Goal: Information Seeking & Learning: Learn about a topic

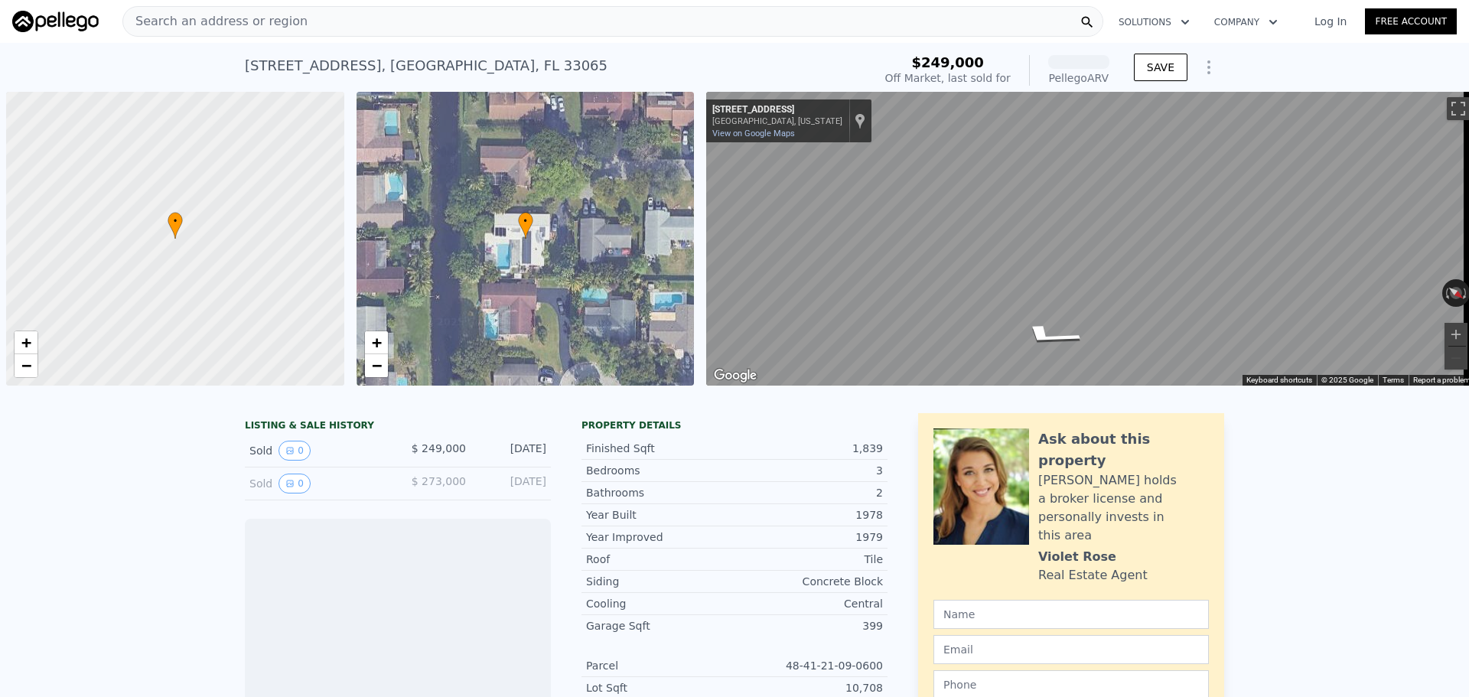
scroll to position [0, 6]
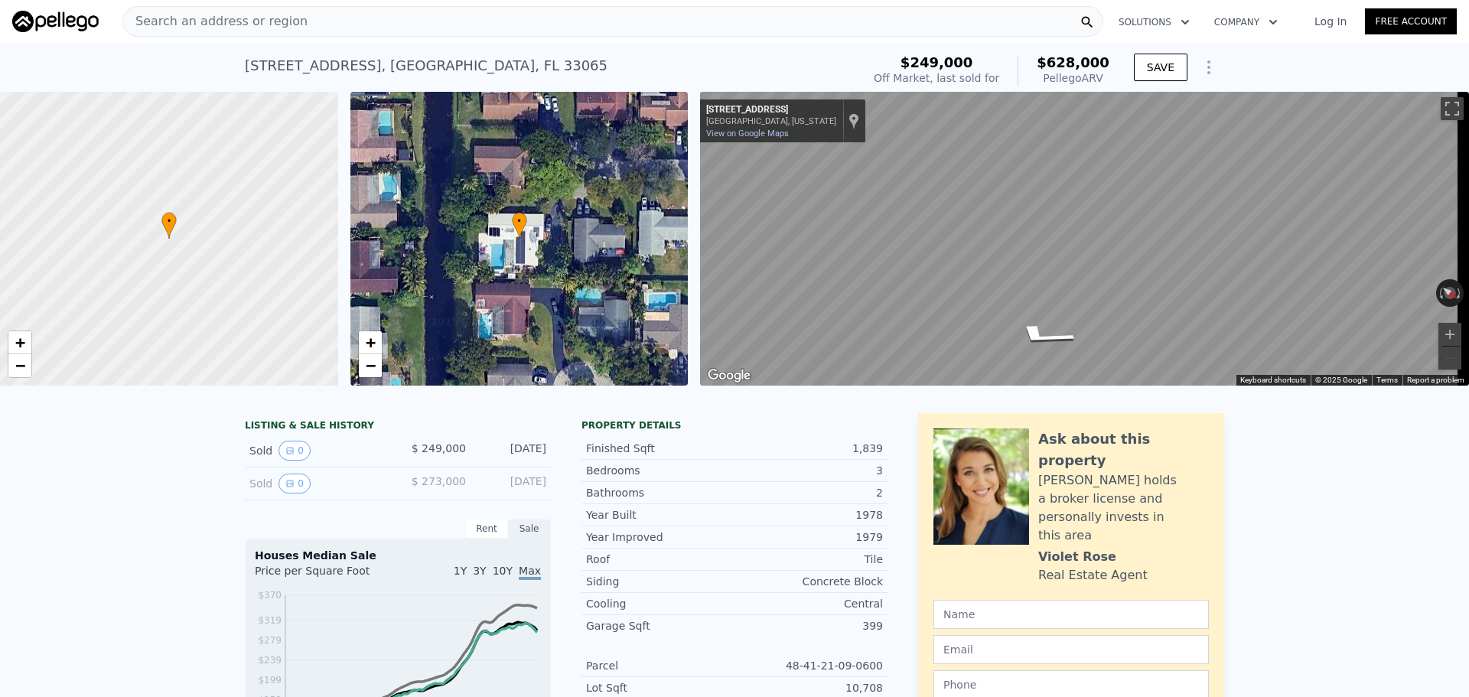
click at [297, 20] on div "Search an address or region" at bounding box center [612, 21] width 981 height 31
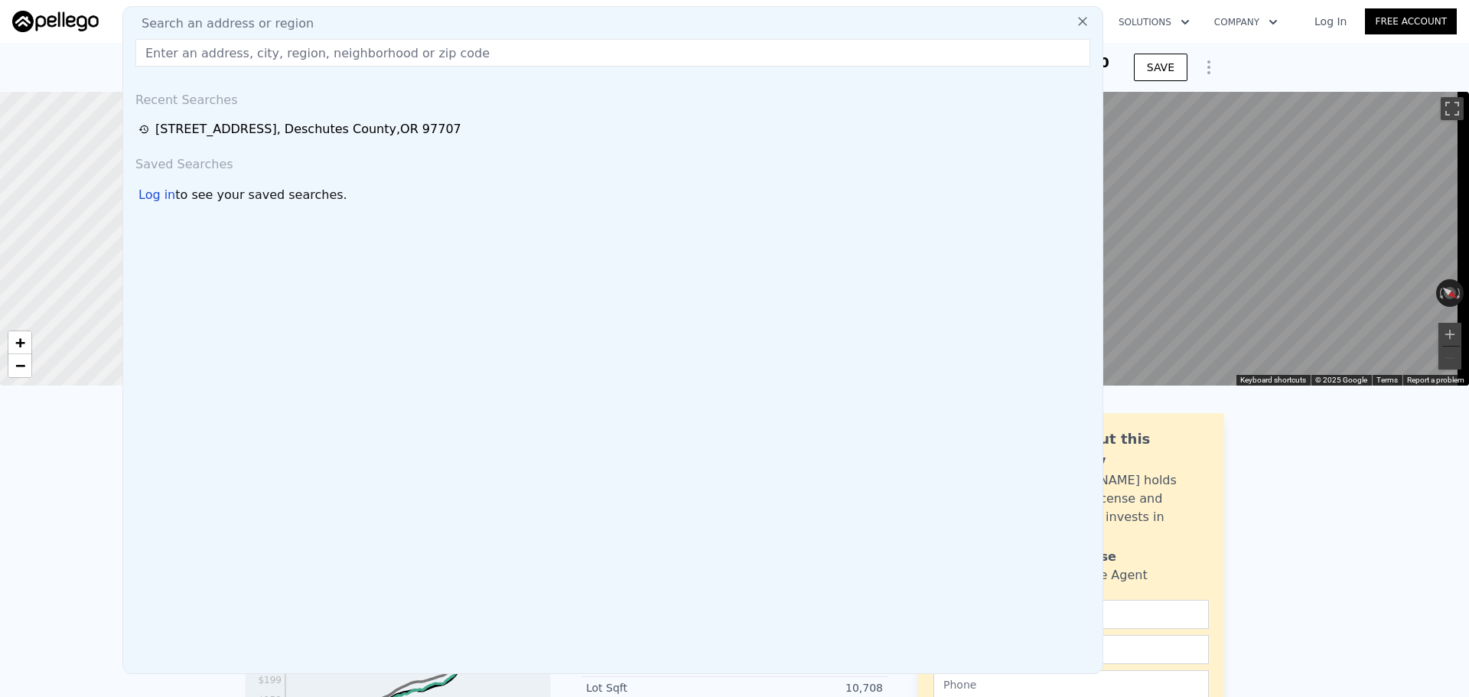
click at [1075, 22] on icon at bounding box center [1082, 21] width 15 height 15
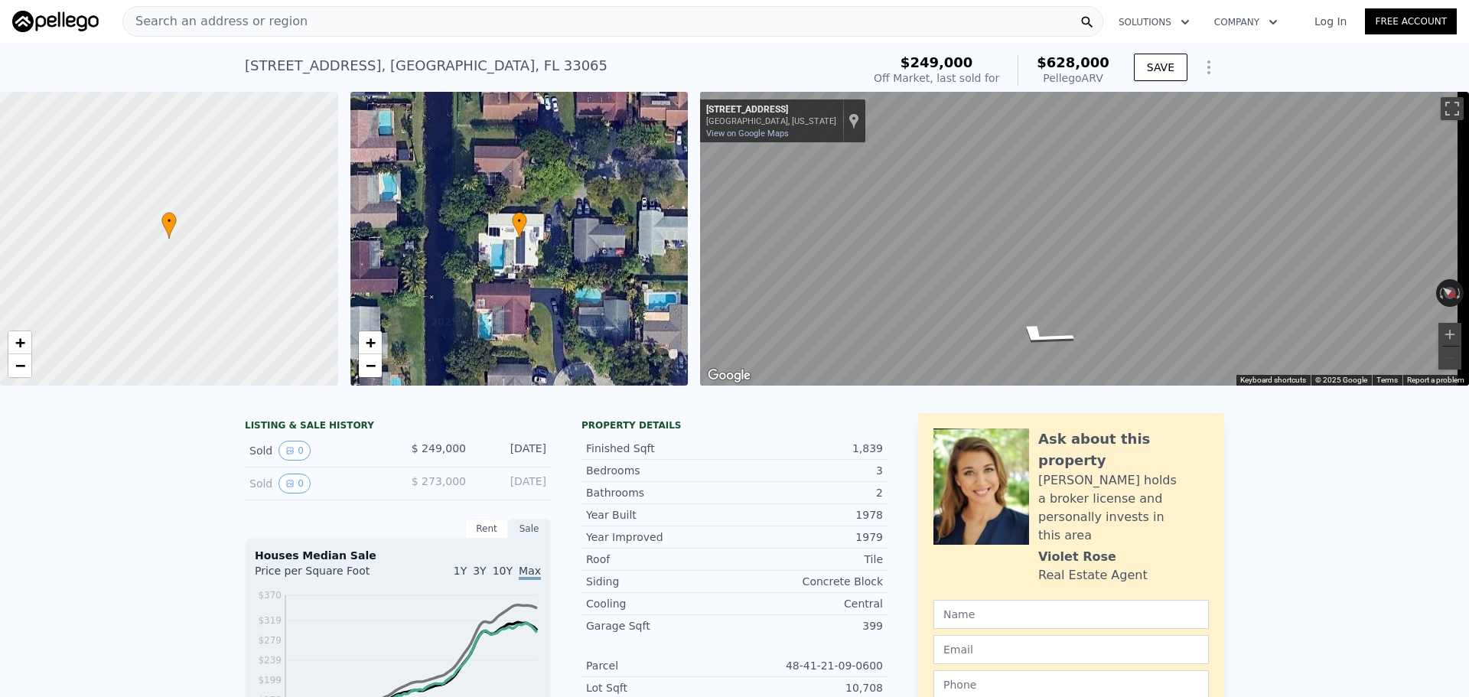
click at [302, 19] on div "Search an address or region" at bounding box center [612, 21] width 981 height 31
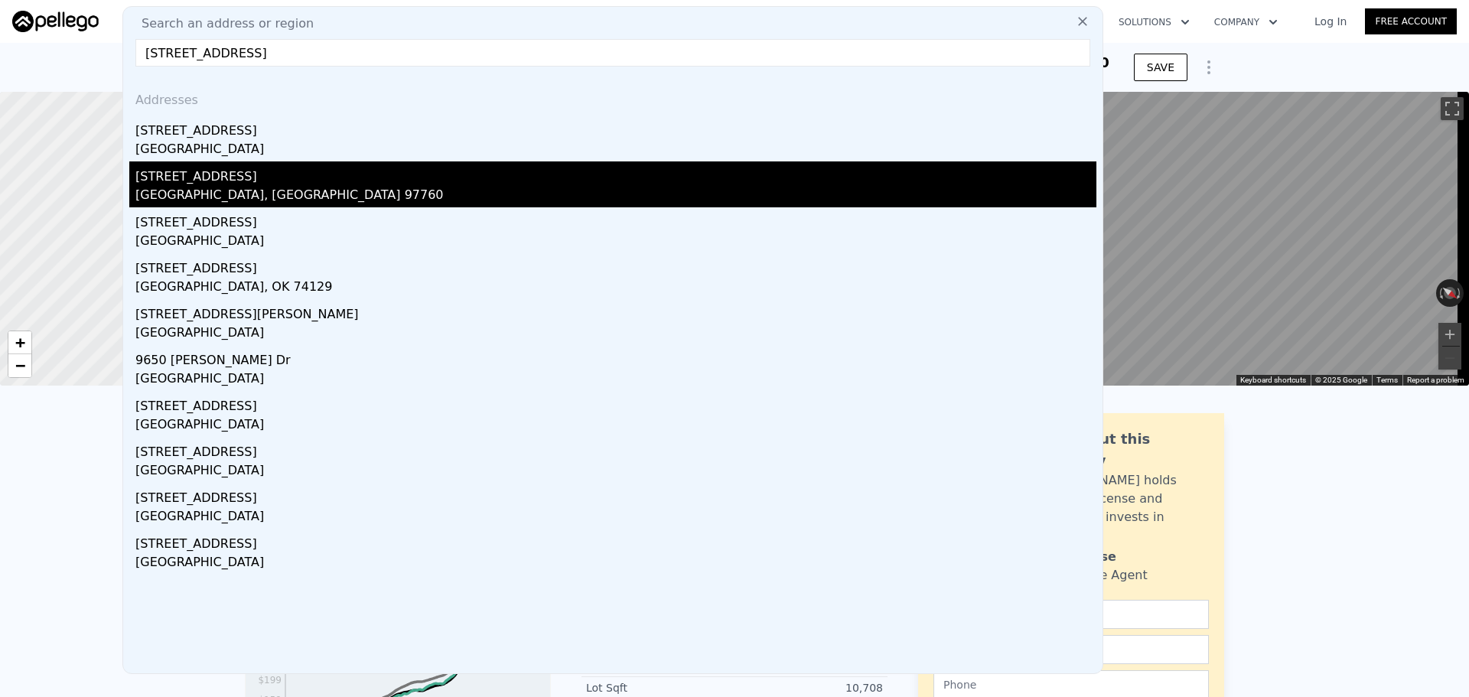
type input "[STREET_ADDRESS]"
click at [181, 173] on div "[STREET_ADDRESS]" at bounding box center [615, 173] width 961 height 24
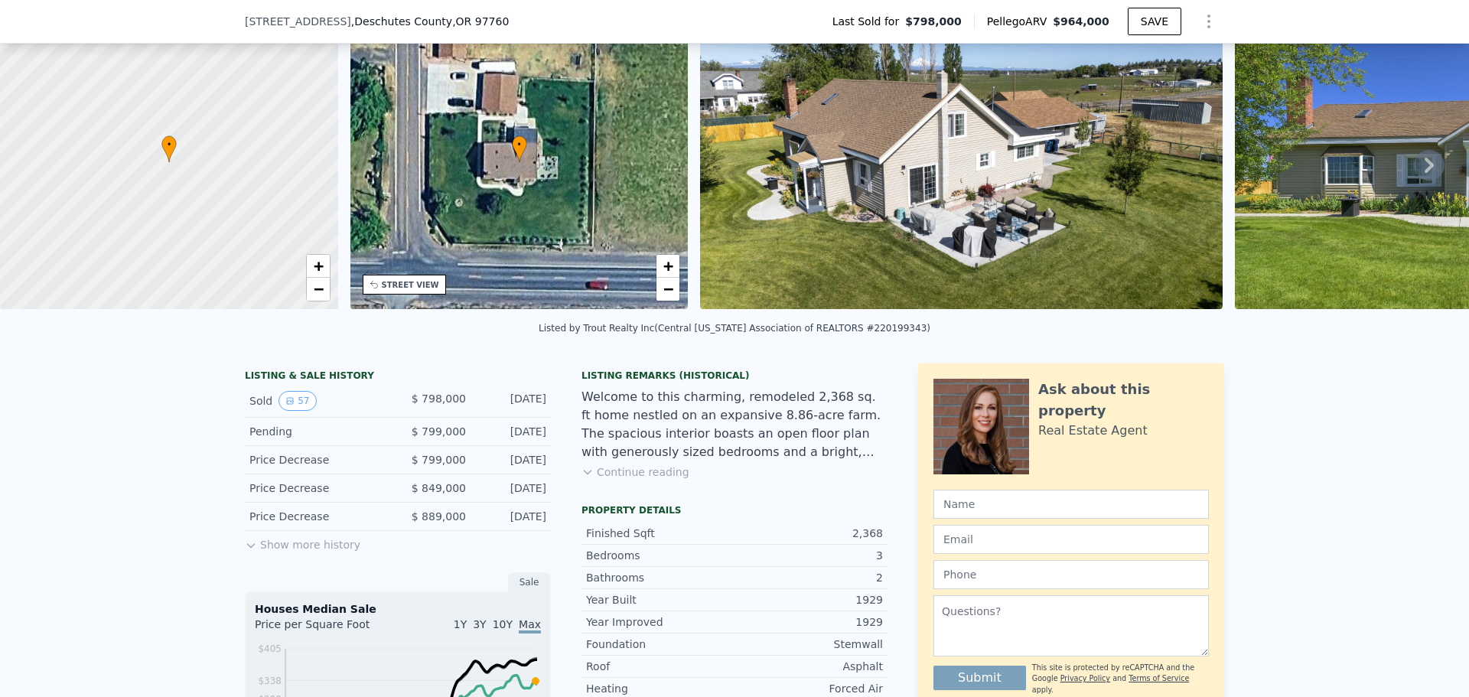
scroll to position [148, 0]
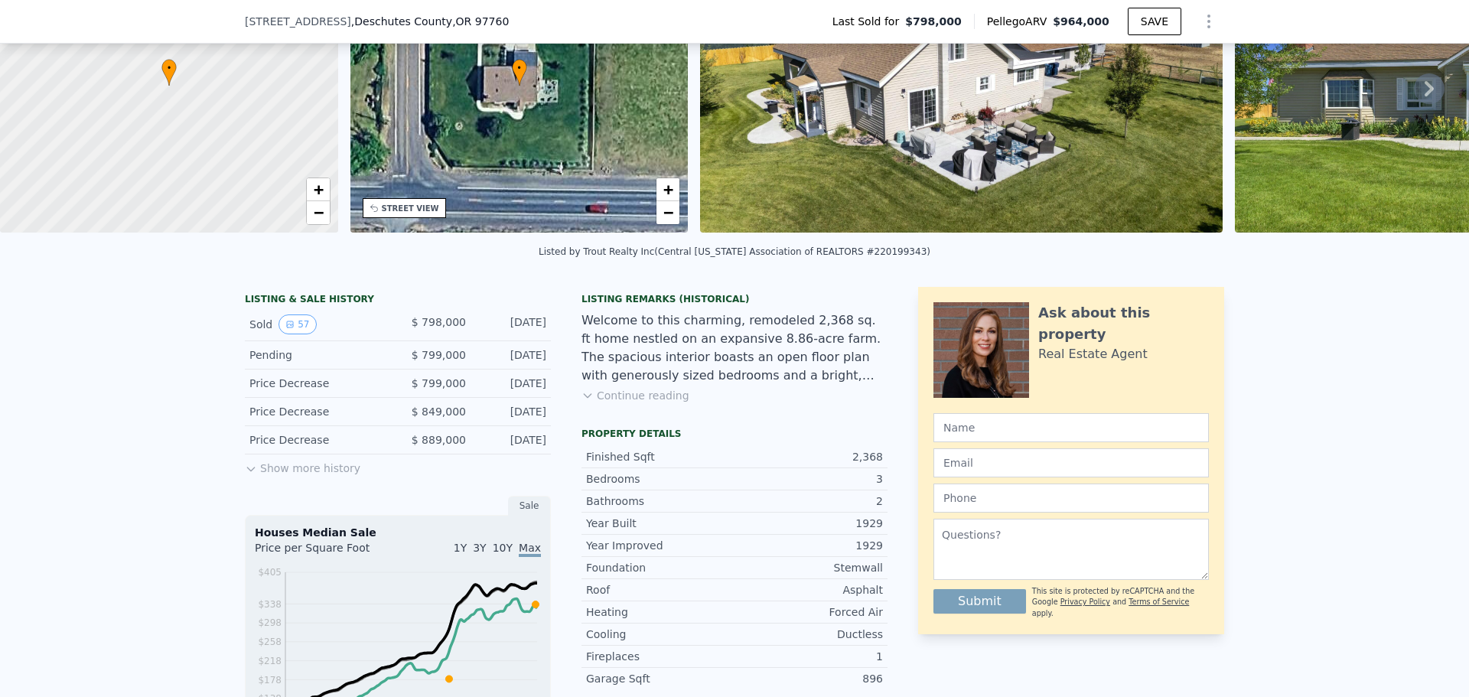
click at [624, 403] on button "Continue reading" at bounding box center [636, 395] width 108 height 15
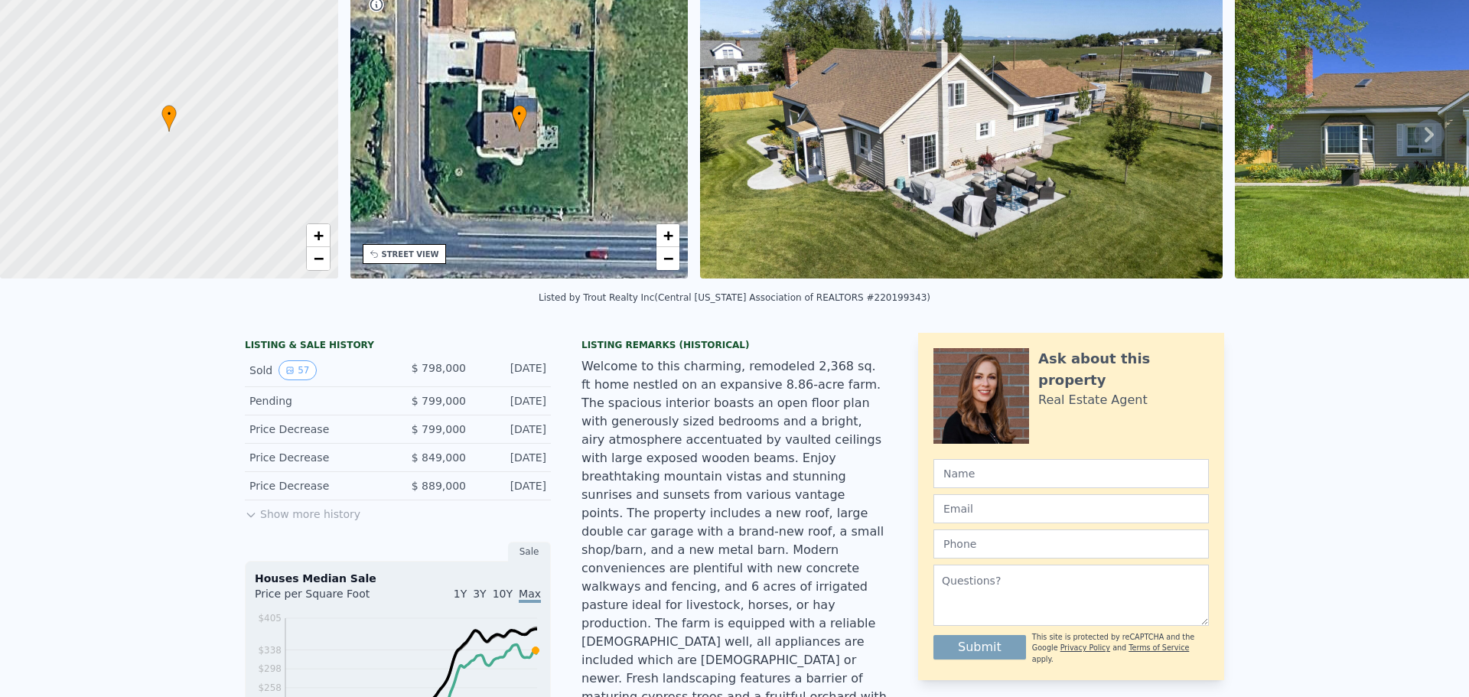
scroll to position [0, 0]
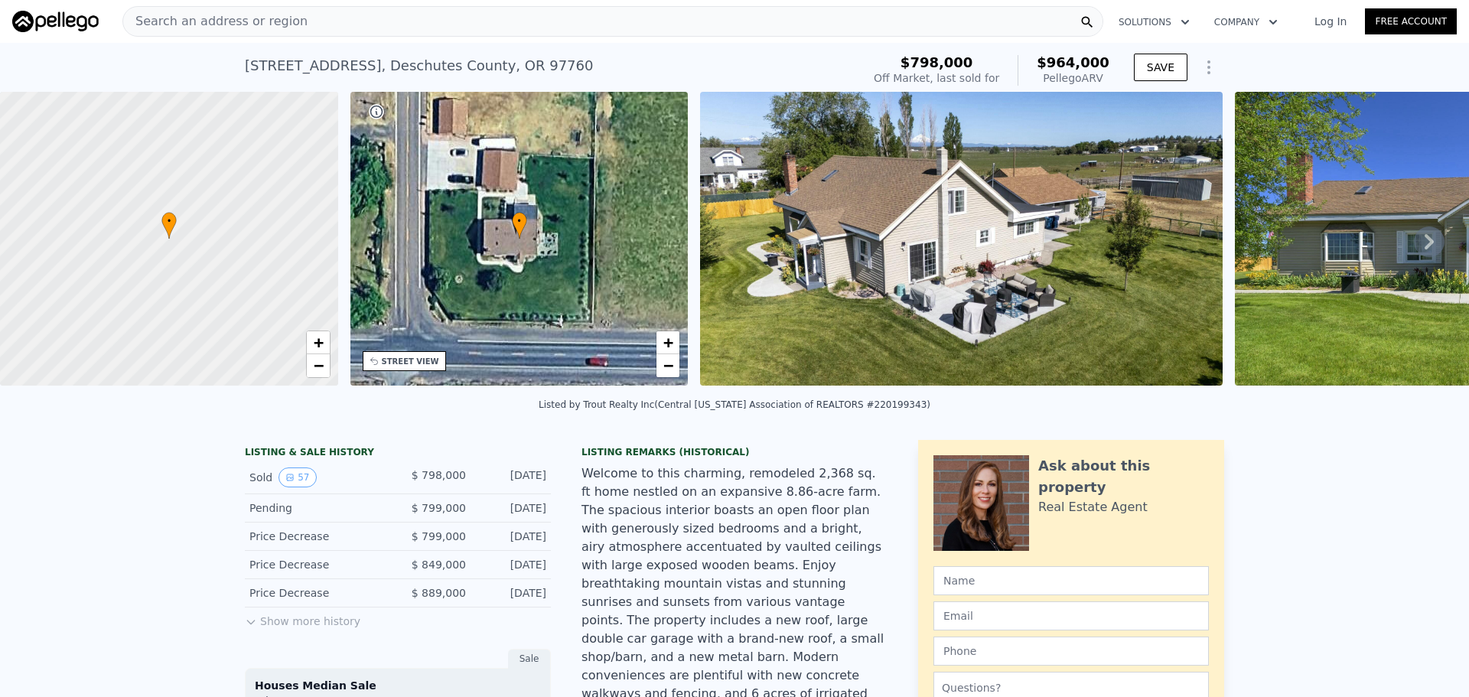
click at [1416, 248] on icon at bounding box center [1429, 242] width 31 height 31
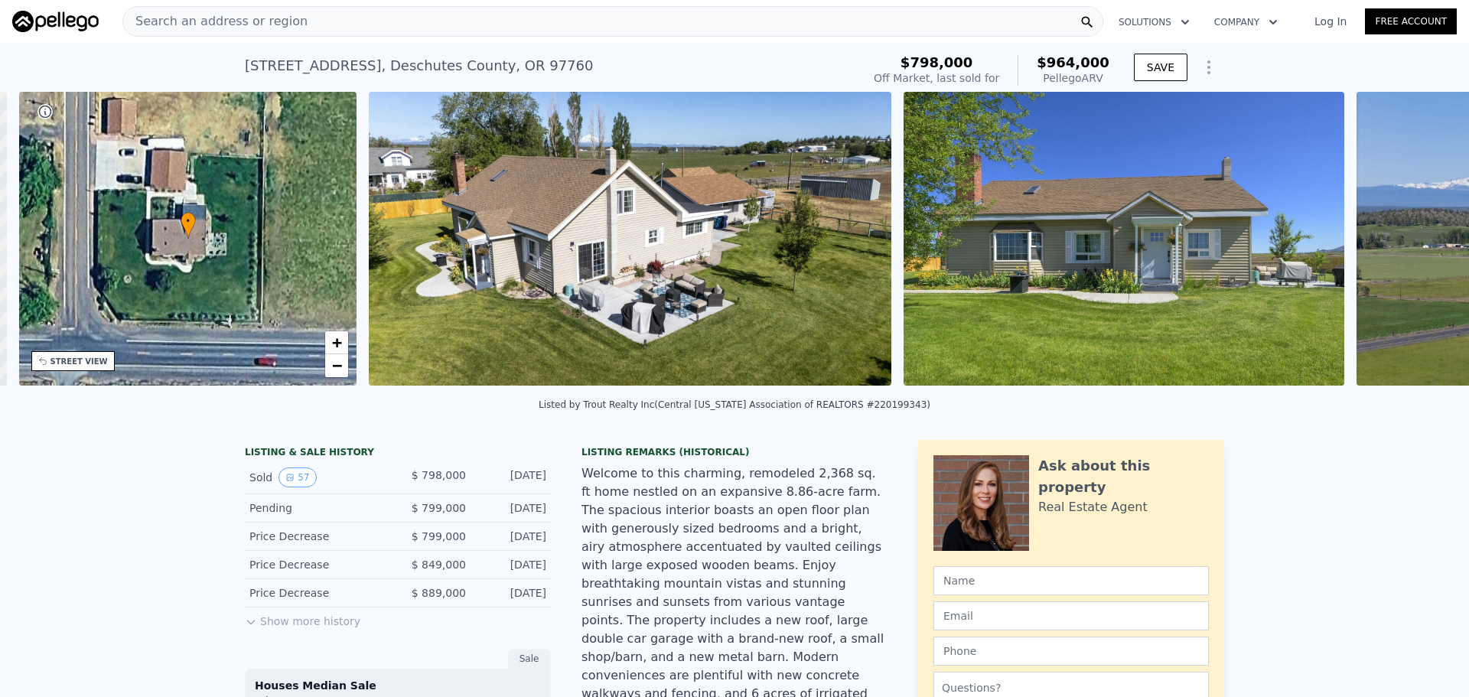
scroll to position [0, 357]
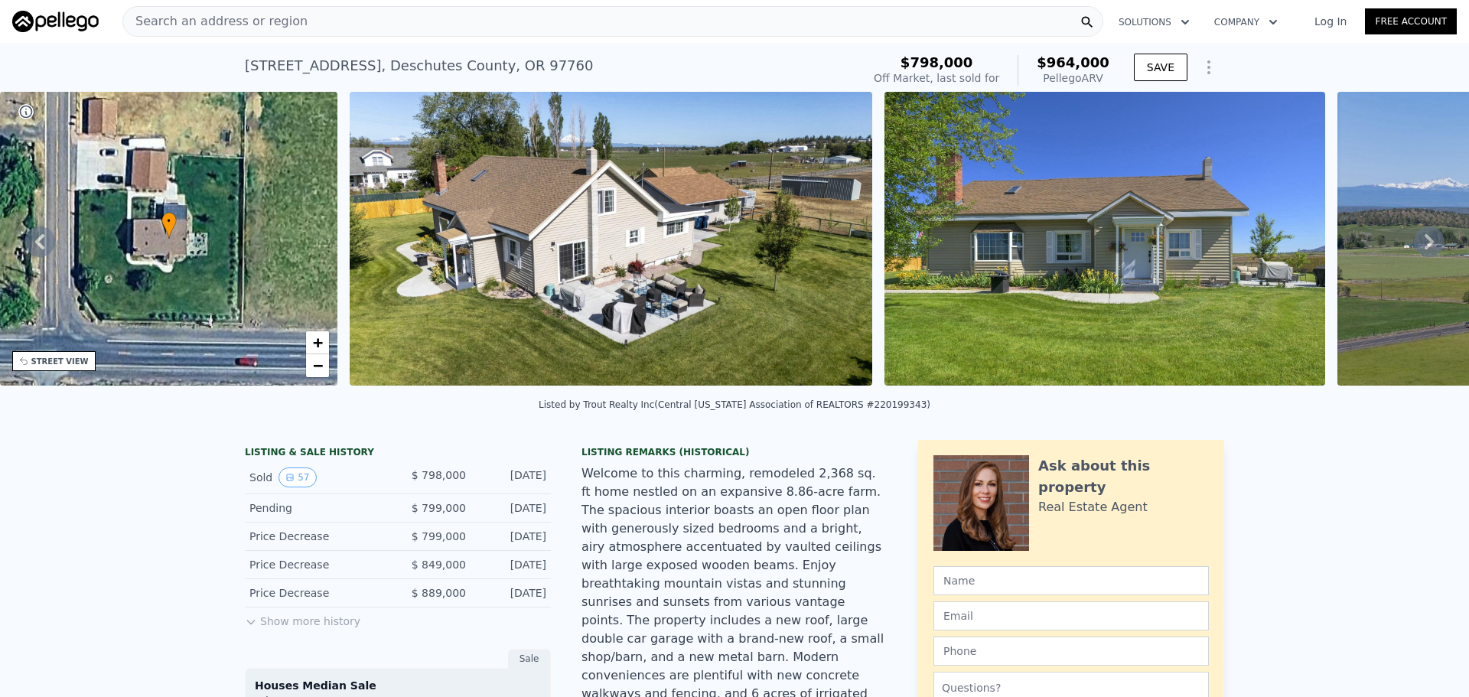
click at [1416, 248] on icon at bounding box center [1429, 242] width 31 height 31
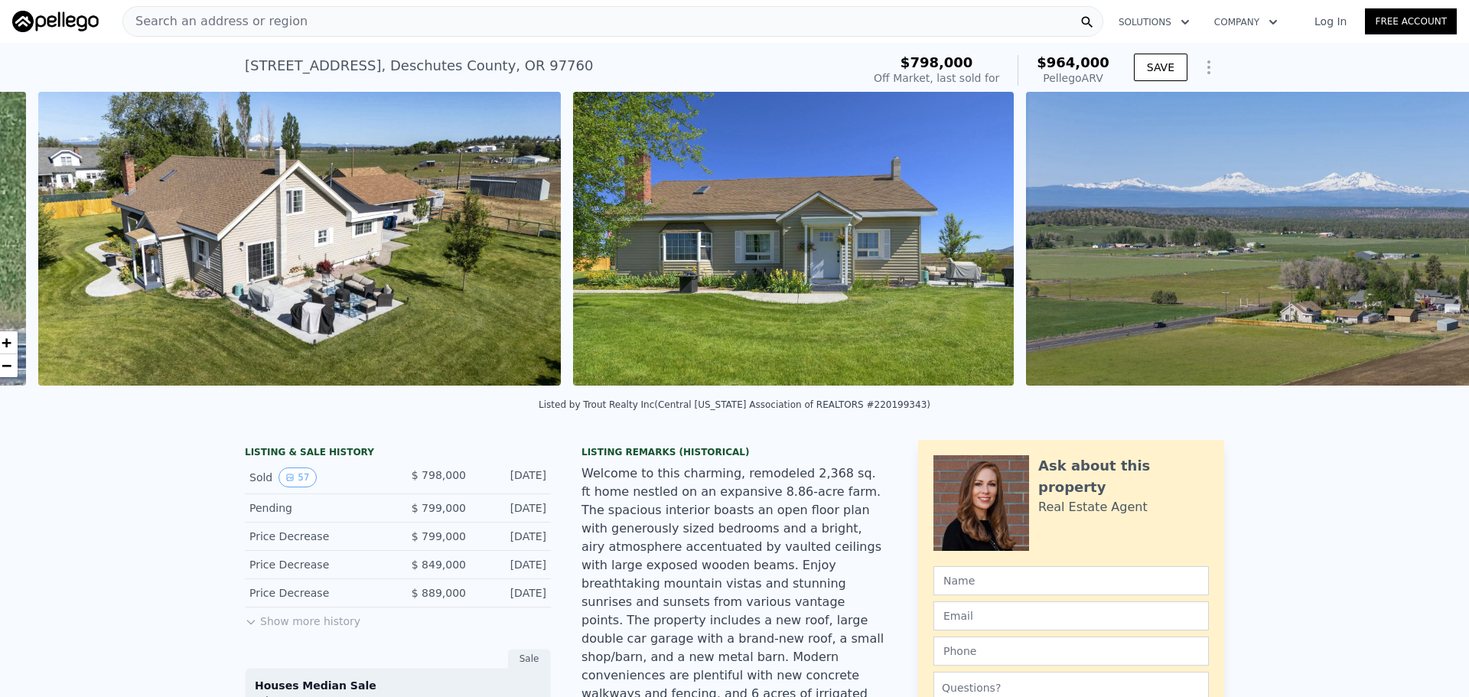
scroll to position [0, 700]
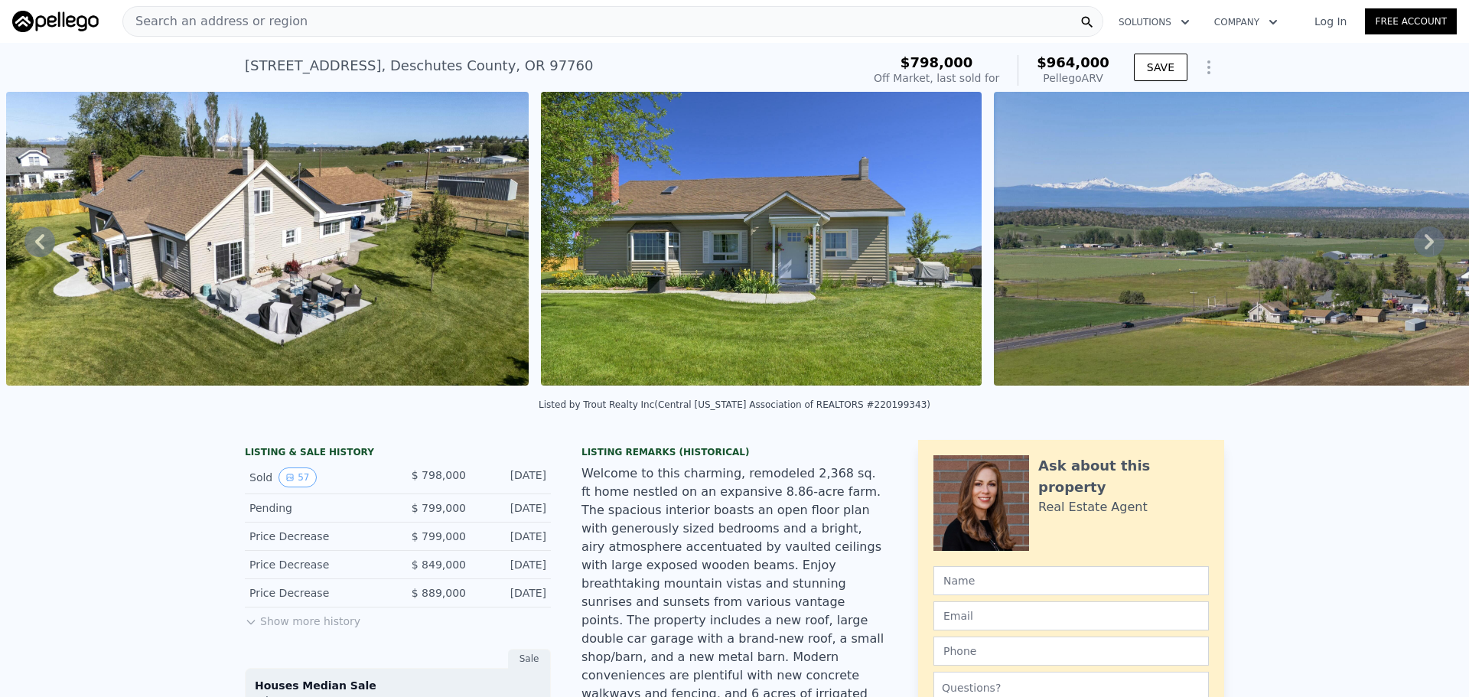
click at [1416, 248] on icon at bounding box center [1429, 242] width 31 height 31
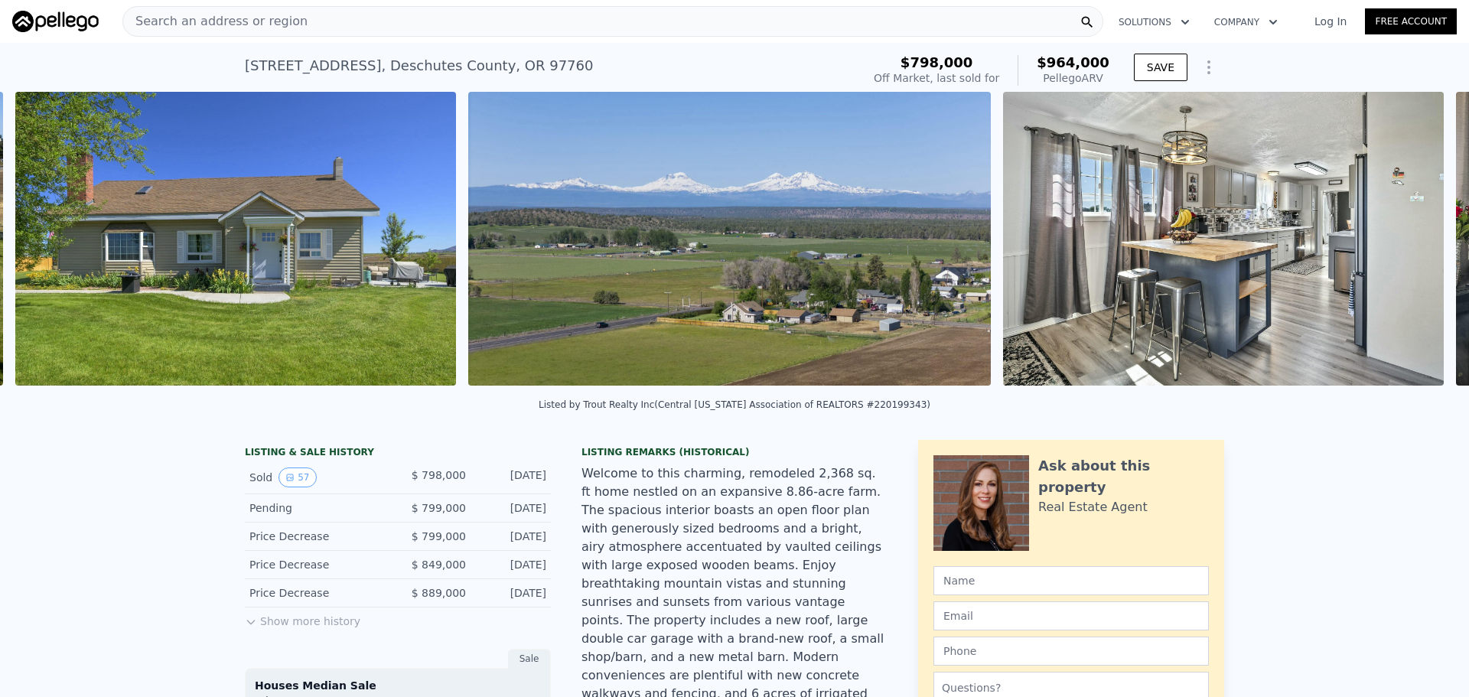
scroll to position [0, 1235]
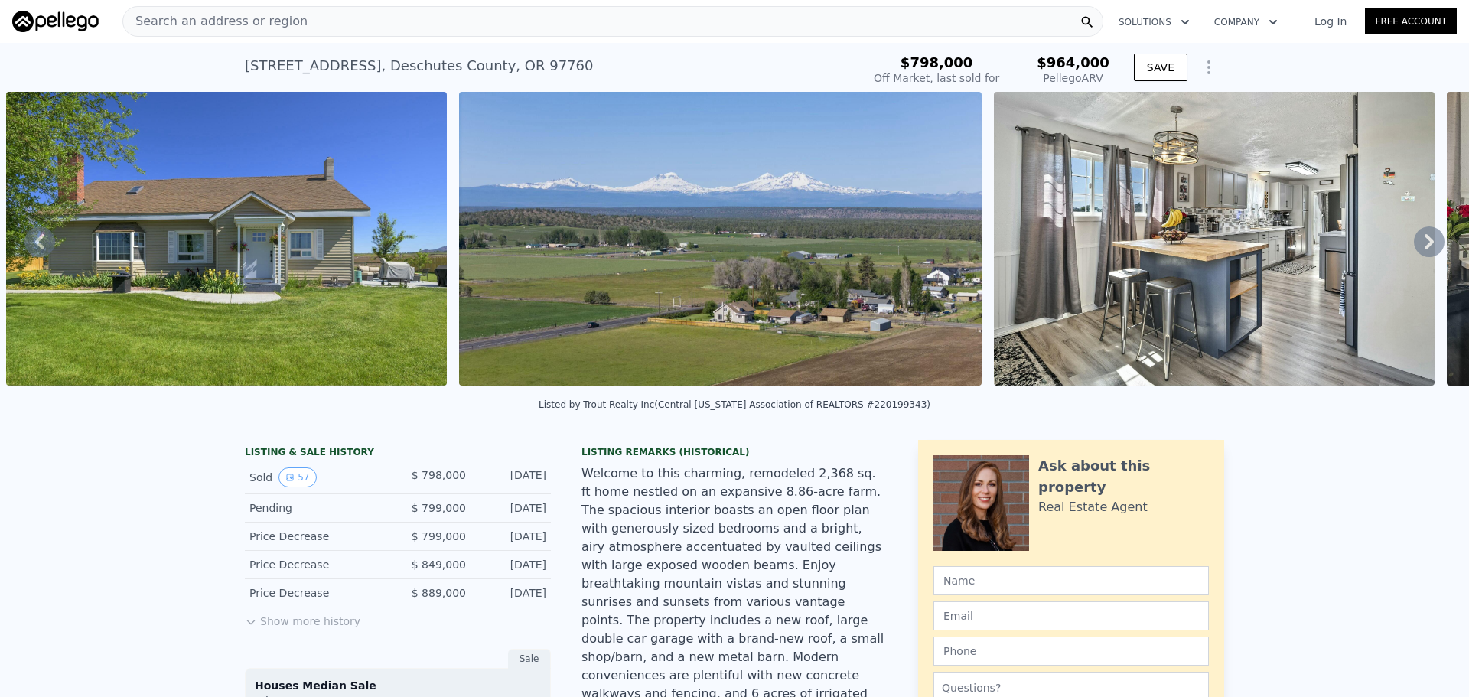
click at [1416, 248] on icon at bounding box center [1429, 242] width 31 height 31
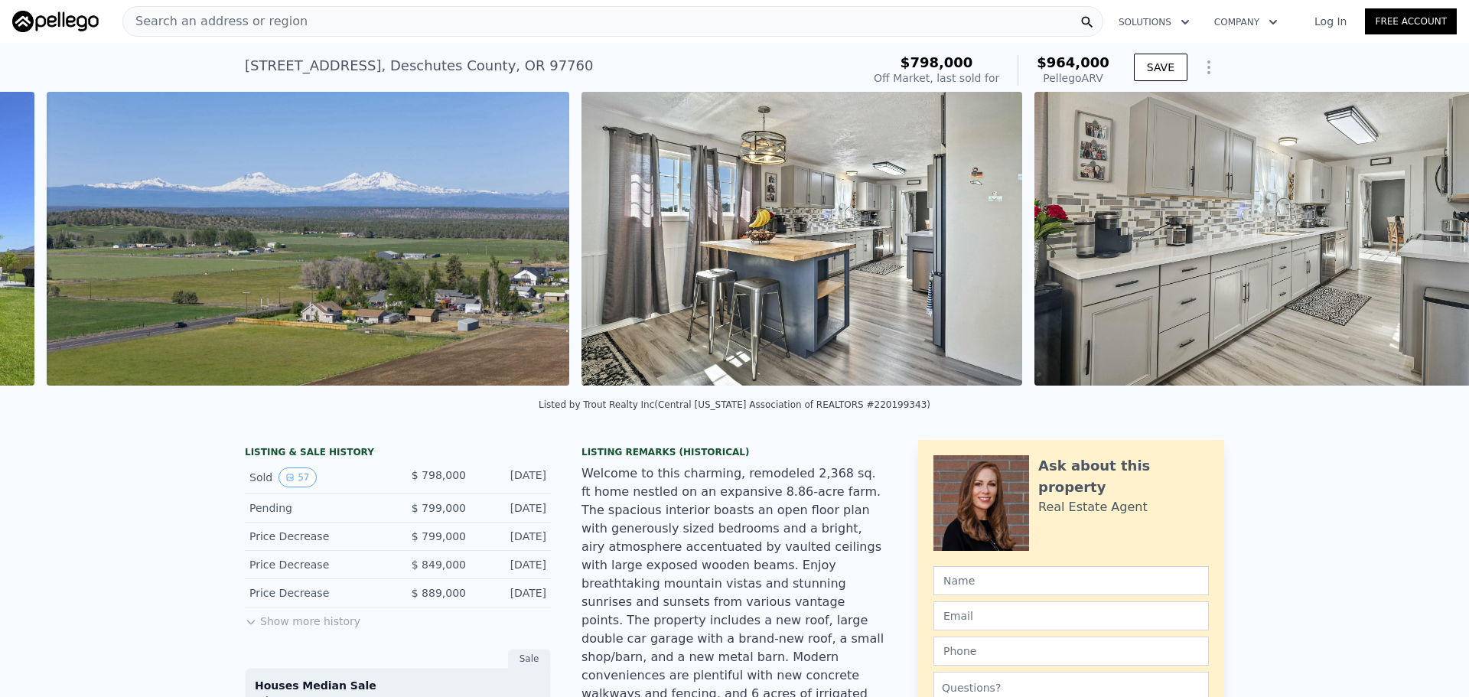
scroll to position [0, 1688]
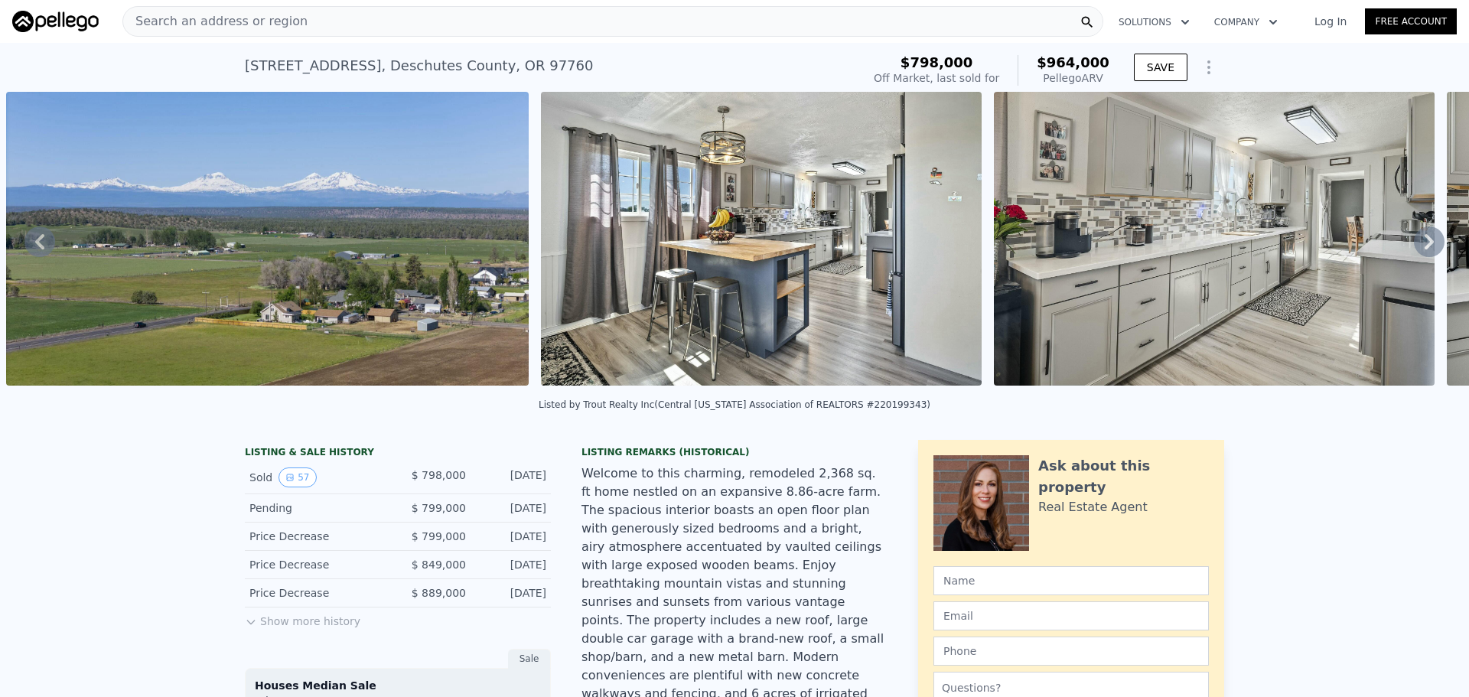
click at [1416, 248] on icon at bounding box center [1429, 242] width 31 height 31
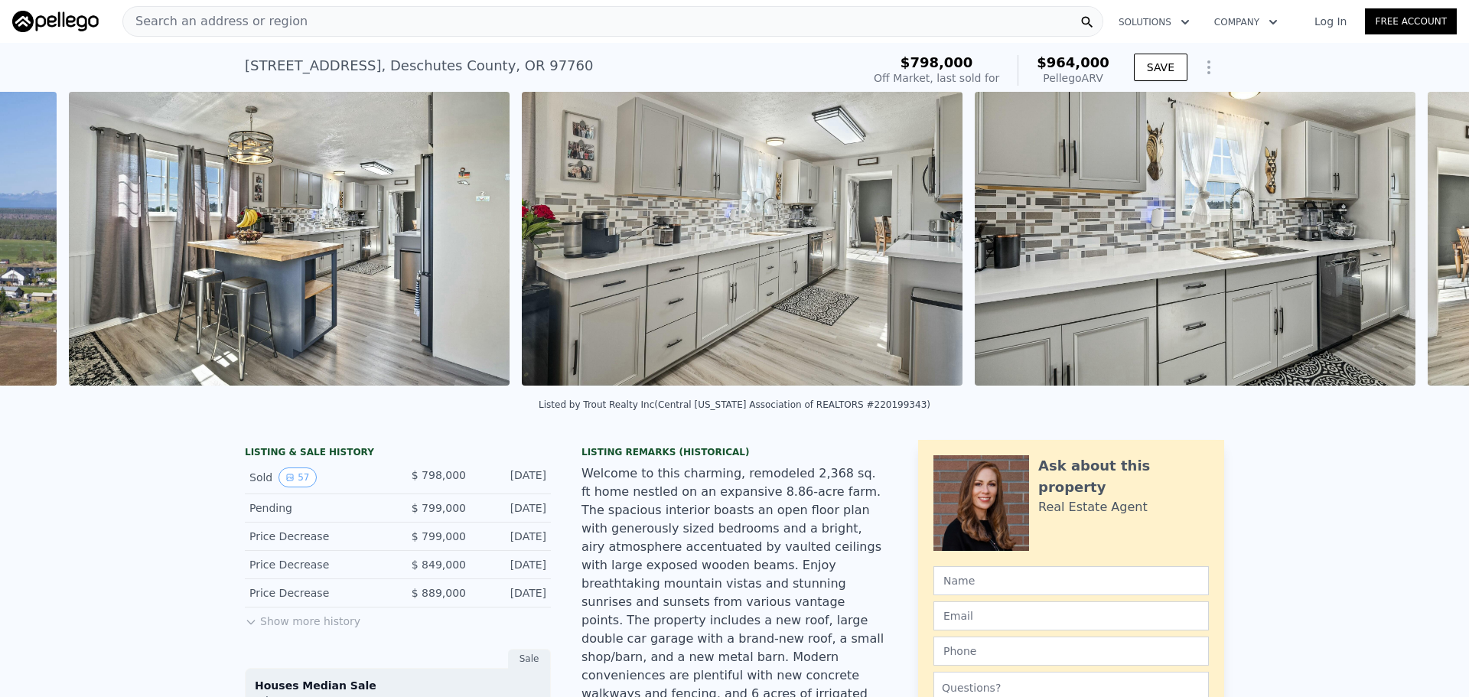
scroll to position [0, 2223]
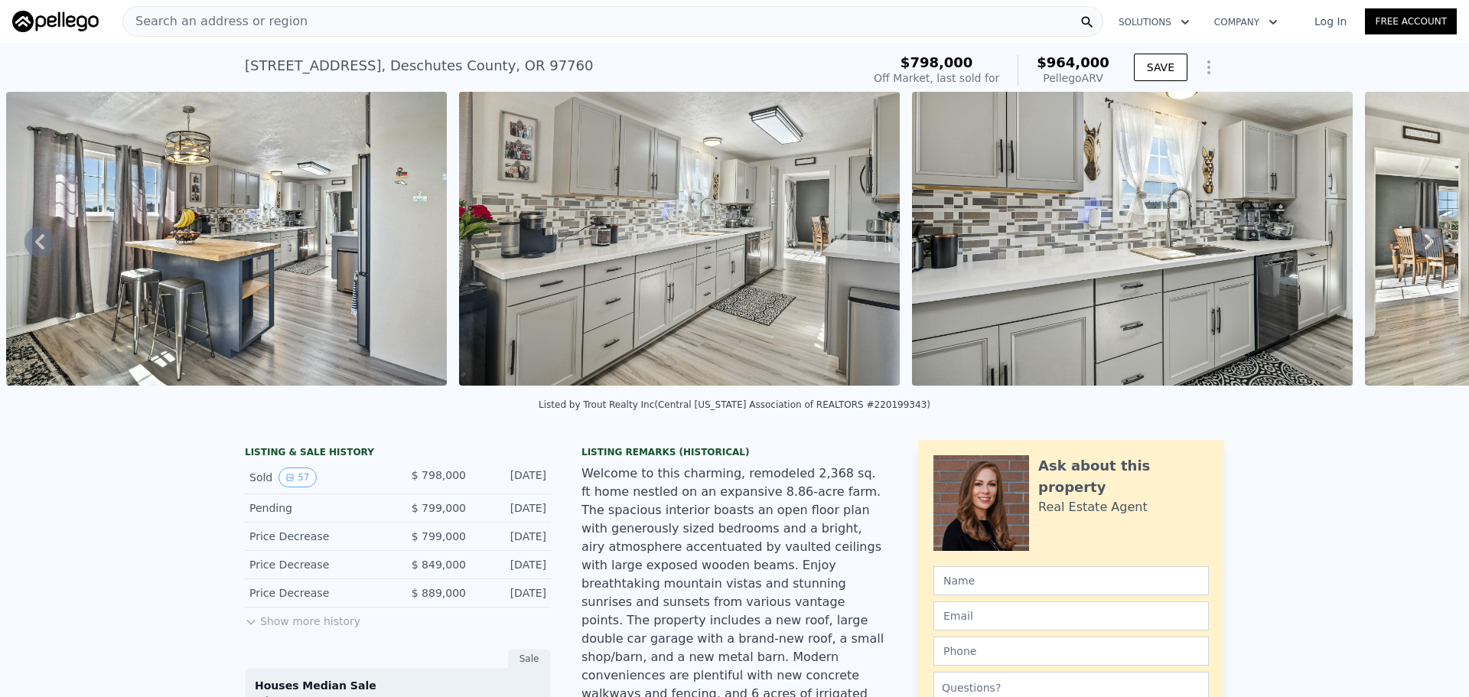
click at [1416, 248] on icon at bounding box center [1429, 242] width 31 height 31
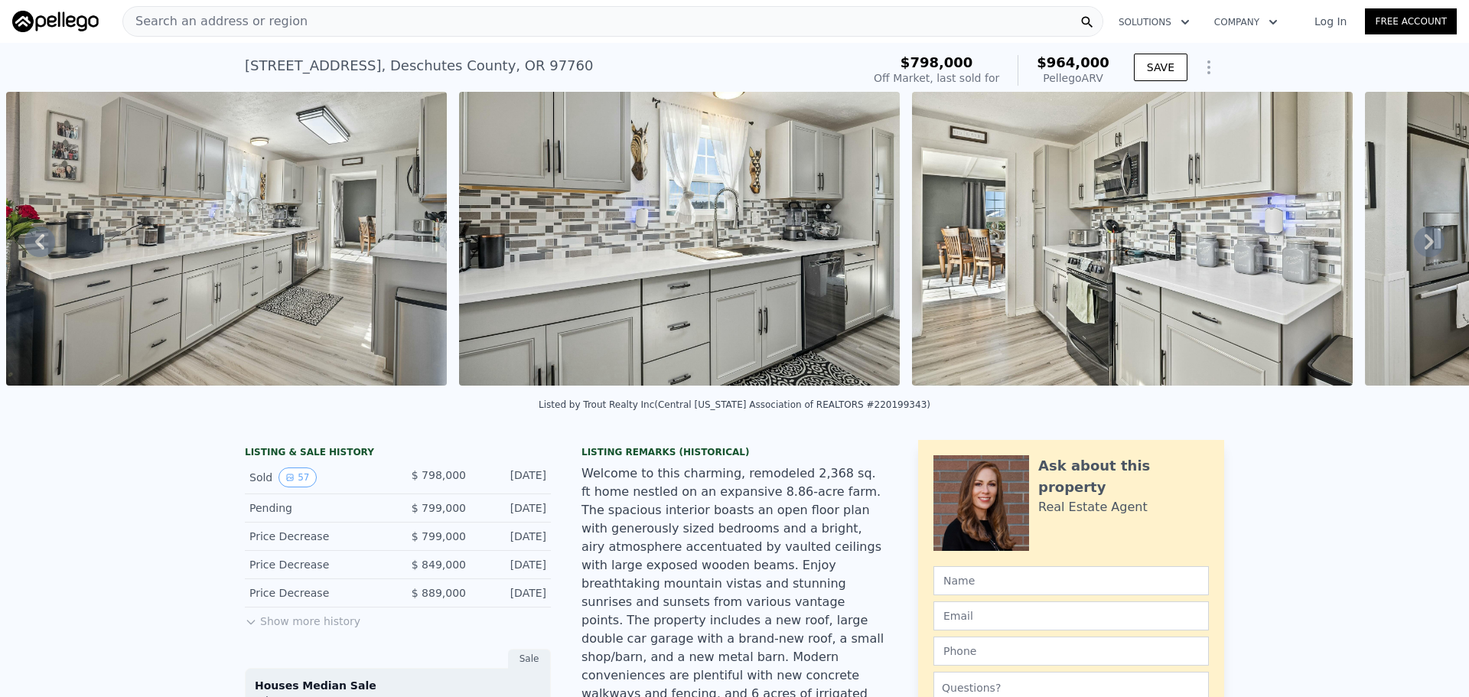
click at [1416, 248] on icon at bounding box center [1429, 242] width 31 height 31
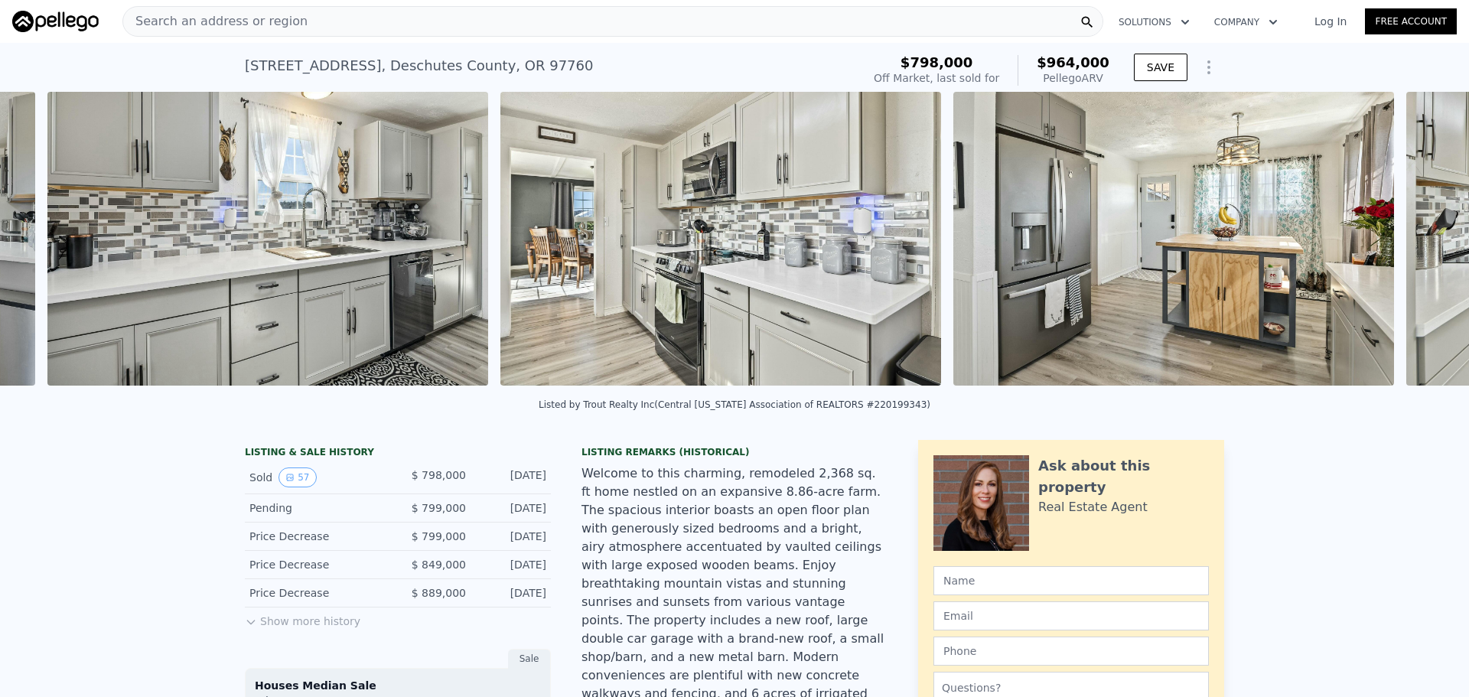
scroll to position [0, 3129]
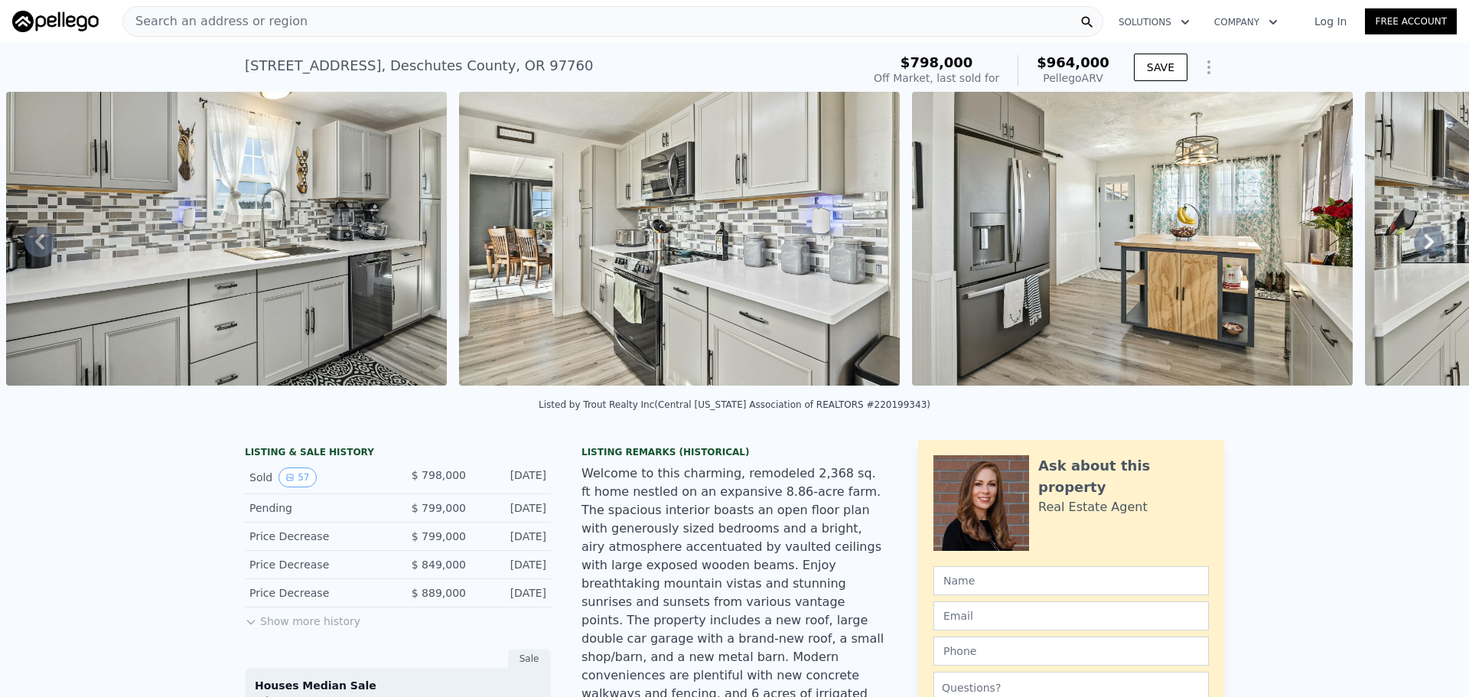
click at [1416, 248] on icon at bounding box center [1429, 242] width 31 height 31
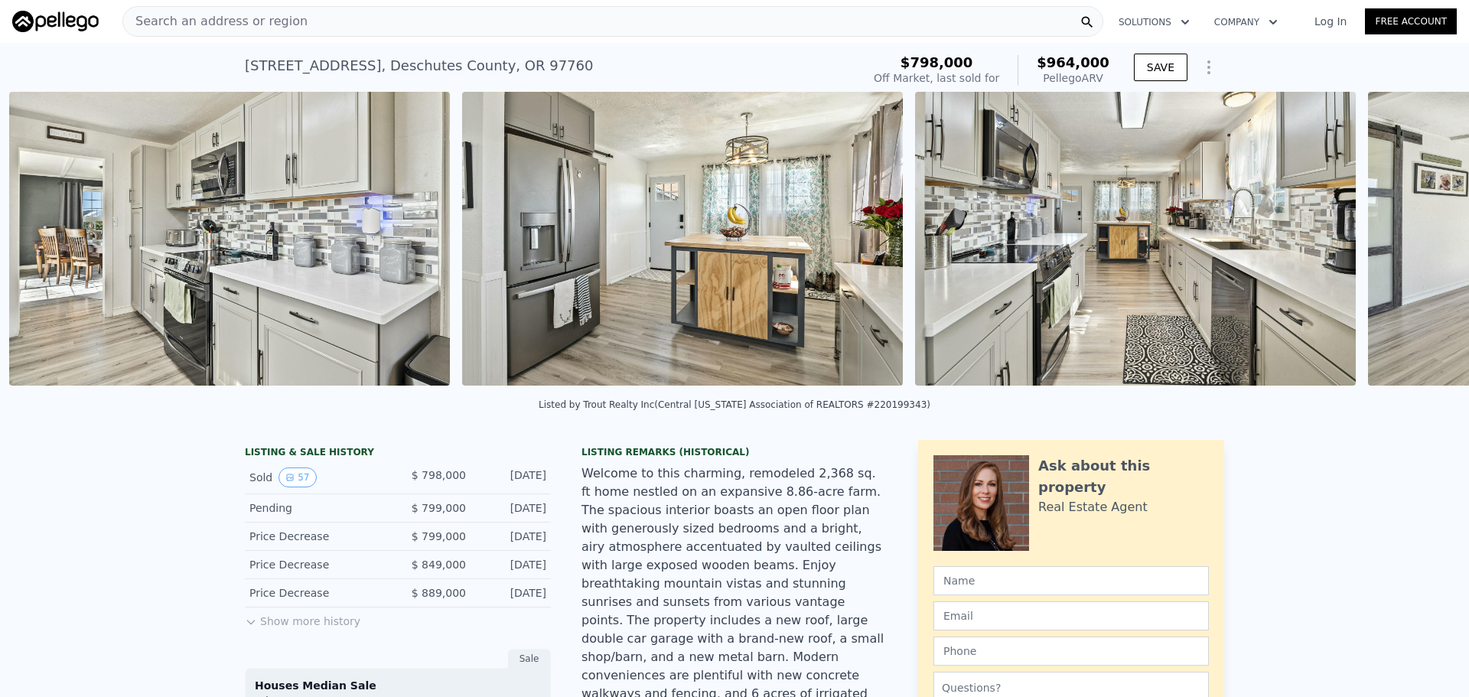
scroll to position [0, 3582]
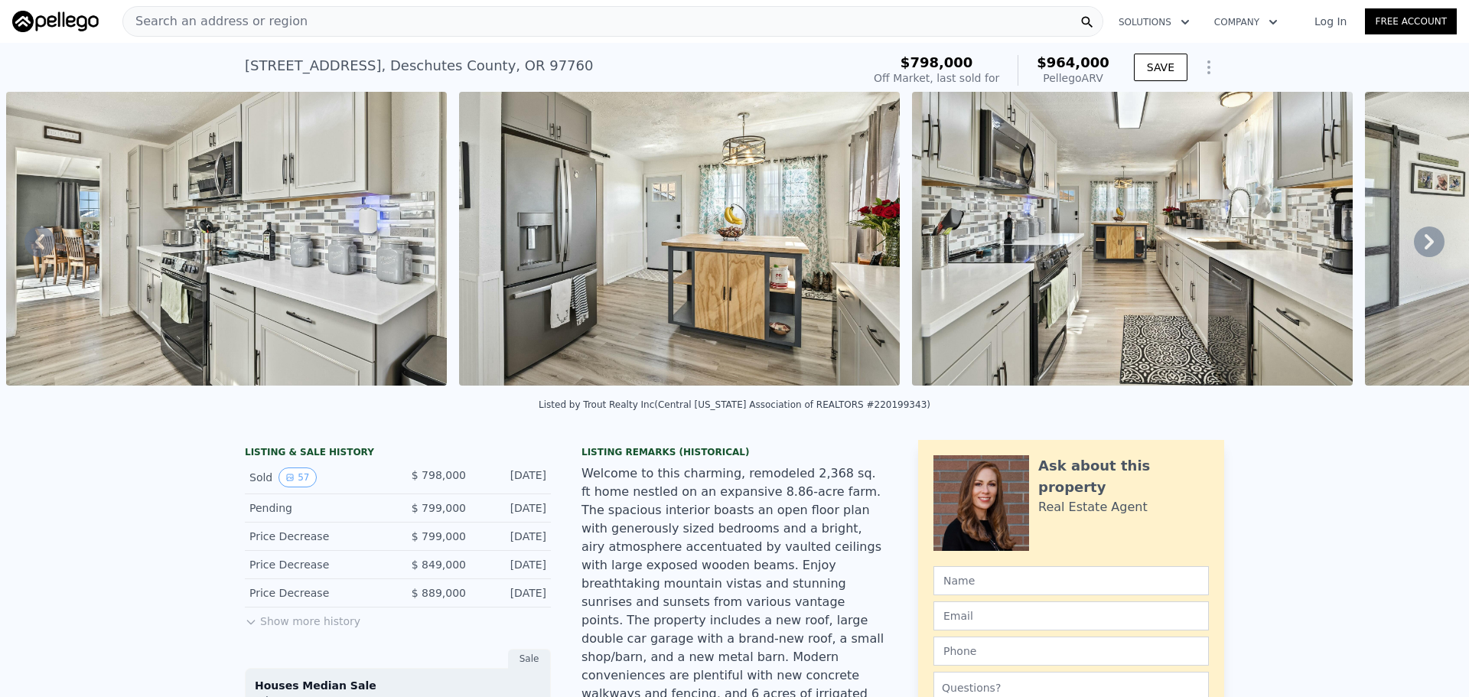
click at [1416, 248] on icon at bounding box center [1429, 242] width 31 height 31
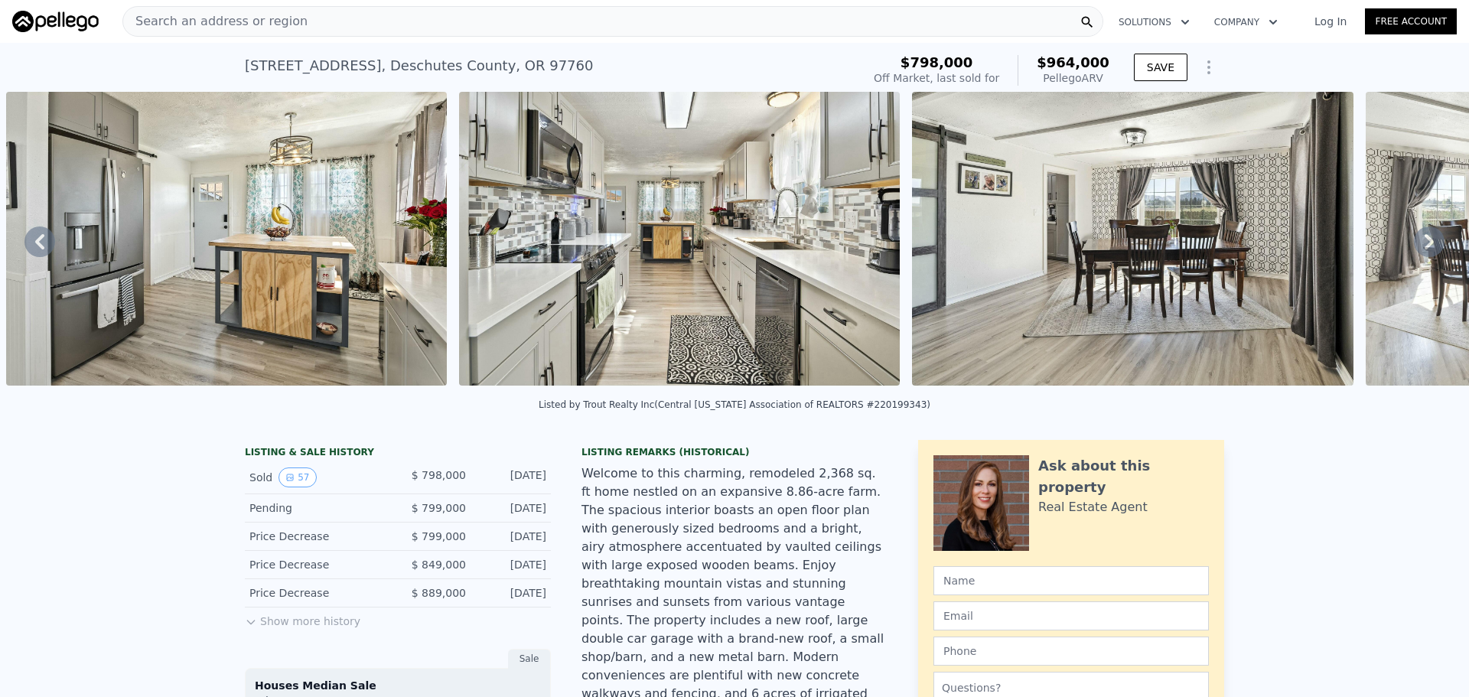
click at [1416, 248] on icon at bounding box center [1429, 242] width 31 height 31
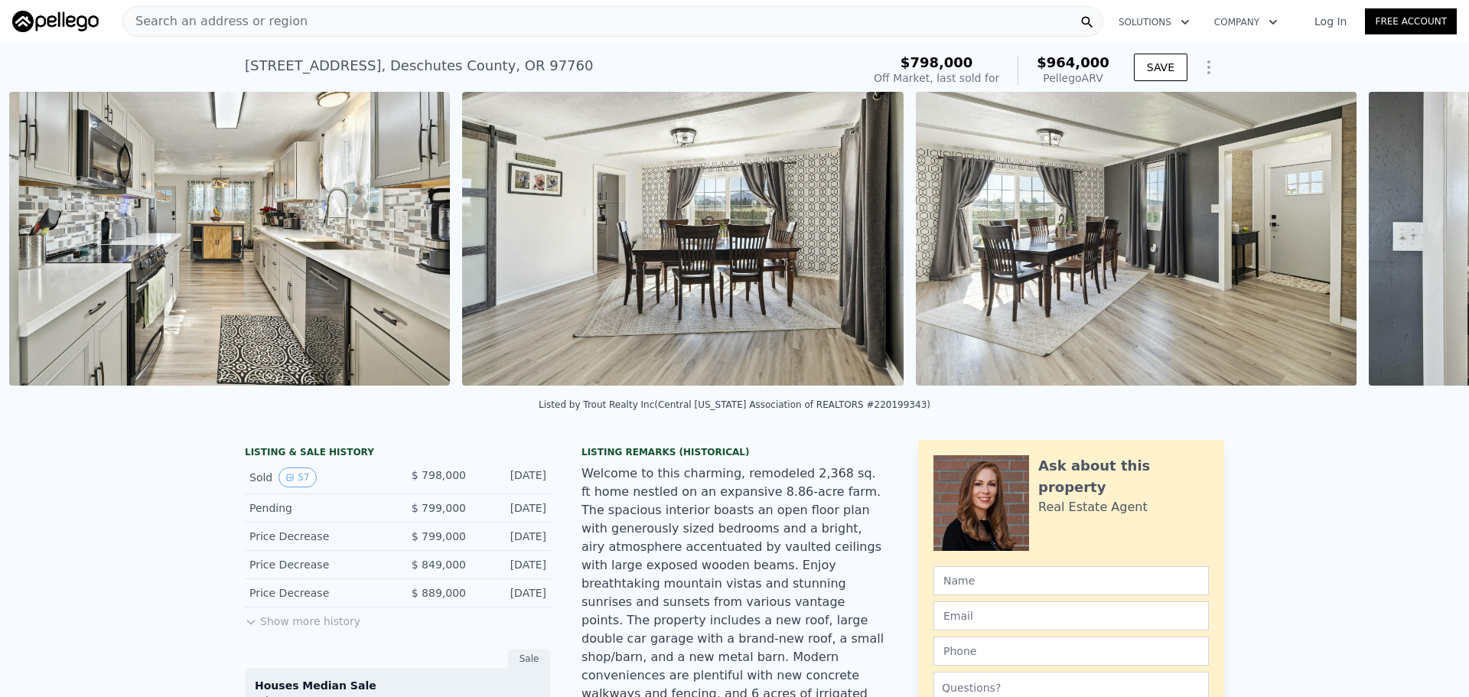
scroll to position [0, 4489]
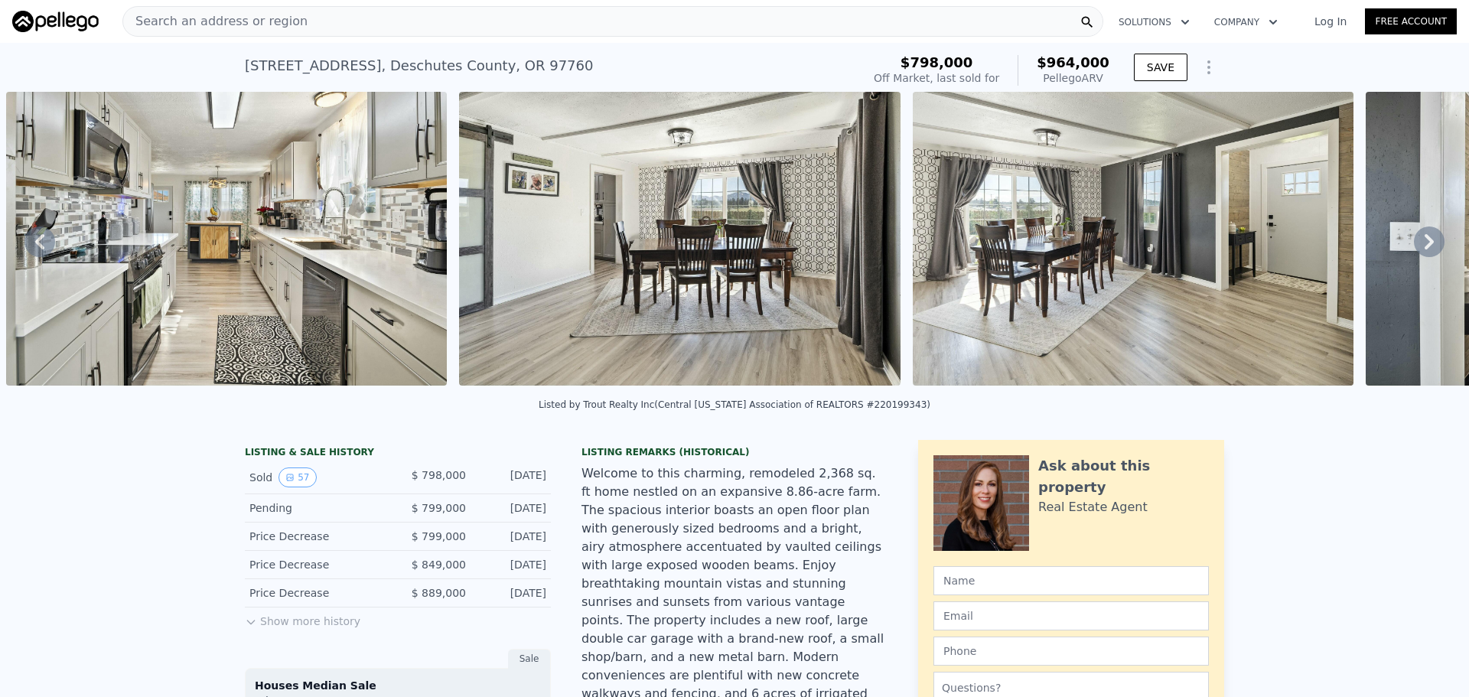
click at [1416, 248] on icon at bounding box center [1429, 242] width 31 height 31
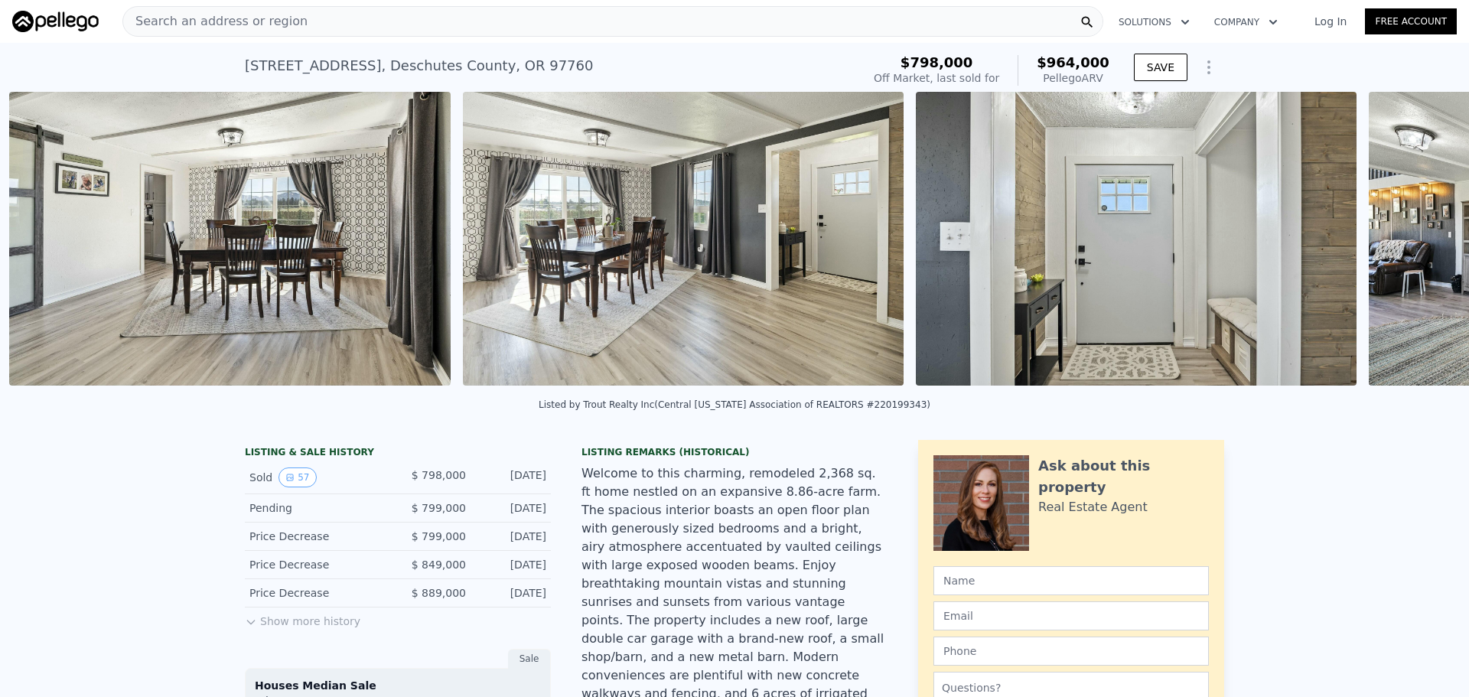
scroll to position [0, 4942]
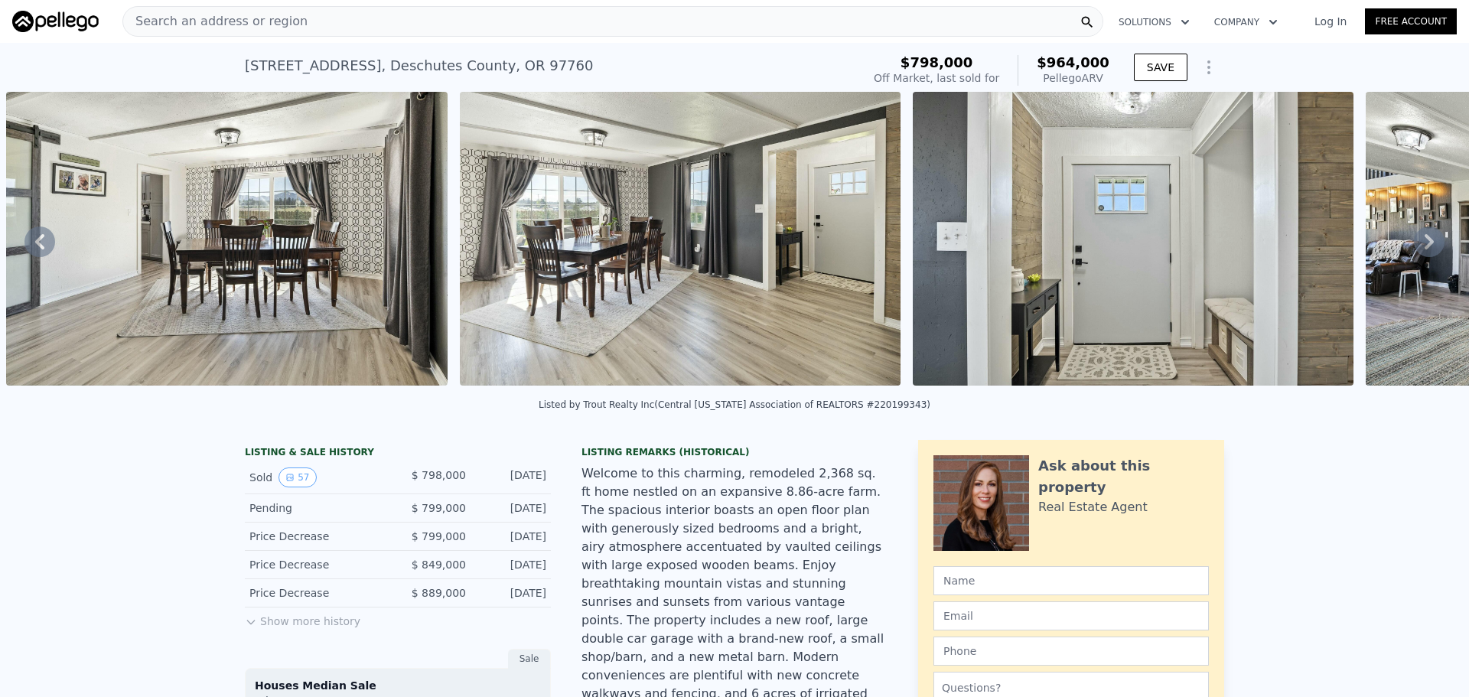
click at [1414, 246] on icon at bounding box center [1429, 242] width 31 height 31
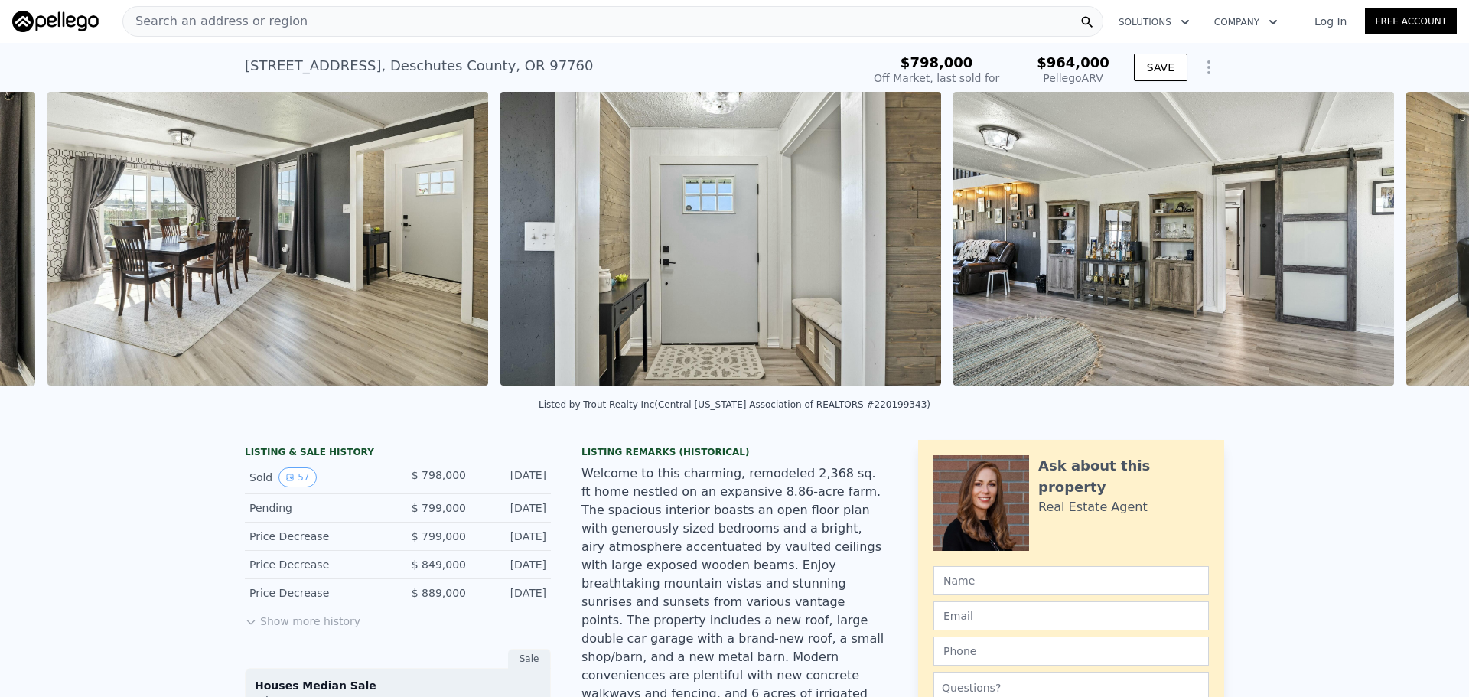
scroll to position [0, 5395]
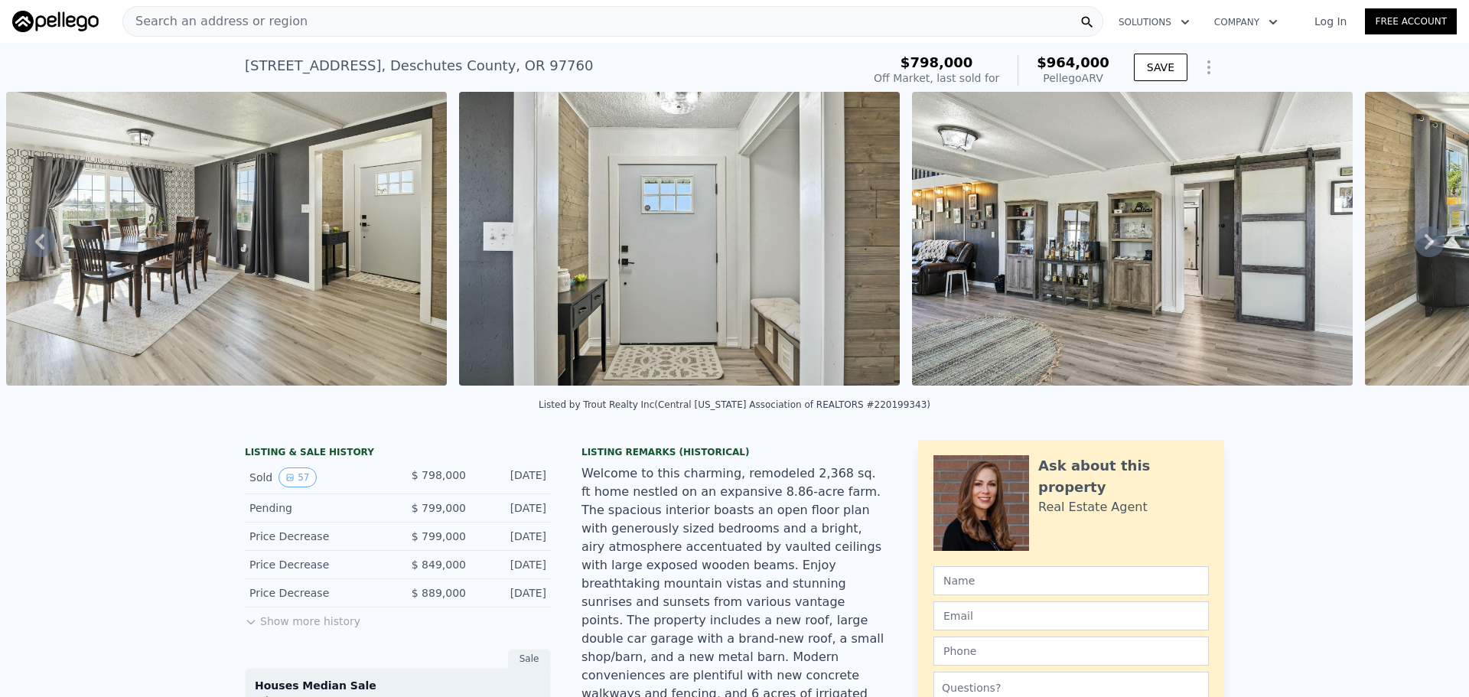
click at [1425, 242] on icon at bounding box center [1429, 241] width 9 height 15
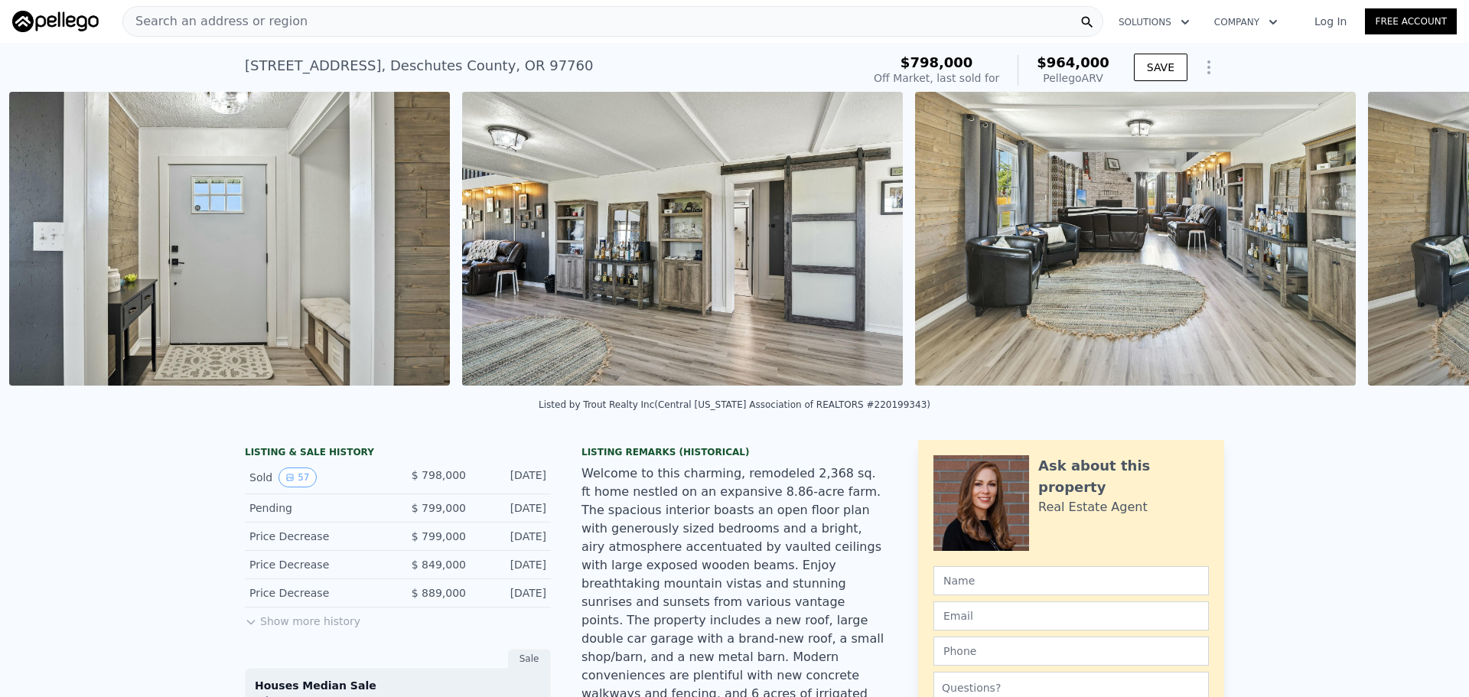
scroll to position [0, 5849]
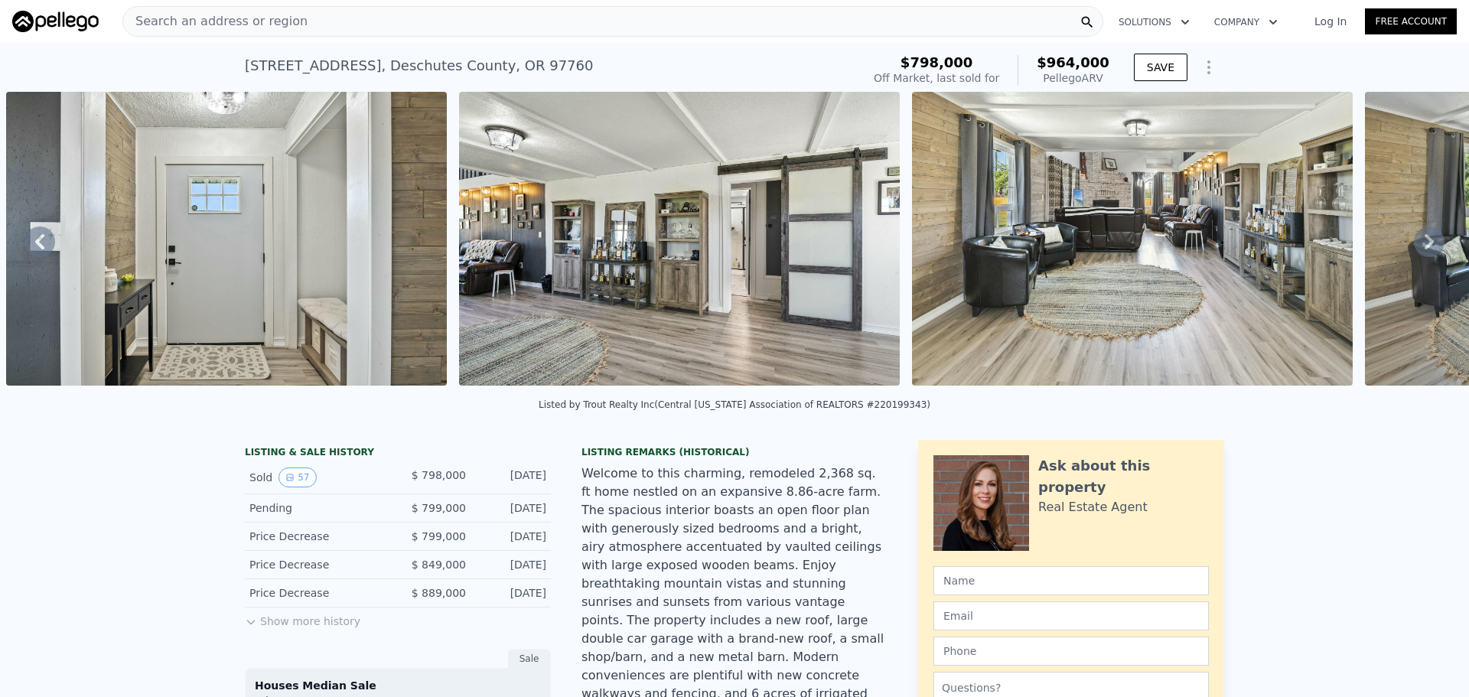
click at [1416, 246] on icon at bounding box center [1429, 242] width 31 height 31
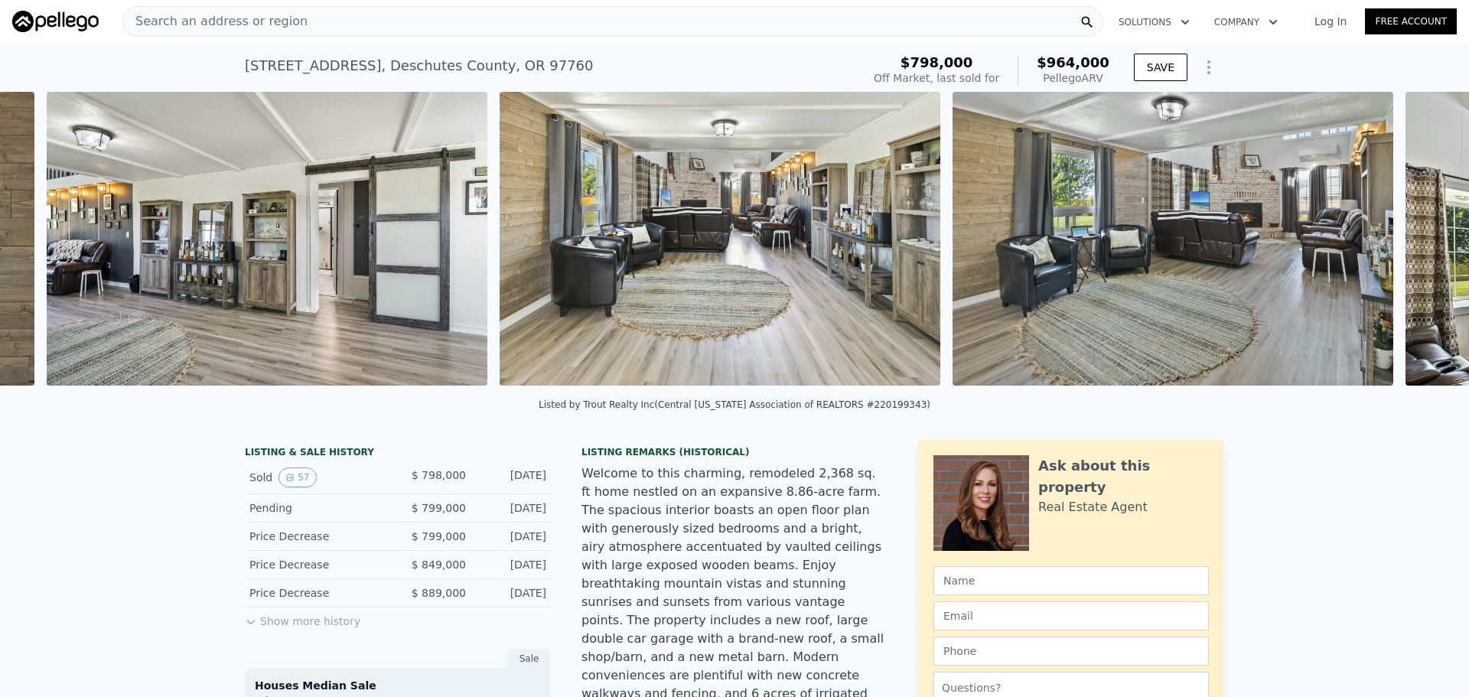
scroll to position [0, 6302]
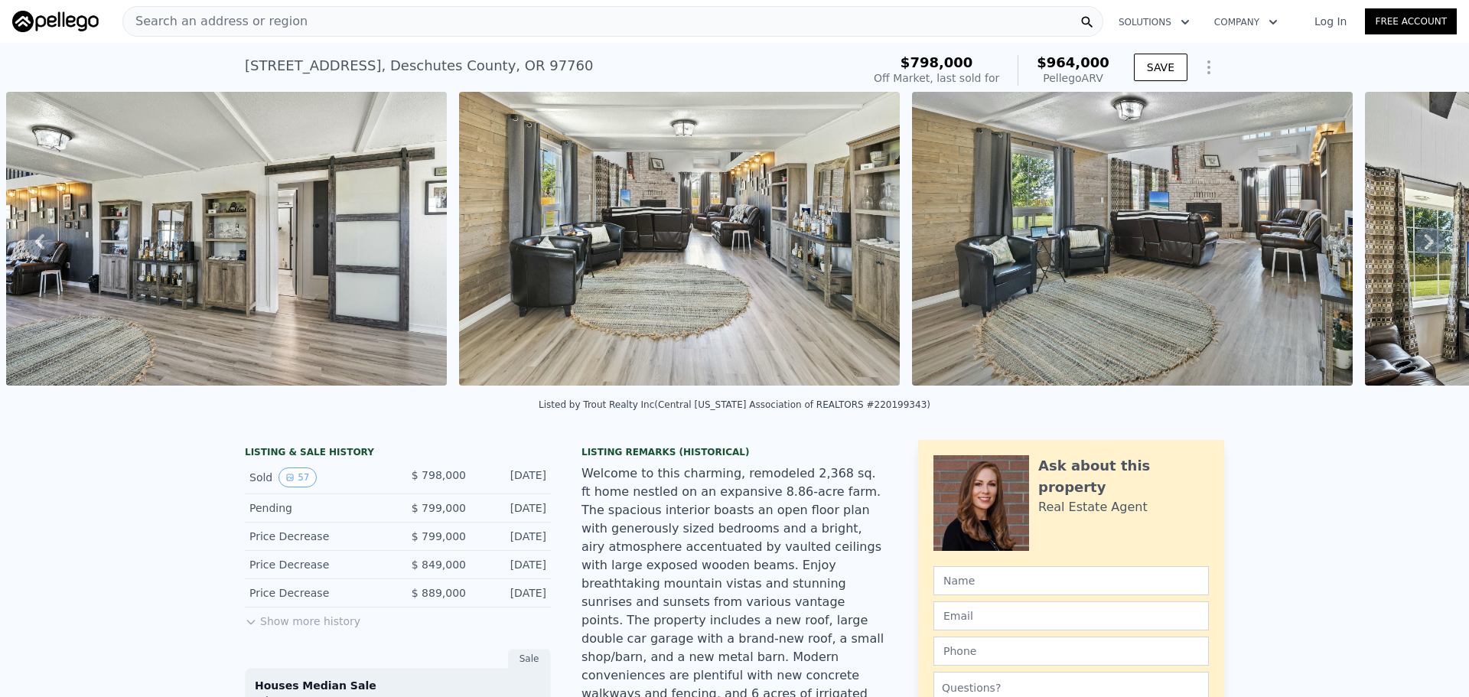
click at [1414, 246] on icon at bounding box center [1429, 242] width 31 height 31
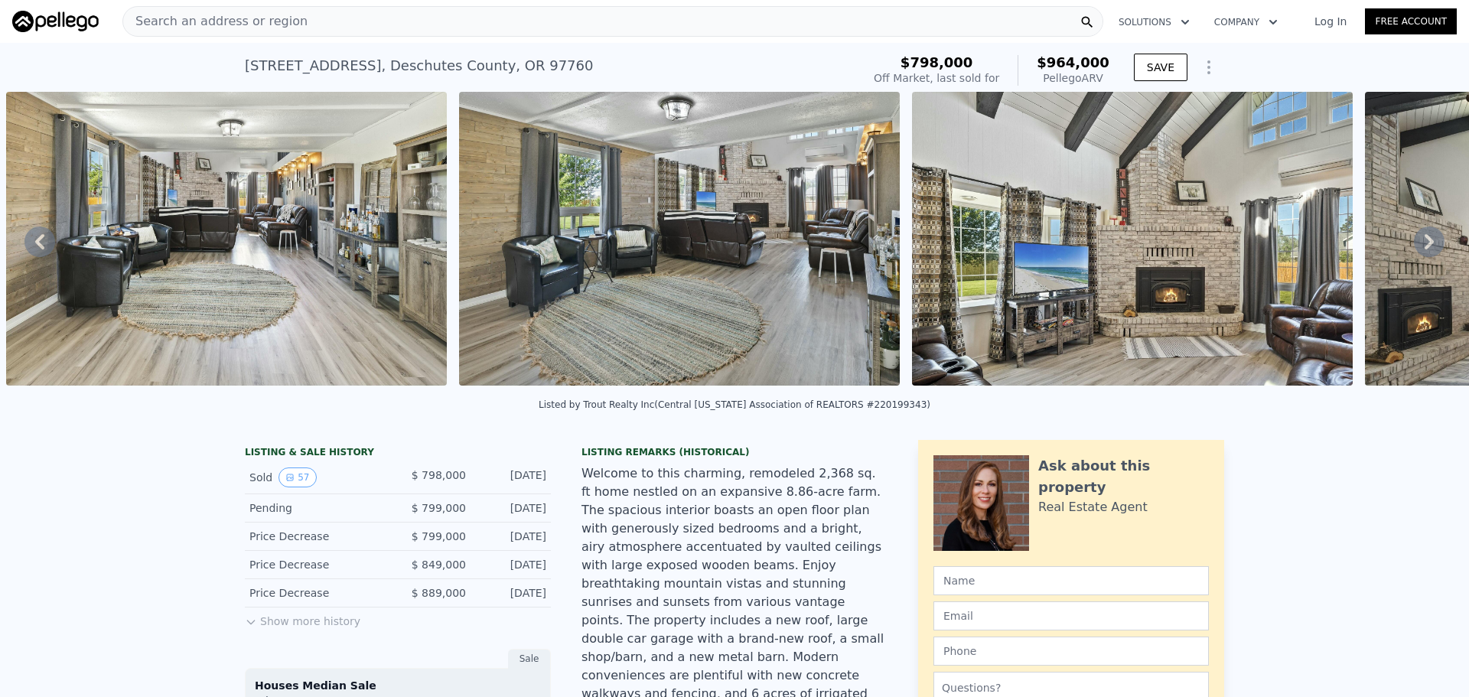
click at [1414, 246] on icon at bounding box center [1429, 242] width 31 height 31
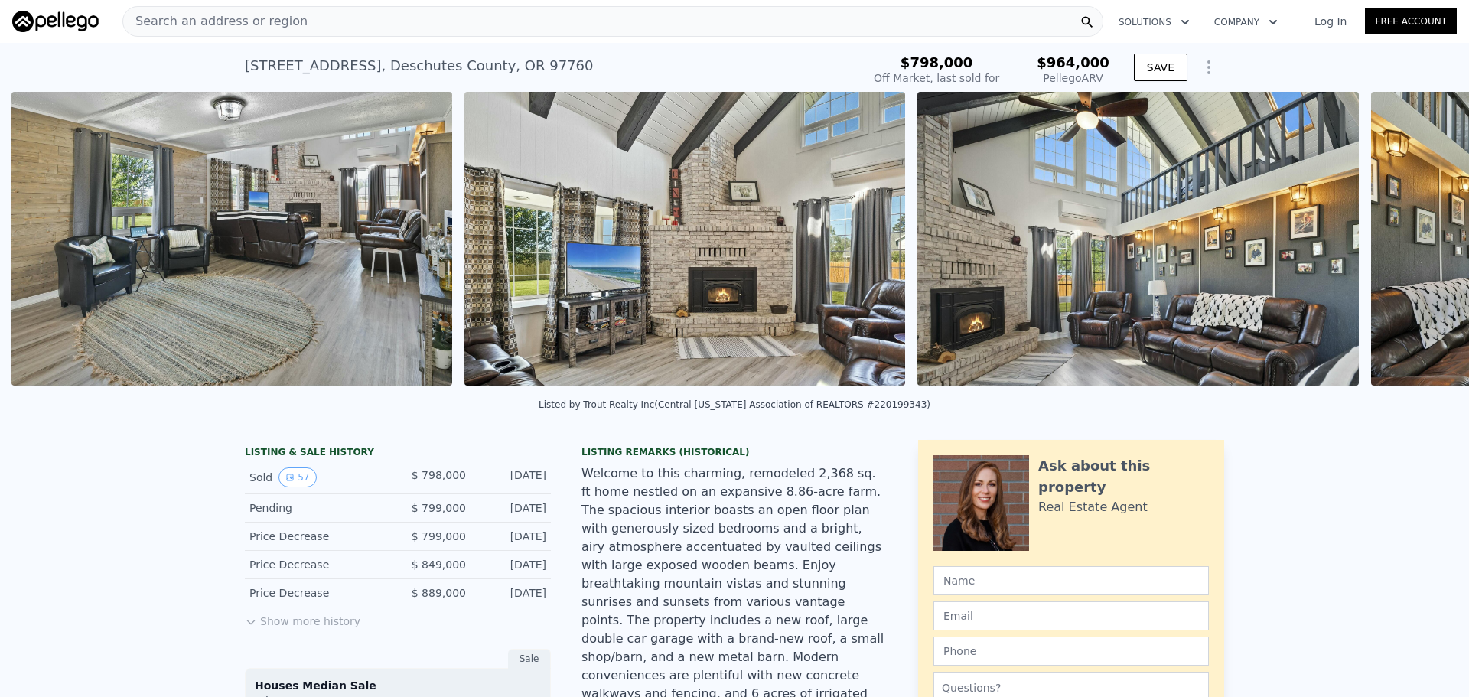
scroll to position [0, 7208]
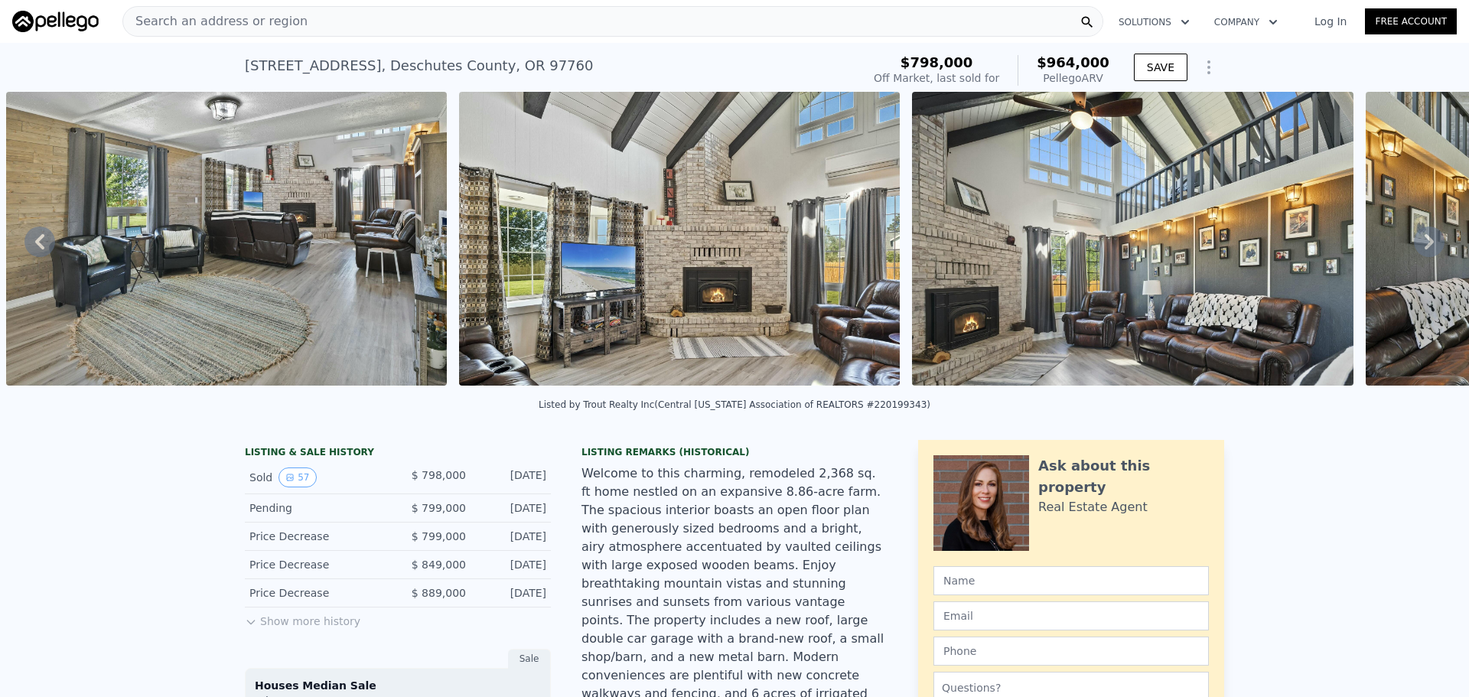
click at [1419, 241] on icon at bounding box center [1429, 242] width 31 height 31
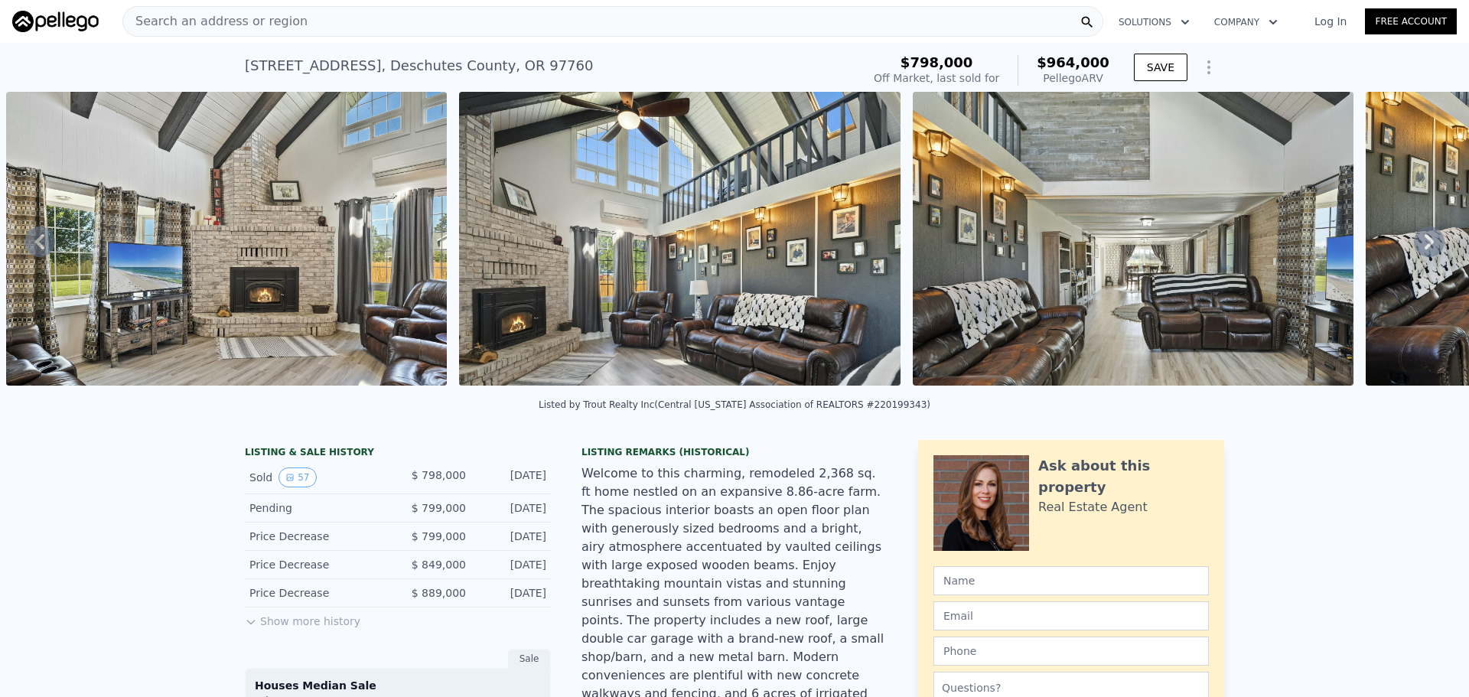
click at [1419, 243] on icon at bounding box center [1429, 242] width 31 height 31
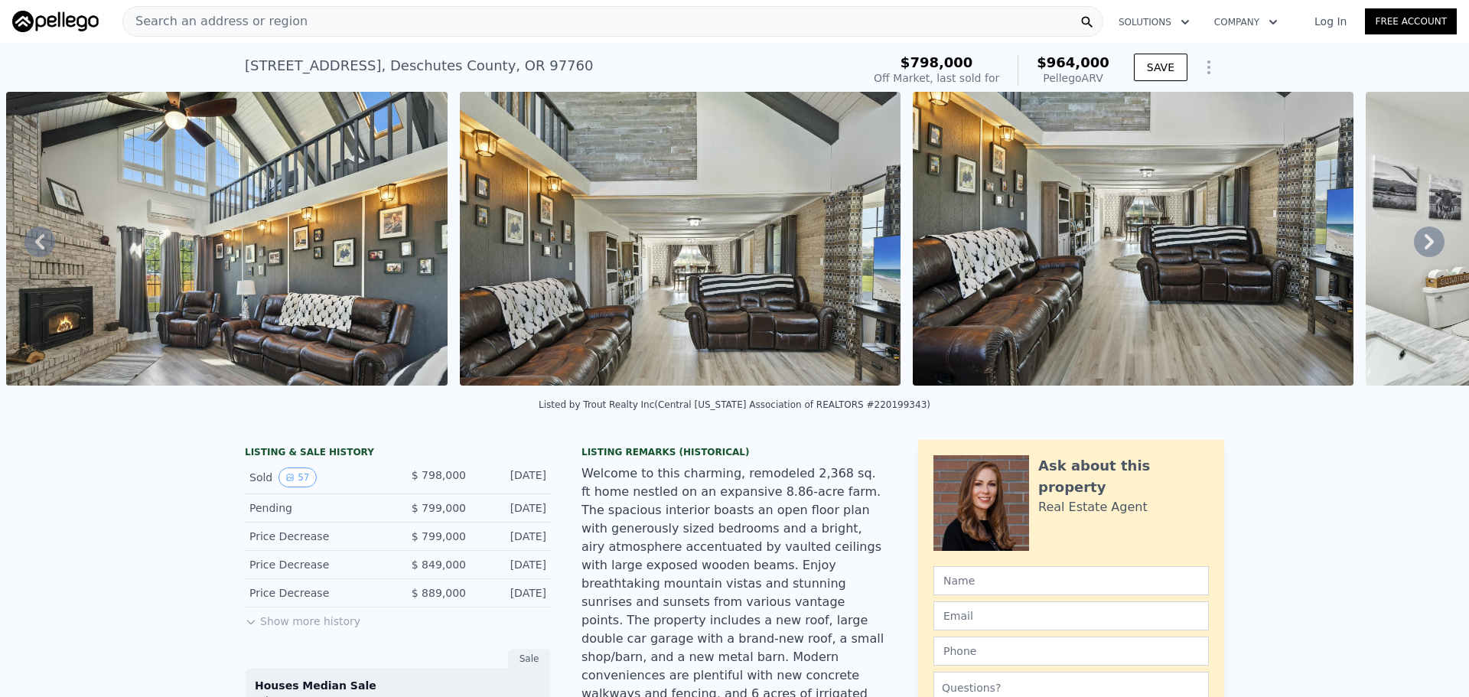
click at [1425, 243] on icon at bounding box center [1429, 241] width 9 height 15
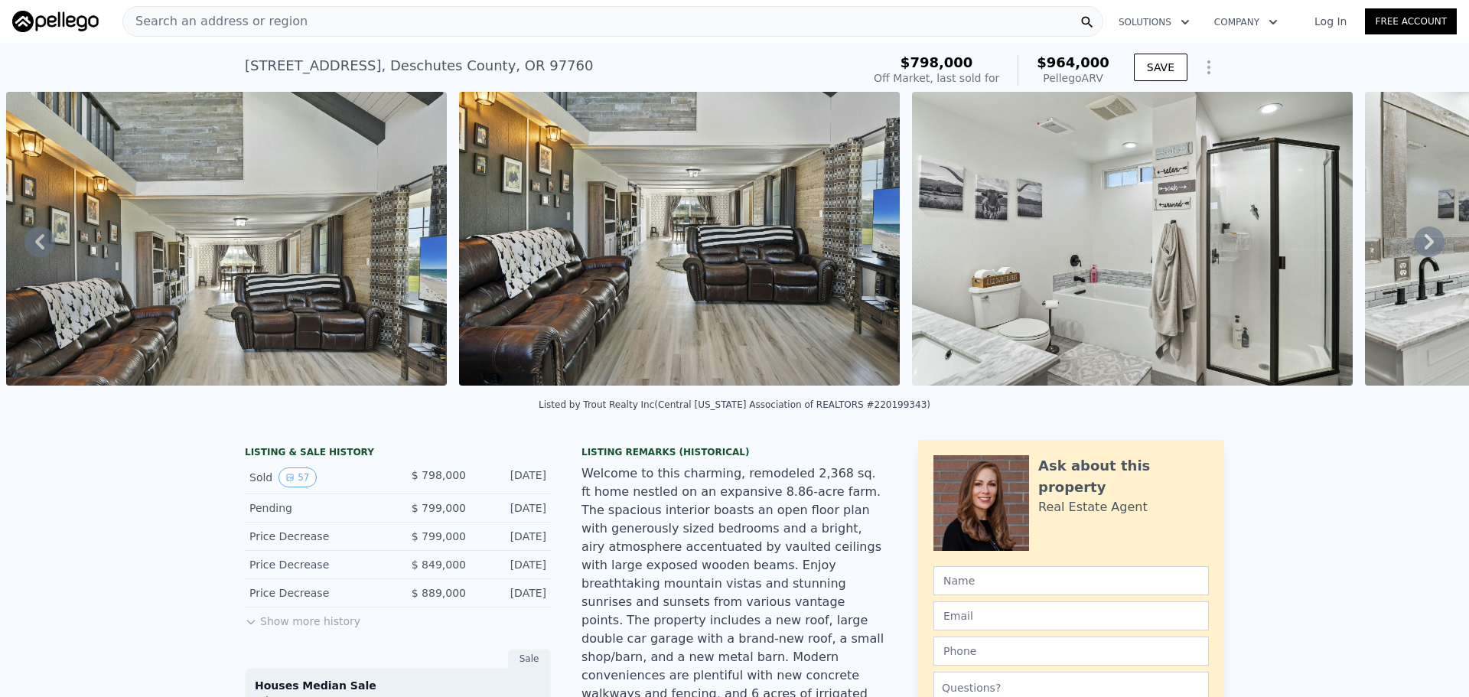
click at [1425, 243] on icon at bounding box center [1429, 241] width 9 height 15
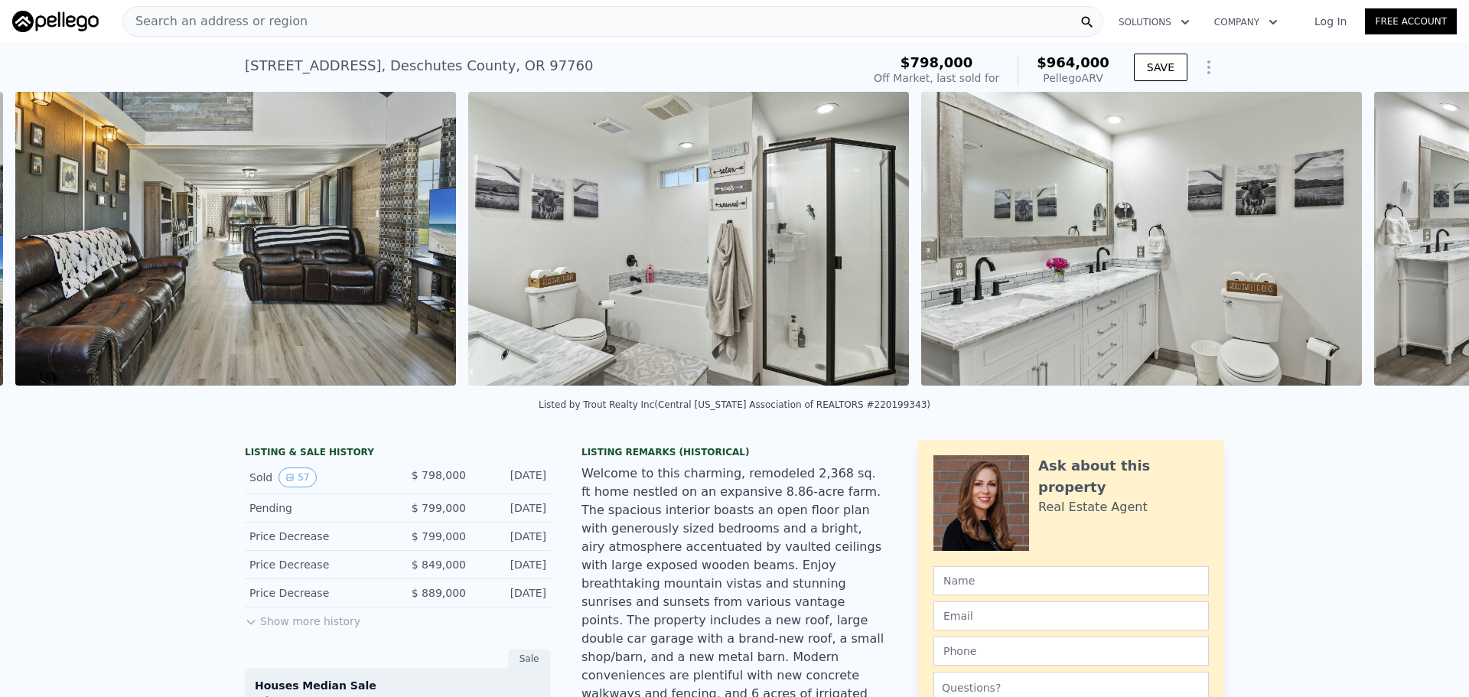
scroll to position [0, 9021]
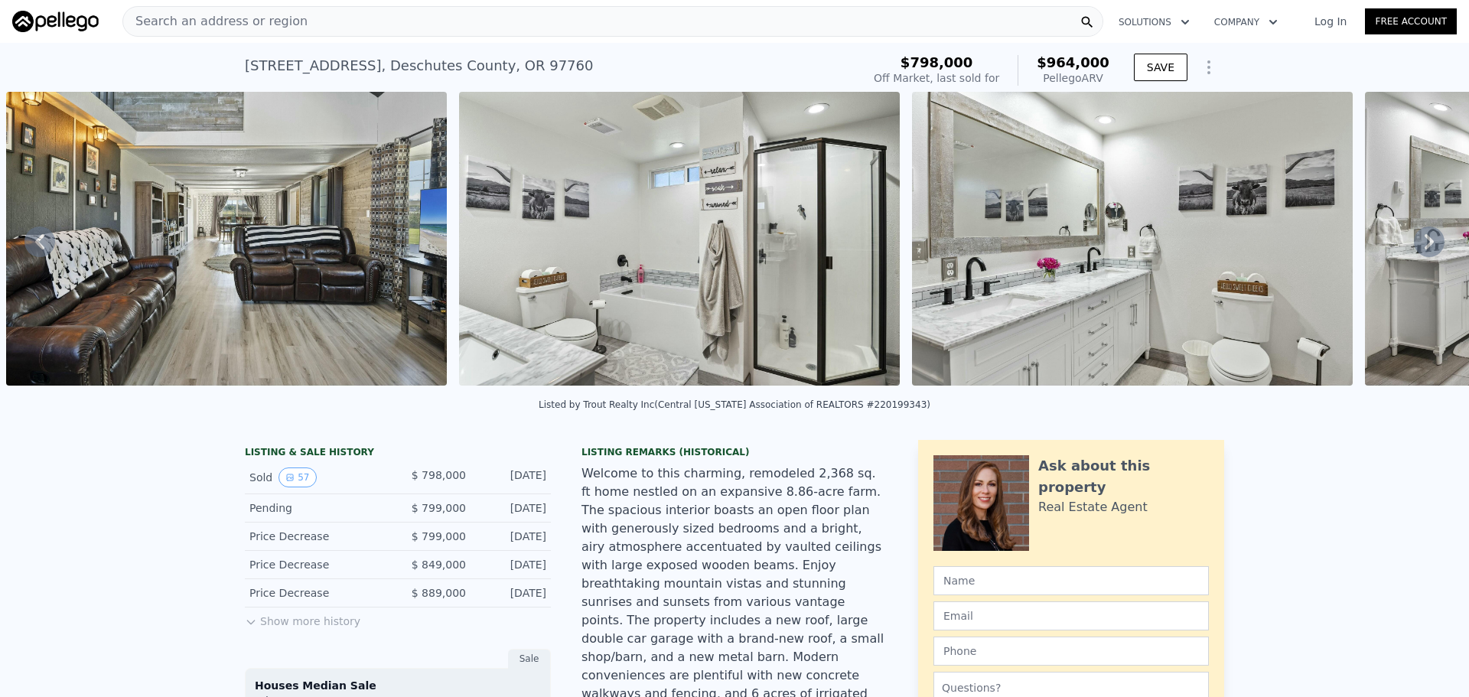
click at [1425, 243] on icon at bounding box center [1429, 241] width 9 height 15
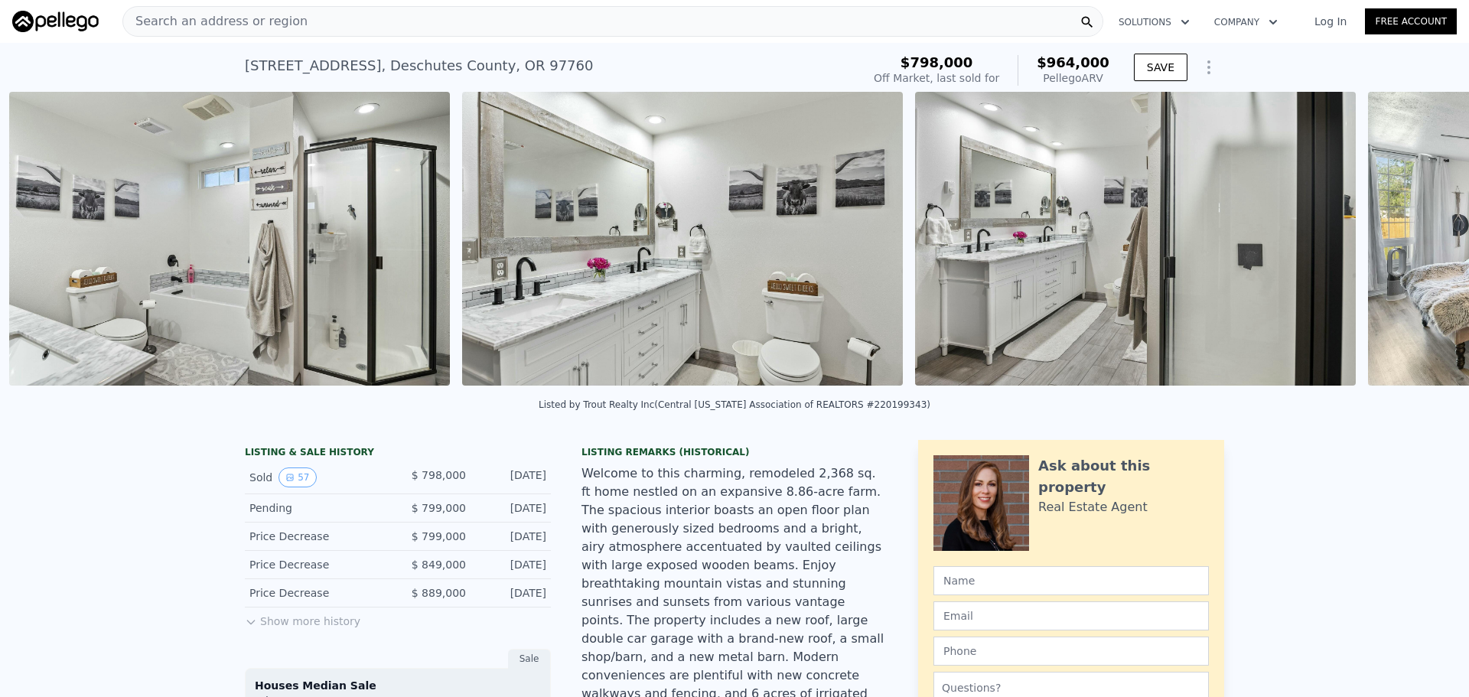
scroll to position [0, 9474]
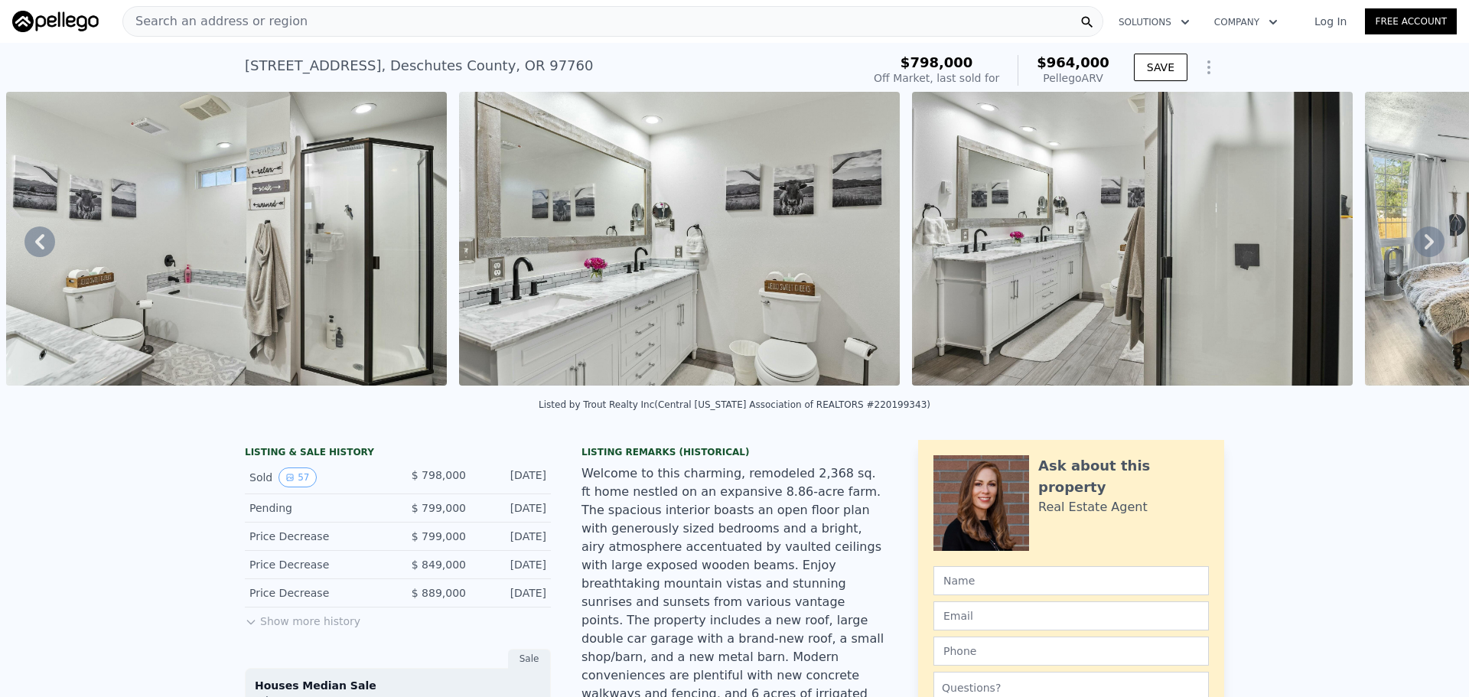
click at [1425, 243] on icon at bounding box center [1429, 241] width 9 height 15
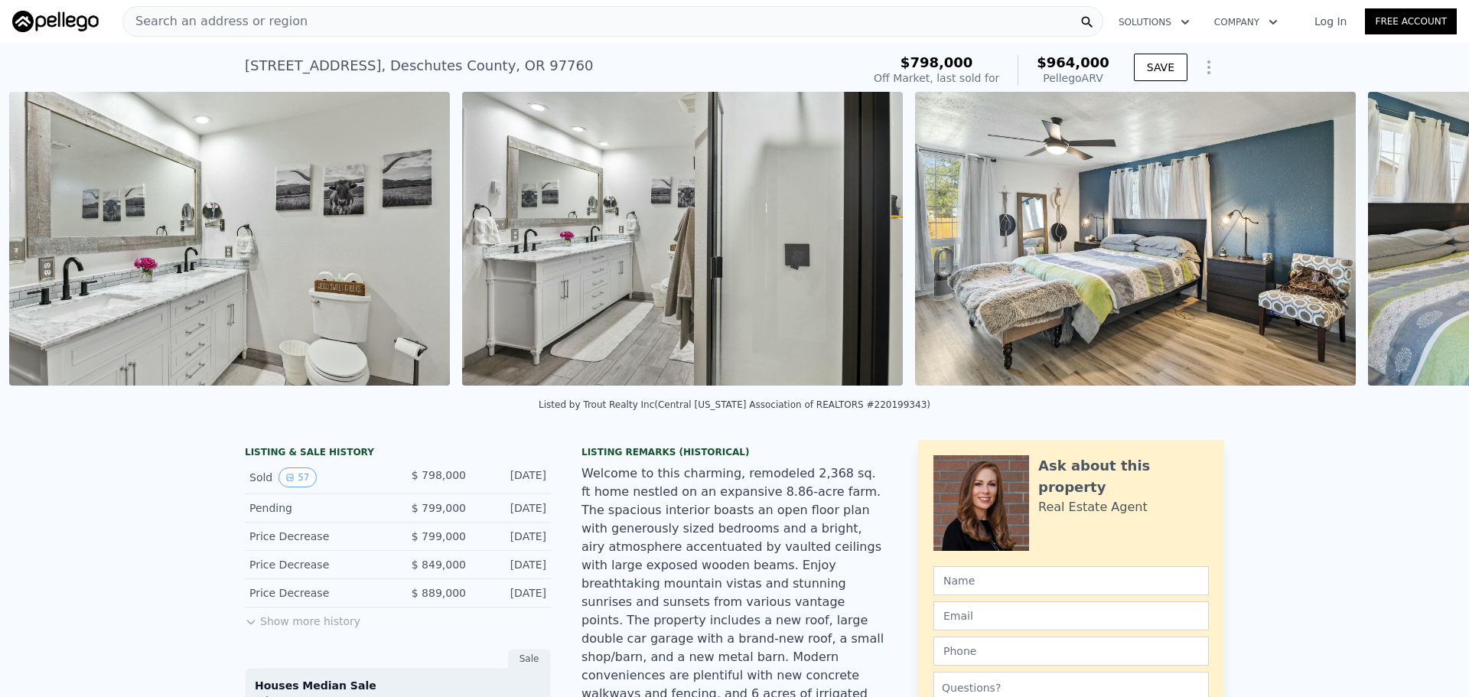
scroll to position [0, 9927]
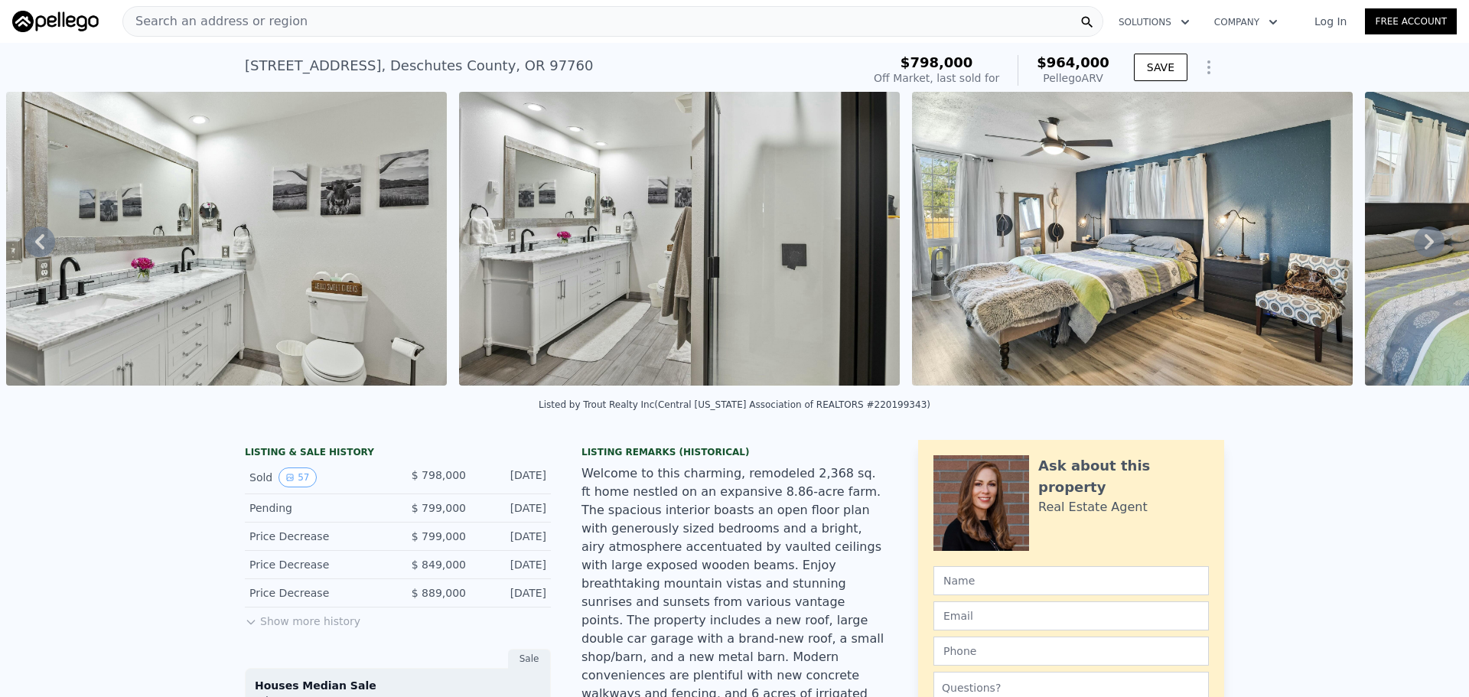
click at [1425, 243] on icon at bounding box center [1429, 241] width 9 height 15
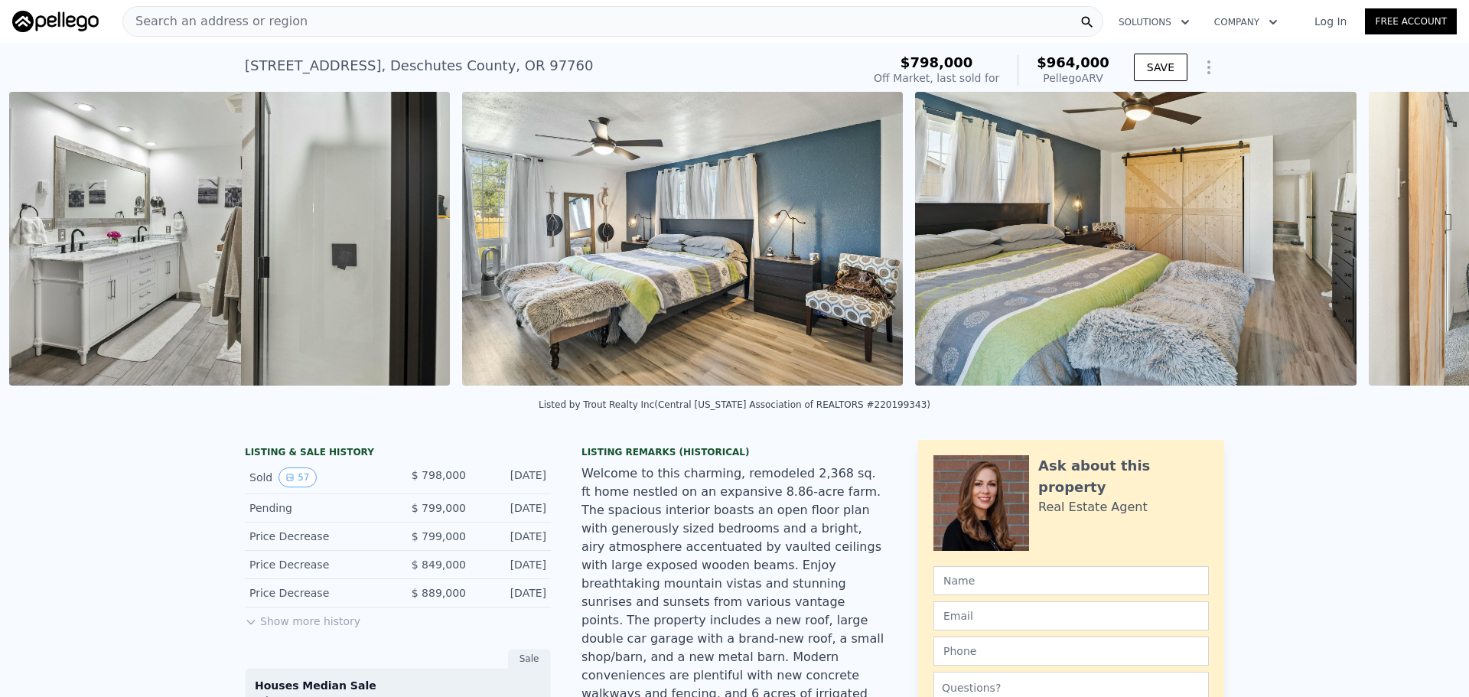
scroll to position [0, 10380]
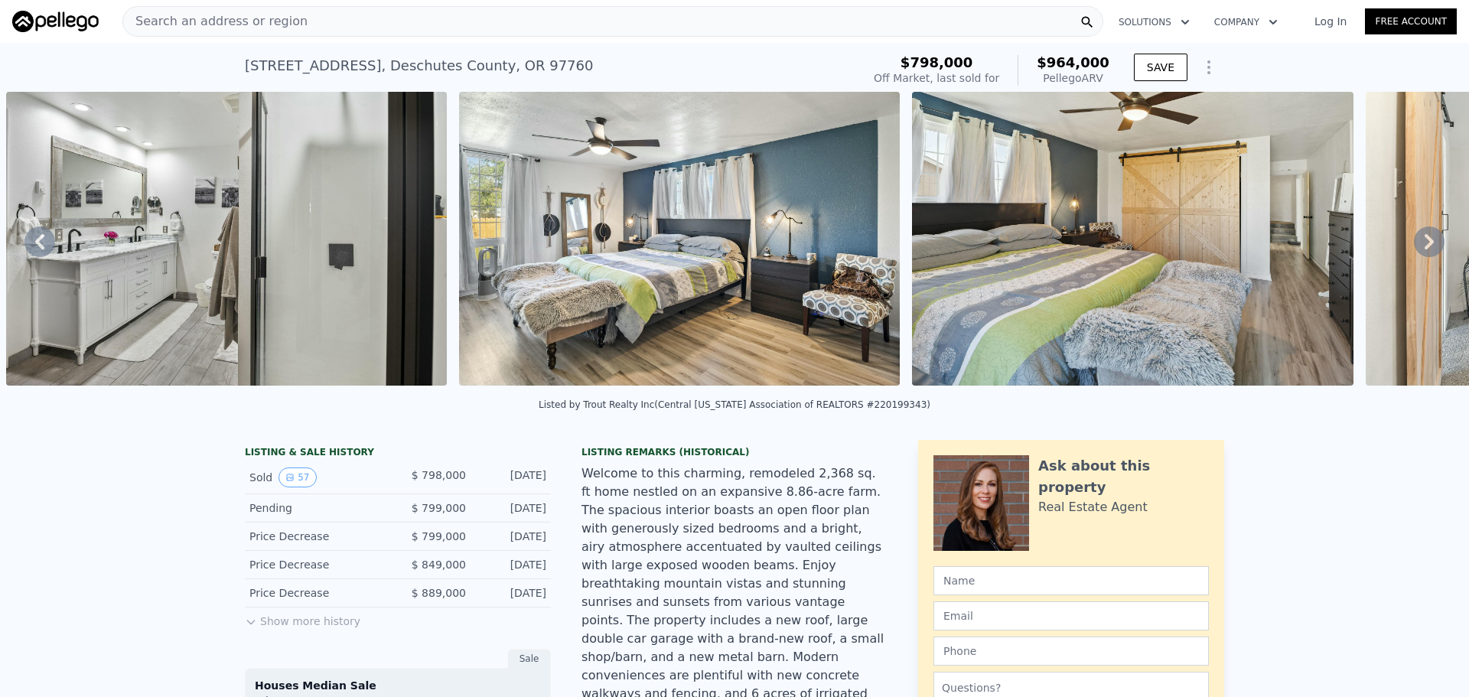
click at [1425, 243] on icon at bounding box center [1429, 241] width 9 height 15
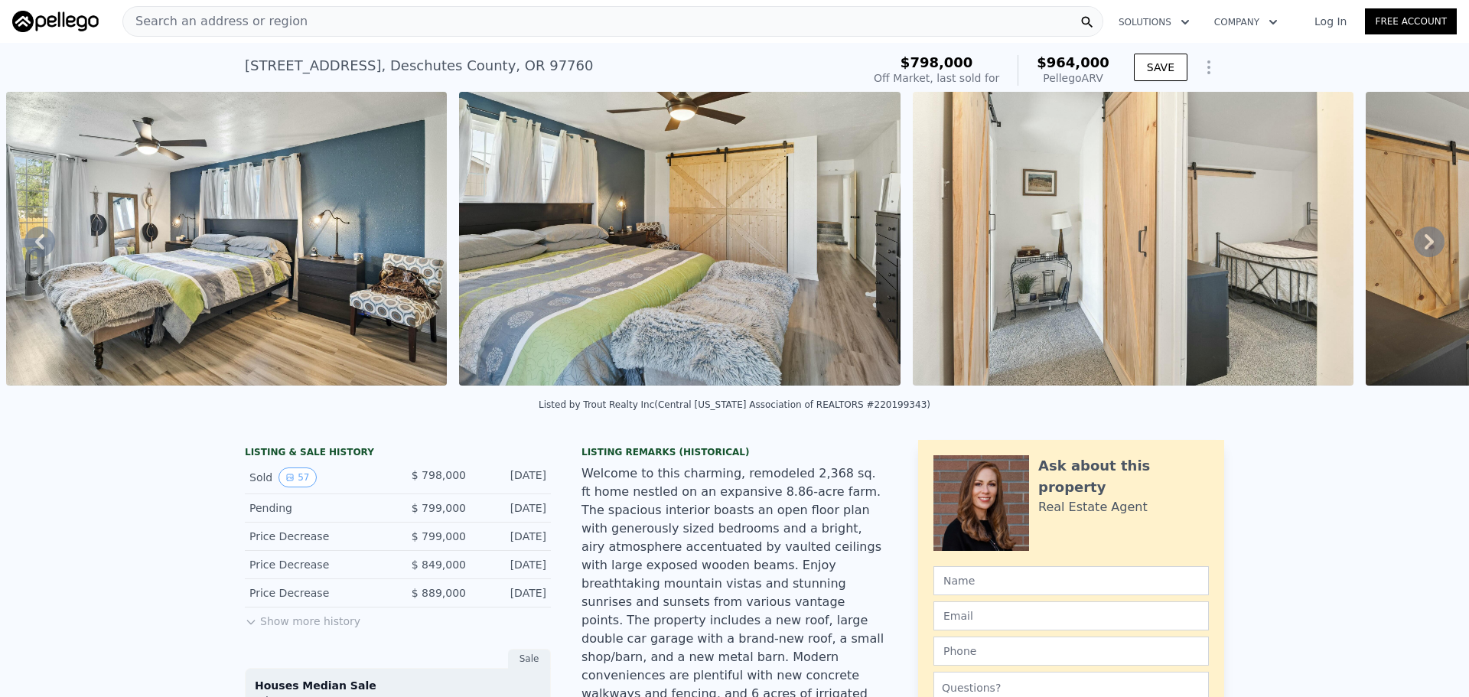
click at [1425, 243] on icon at bounding box center [1429, 241] width 9 height 15
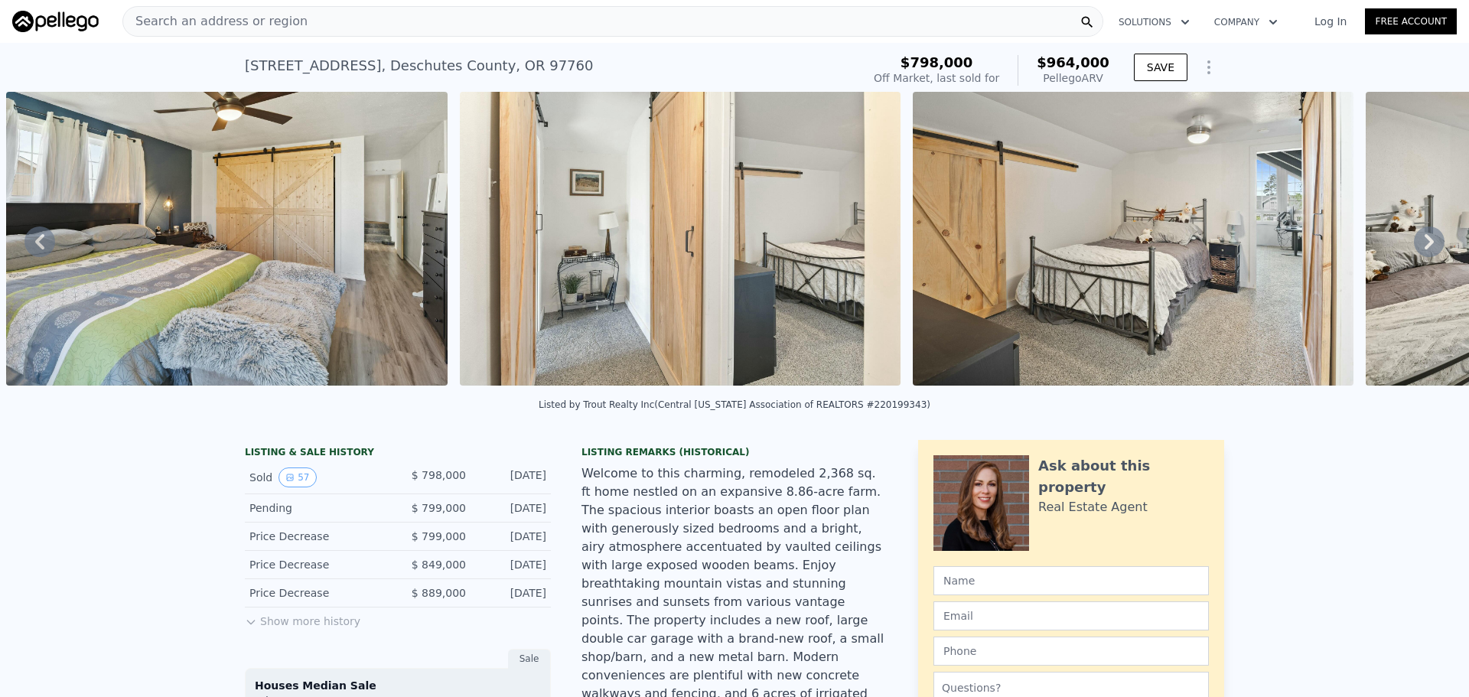
click at [1425, 243] on icon at bounding box center [1429, 241] width 9 height 15
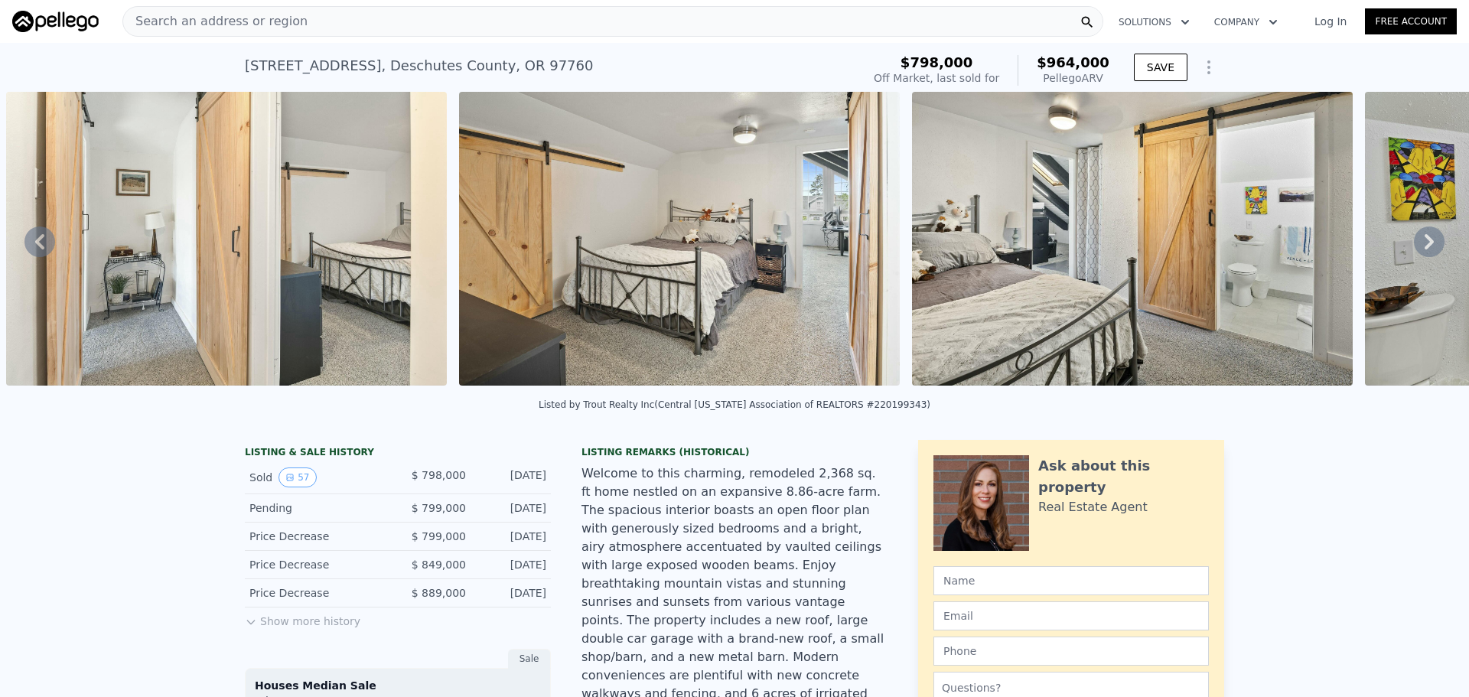
click at [1425, 243] on icon at bounding box center [1429, 241] width 9 height 15
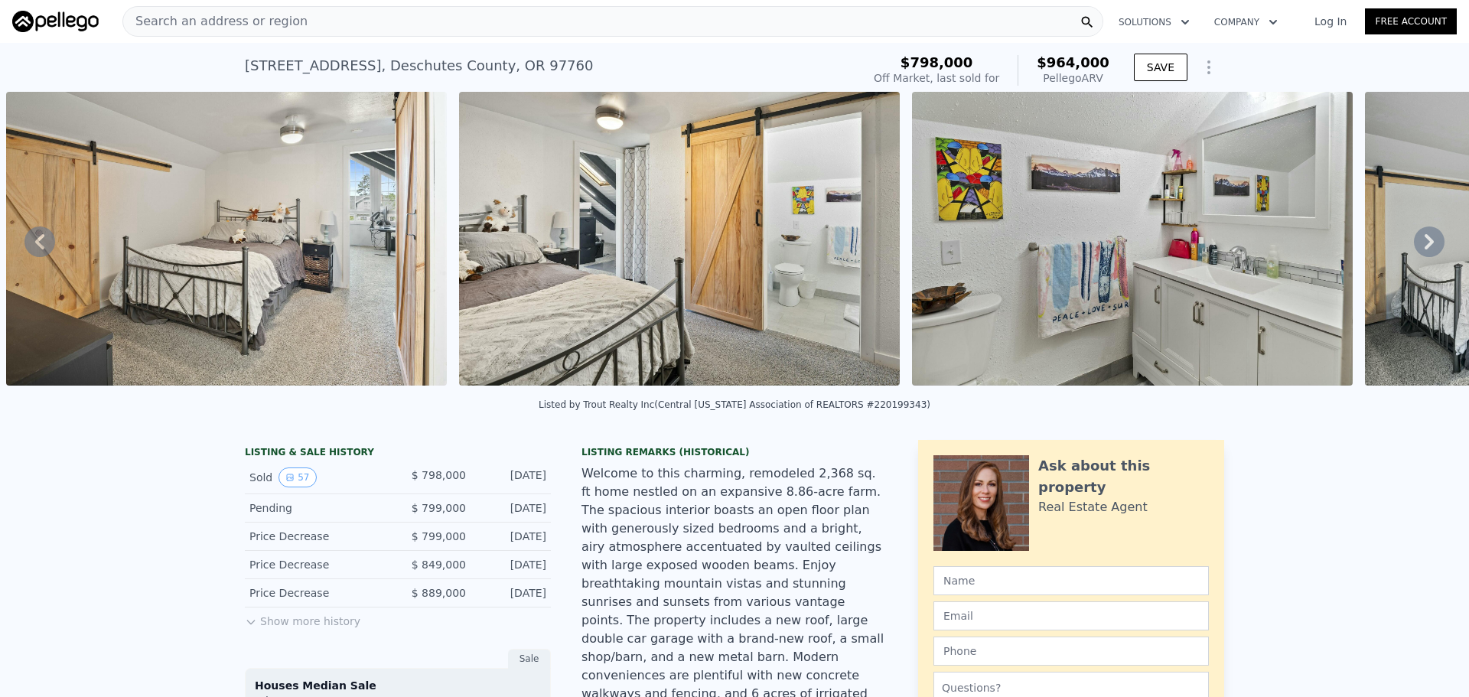
click at [1425, 243] on icon at bounding box center [1429, 241] width 9 height 15
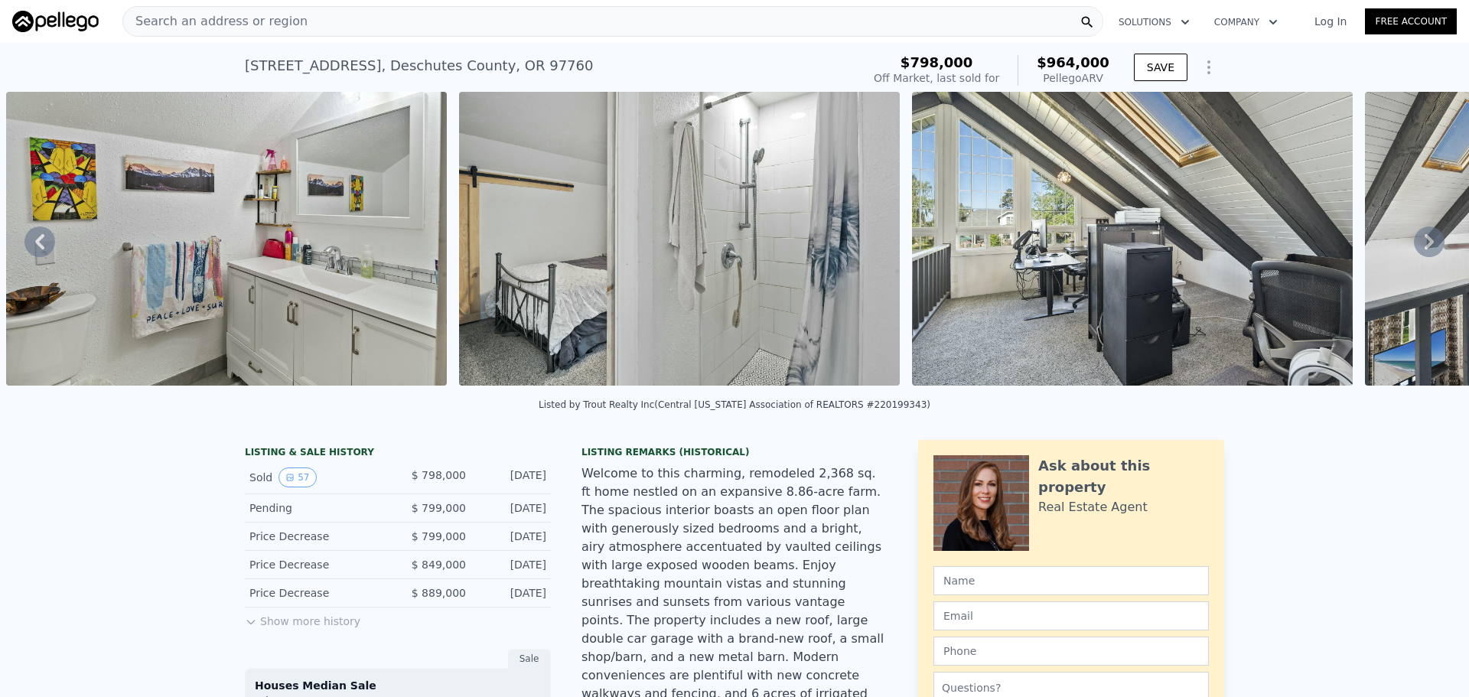
click at [1425, 243] on icon at bounding box center [1429, 241] width 9 height 15
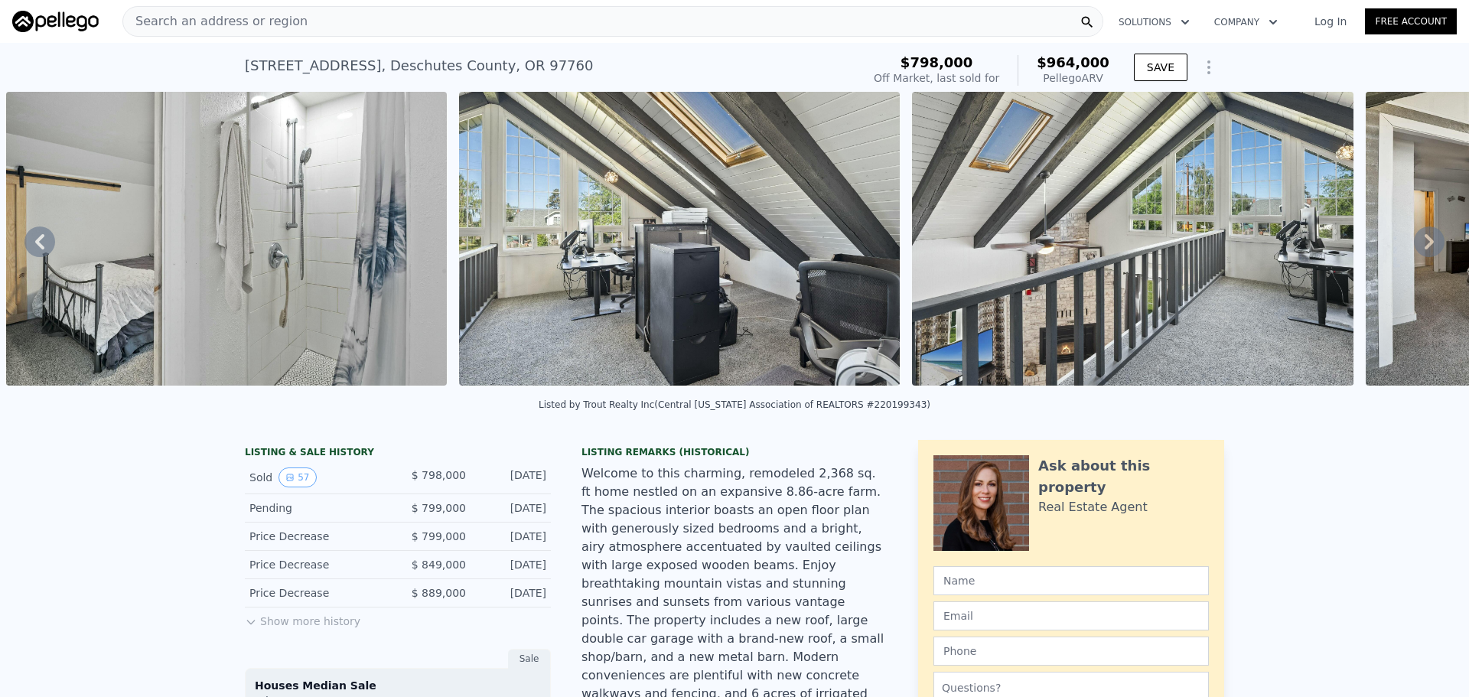
click at [1425, 243] on icon at bounding box center [1429, 241] width 9 height 15
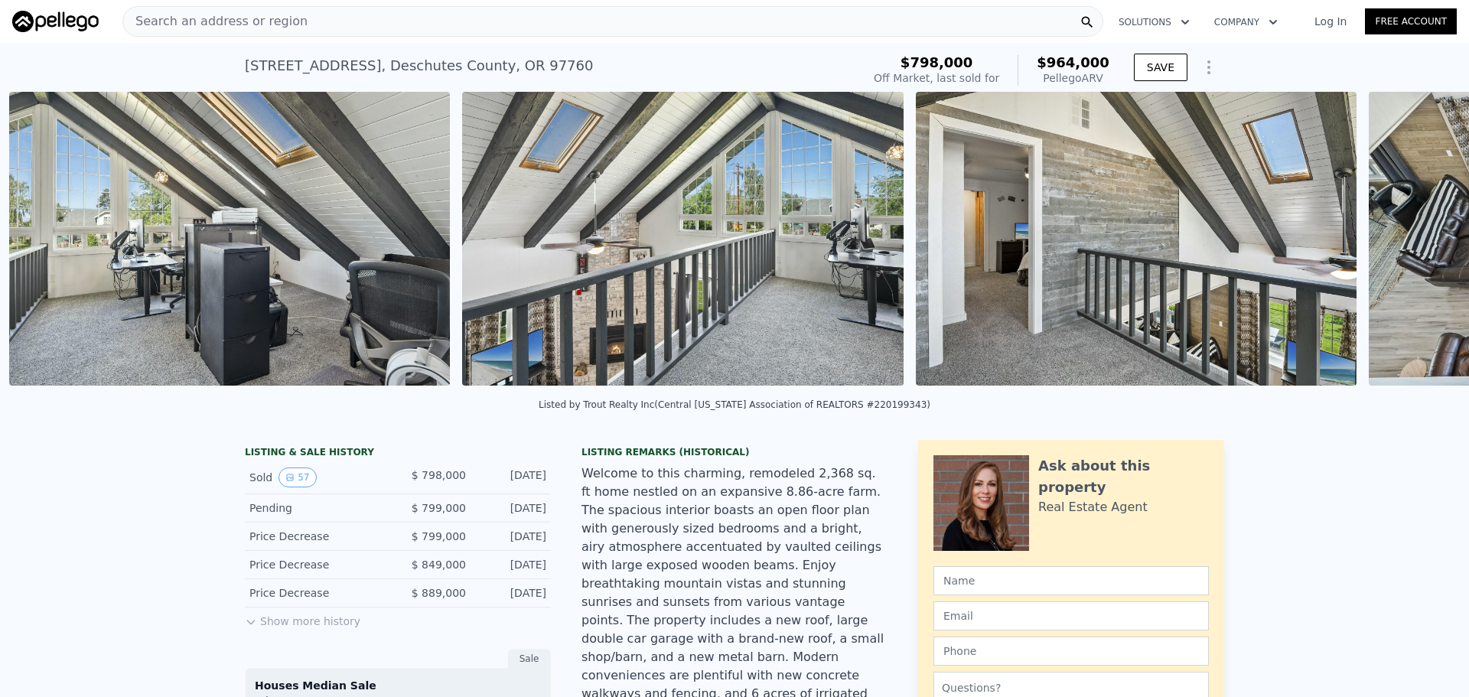
scroll to position [0, 14005]
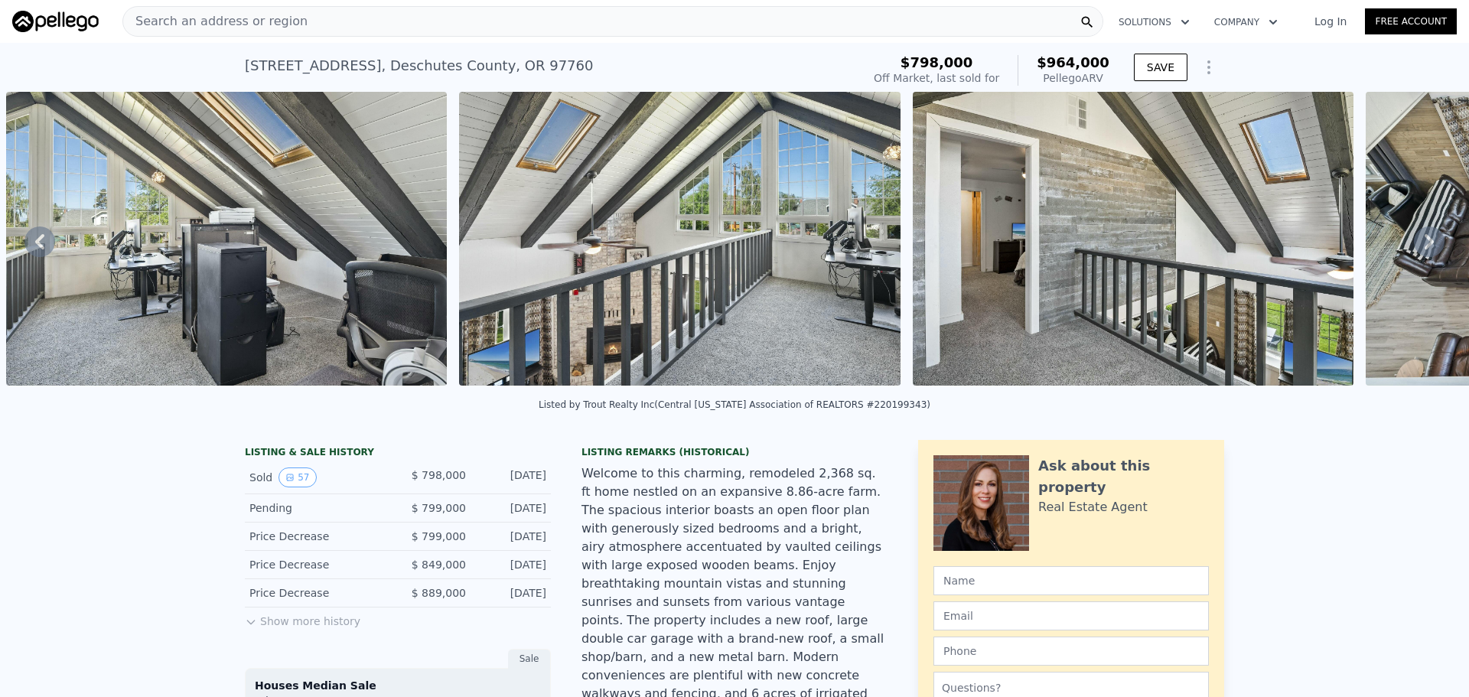
click at [1418, 243] on div "• + − • + − STREET VIEW ← Move left → Move right ↑ Move up ↓ Move down + Zoom i…" at bounding box center [734, 241] width 1469 height 299
click at [1425, 243] on icon at bounding box center [1429, 241] width 9 height 15
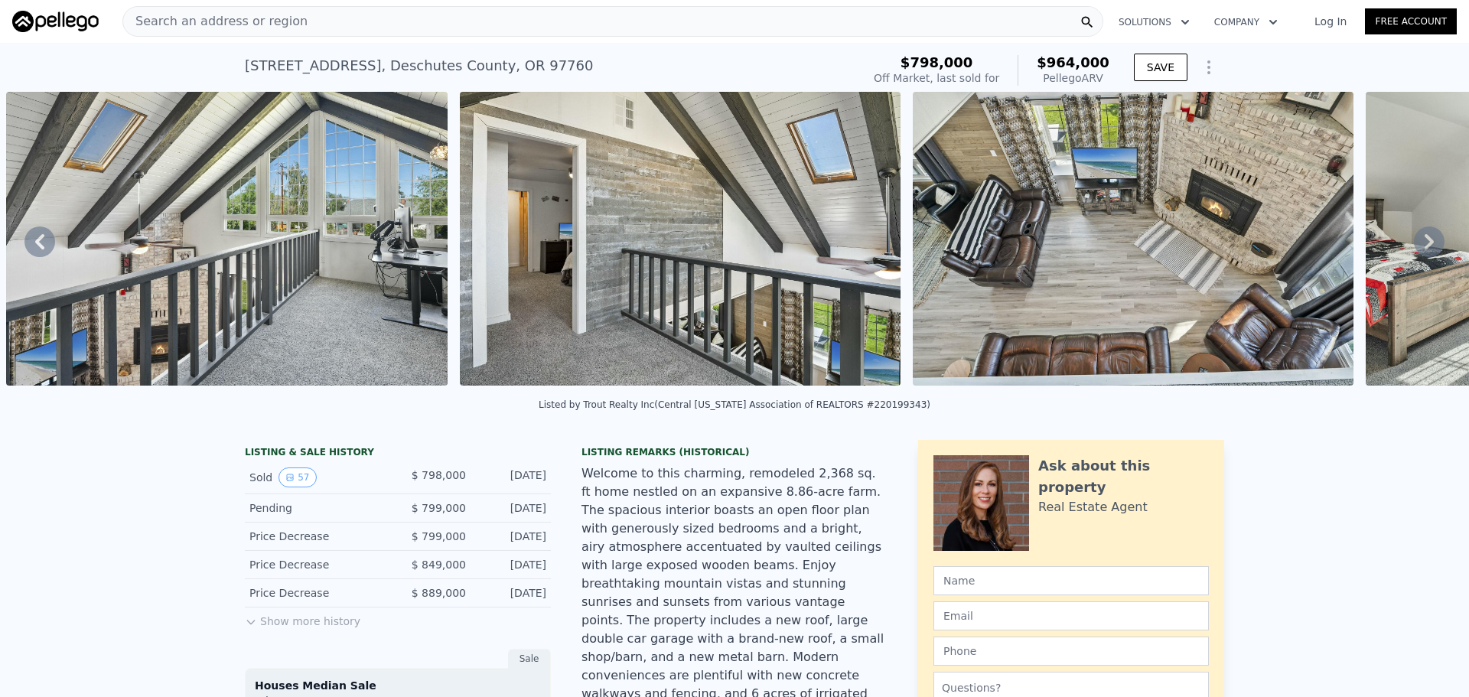
click at [1425, 243] on icon at bounding box center [1429, 241] width 9 height 15
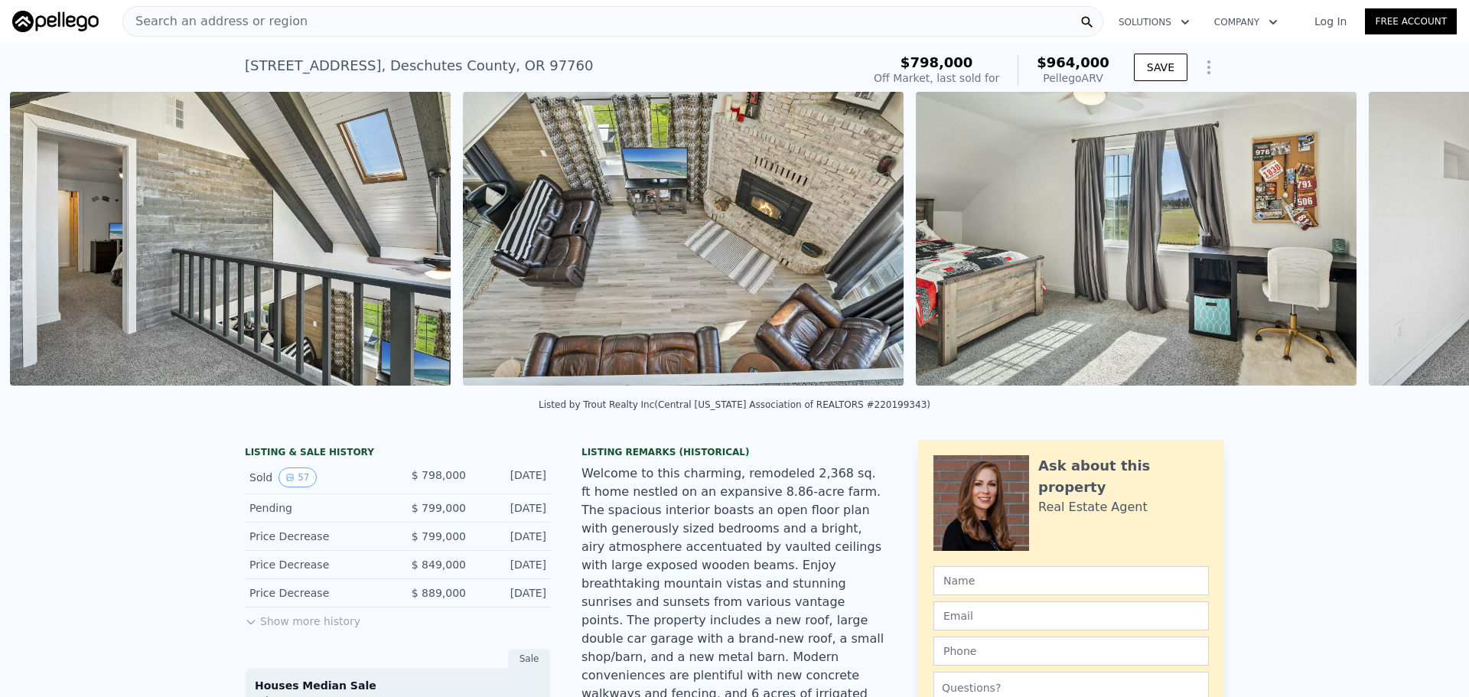
scroll to position [0, 14912]
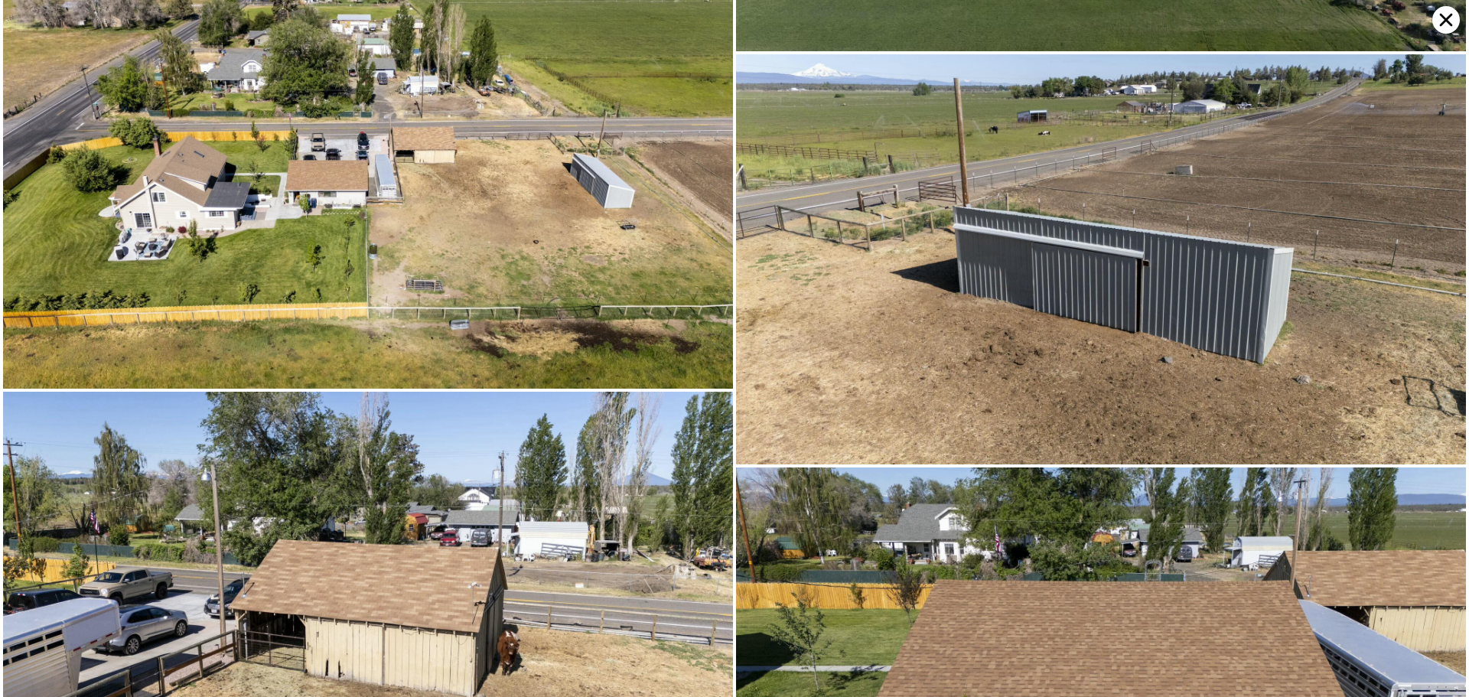
scroll to position [10874, 0]
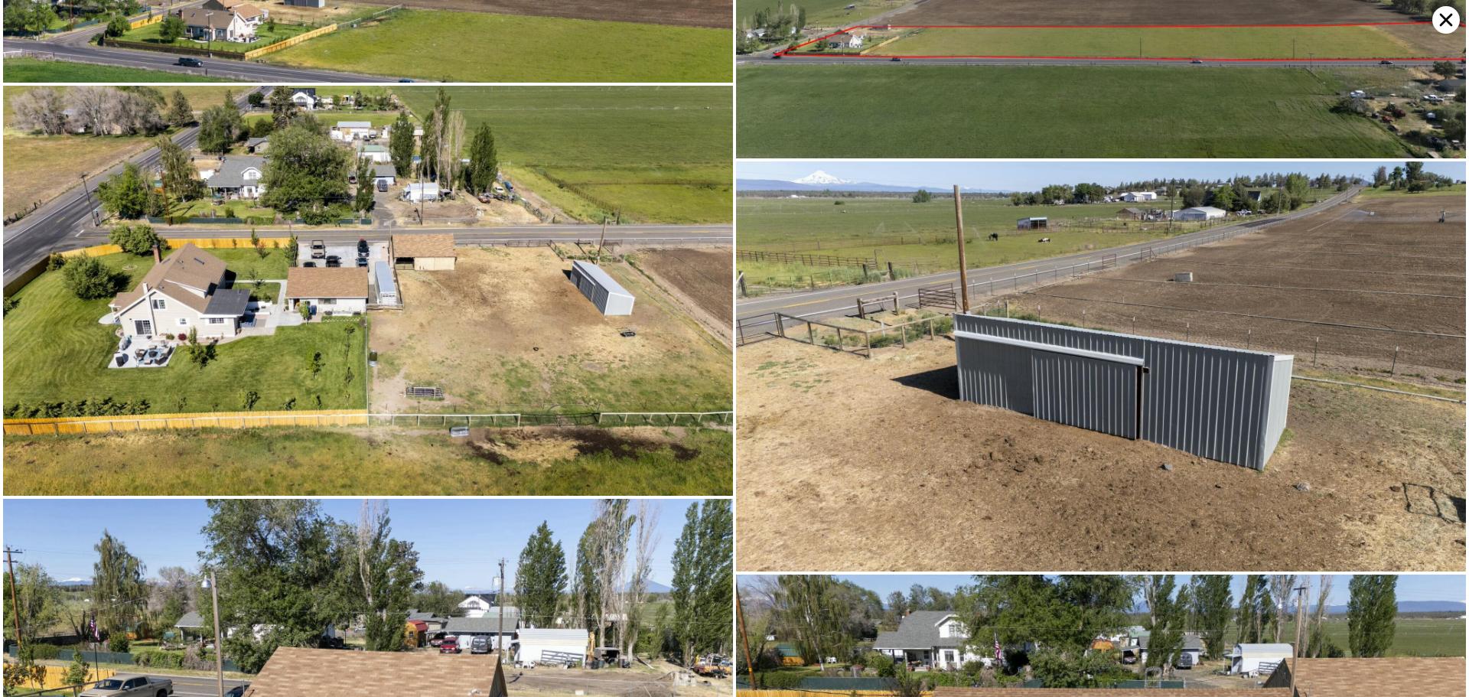
click at [1444, 21] on icon at bounding box center [1446, 20] width 13 height 13
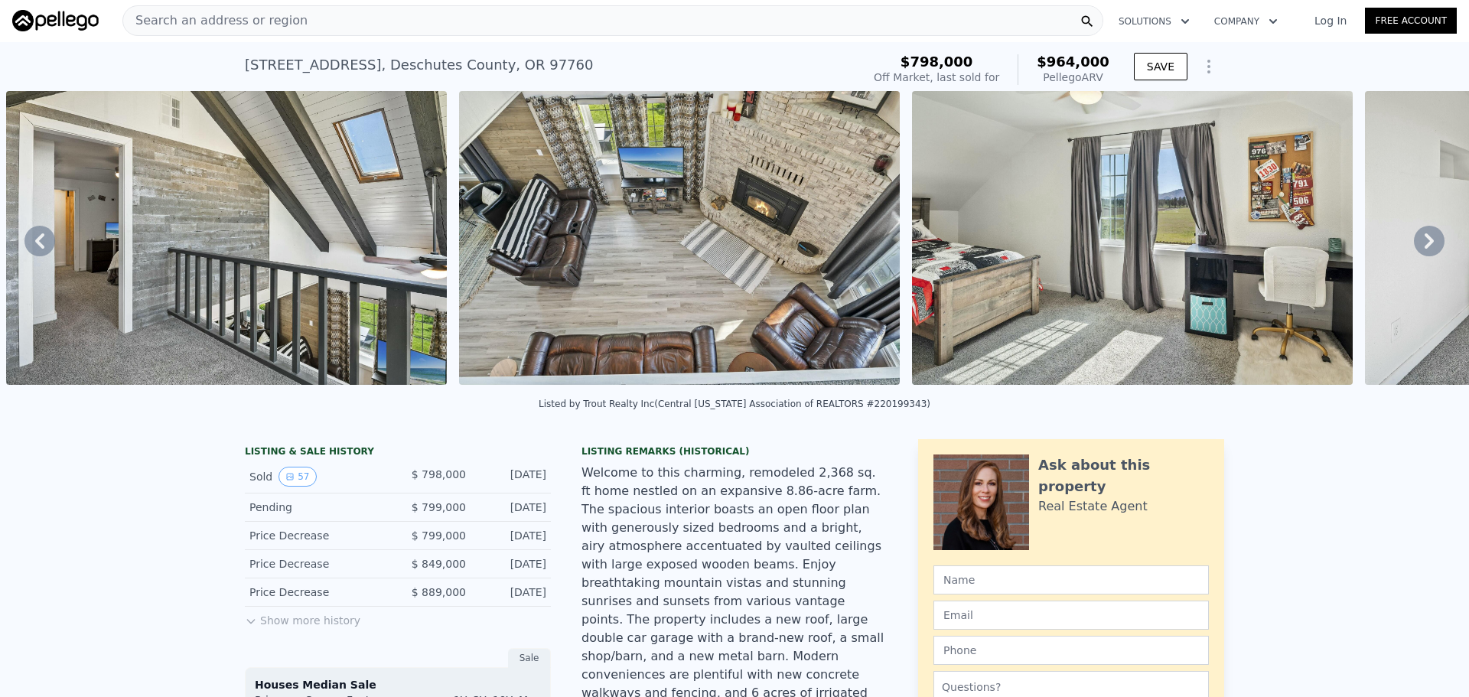
scroll to position [0, 0]
type input "2"
type input "1446"
type input "2219"
type input "6250"
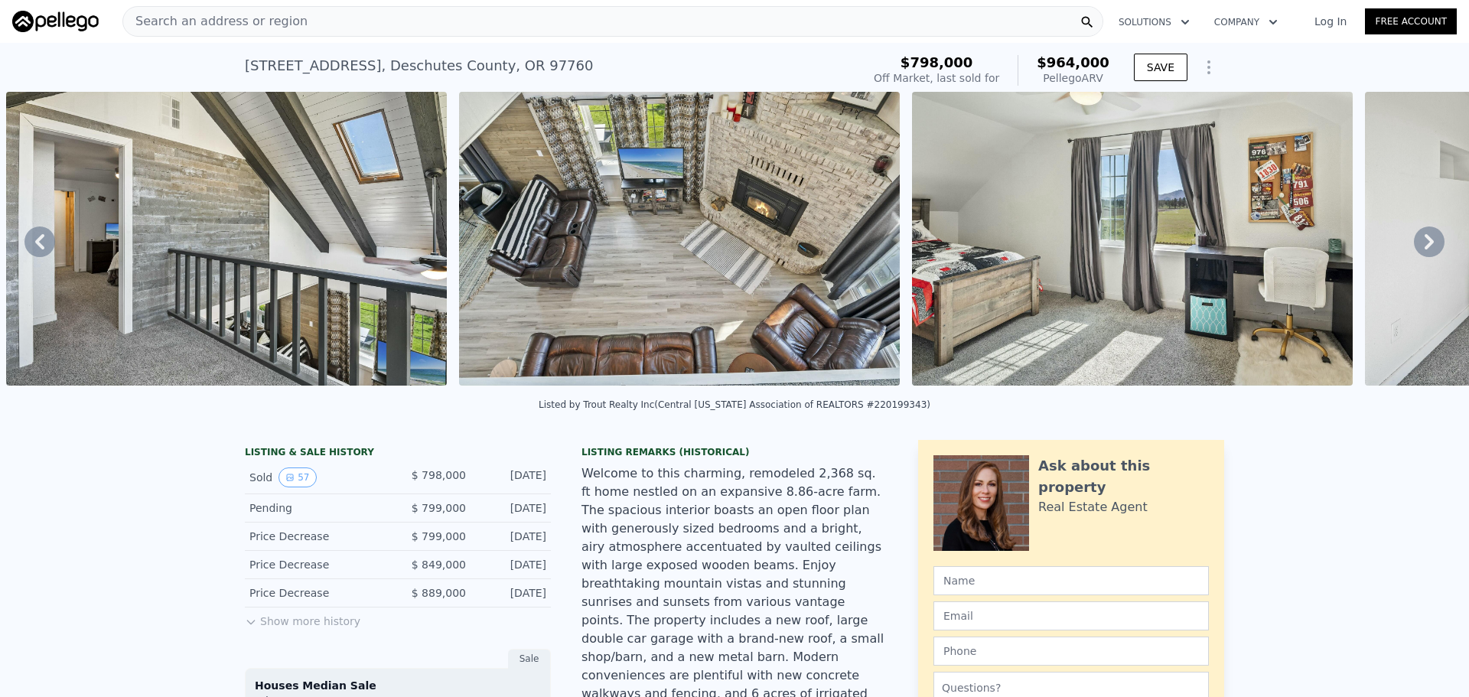
type input "15387"
type input "$ 628,000"
type input "5"
type input "$ 318,119"
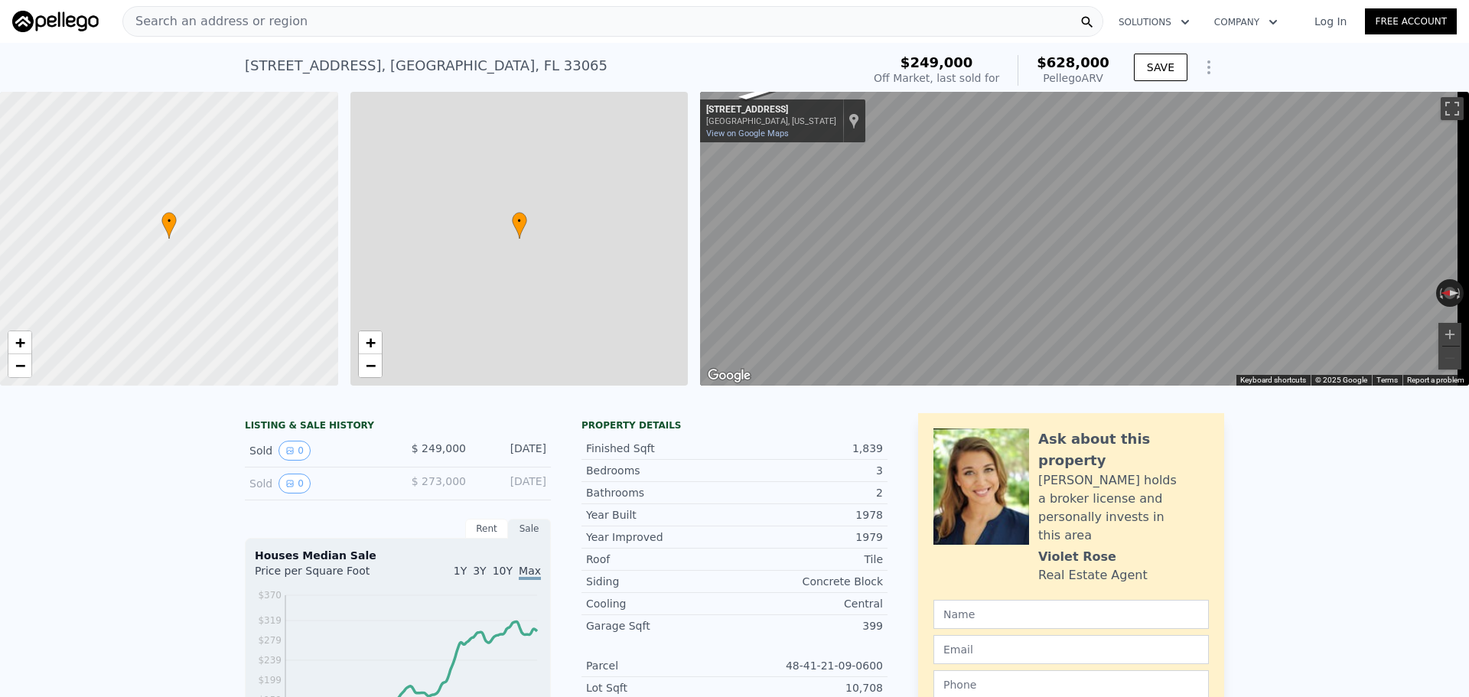
scroll to position [0, 6]
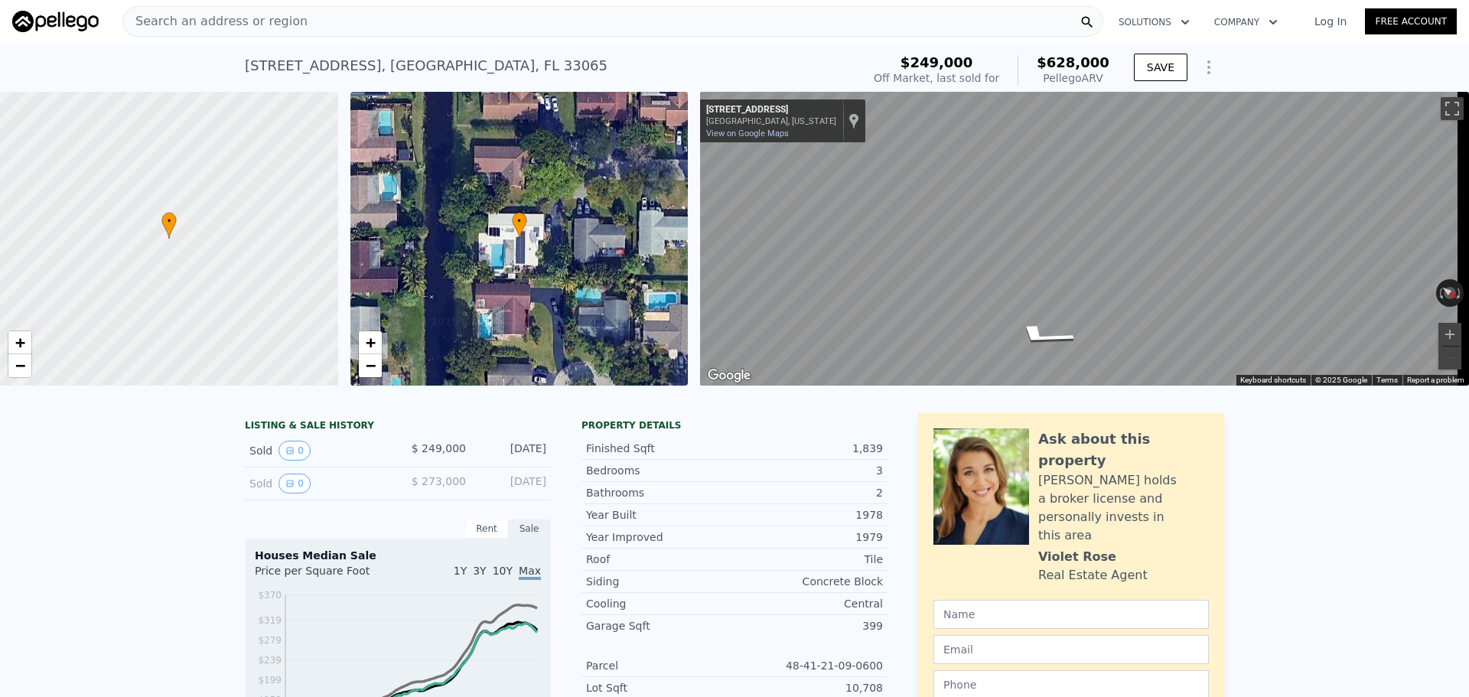
type input "3.5"
type input "1710"
type input "2842"
type input "217800"
type input "562795.2"
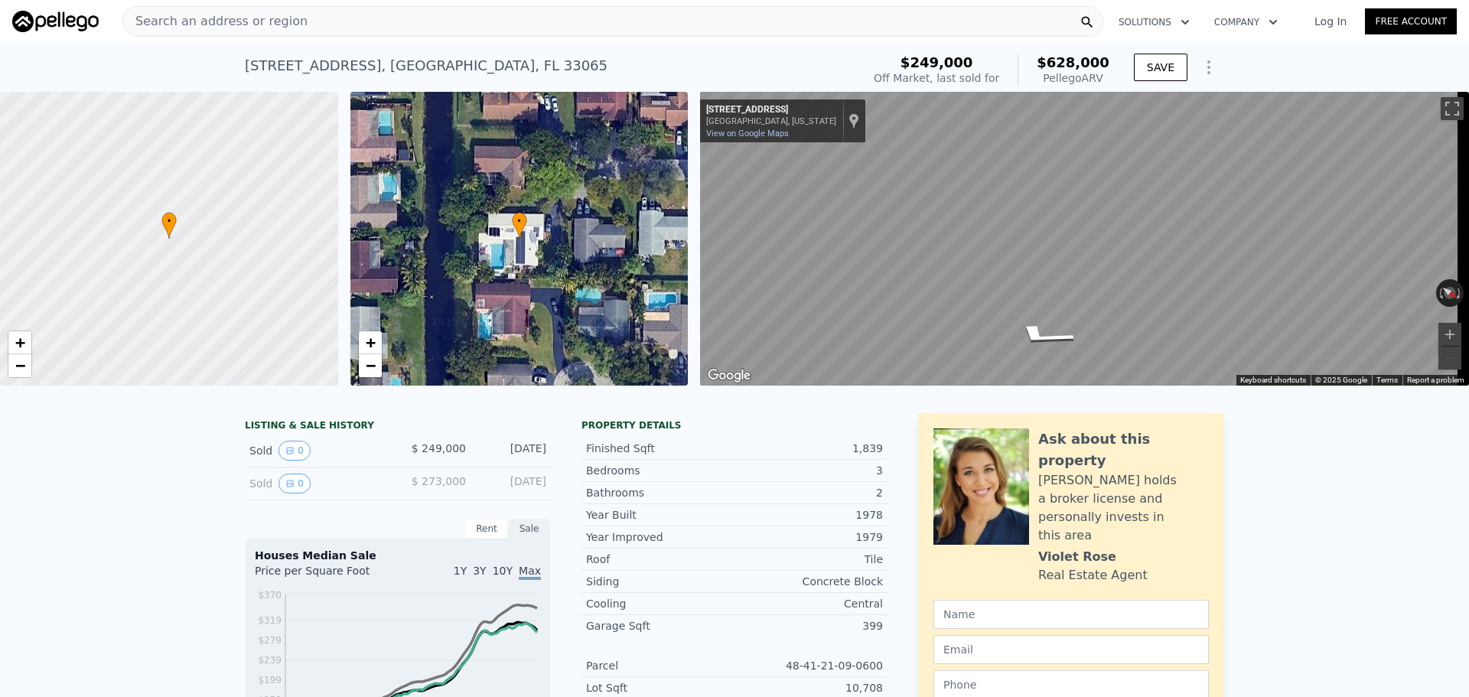
type input "$ 964,000"
type input "8"
type input "$ 46,137"
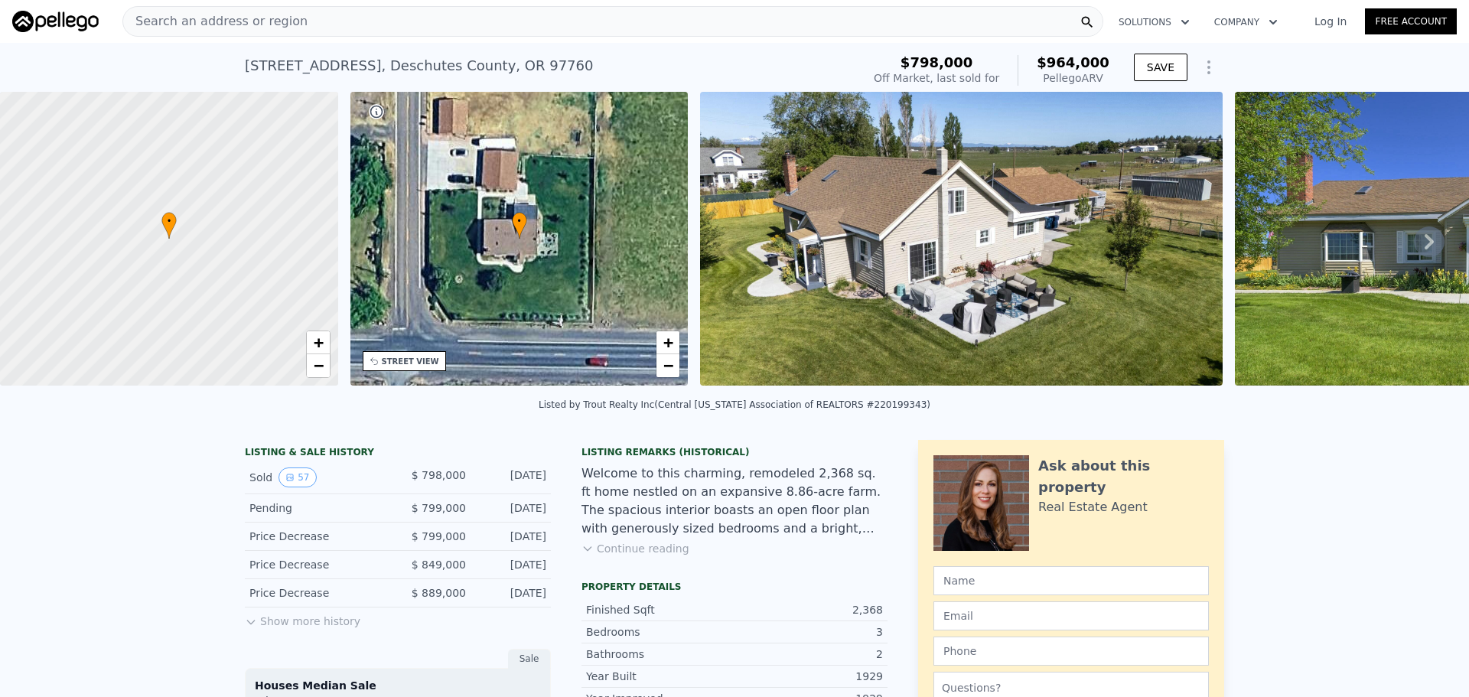
click at [1414, 245] on icon at bounding box center [1429, 242] width 31 height 31
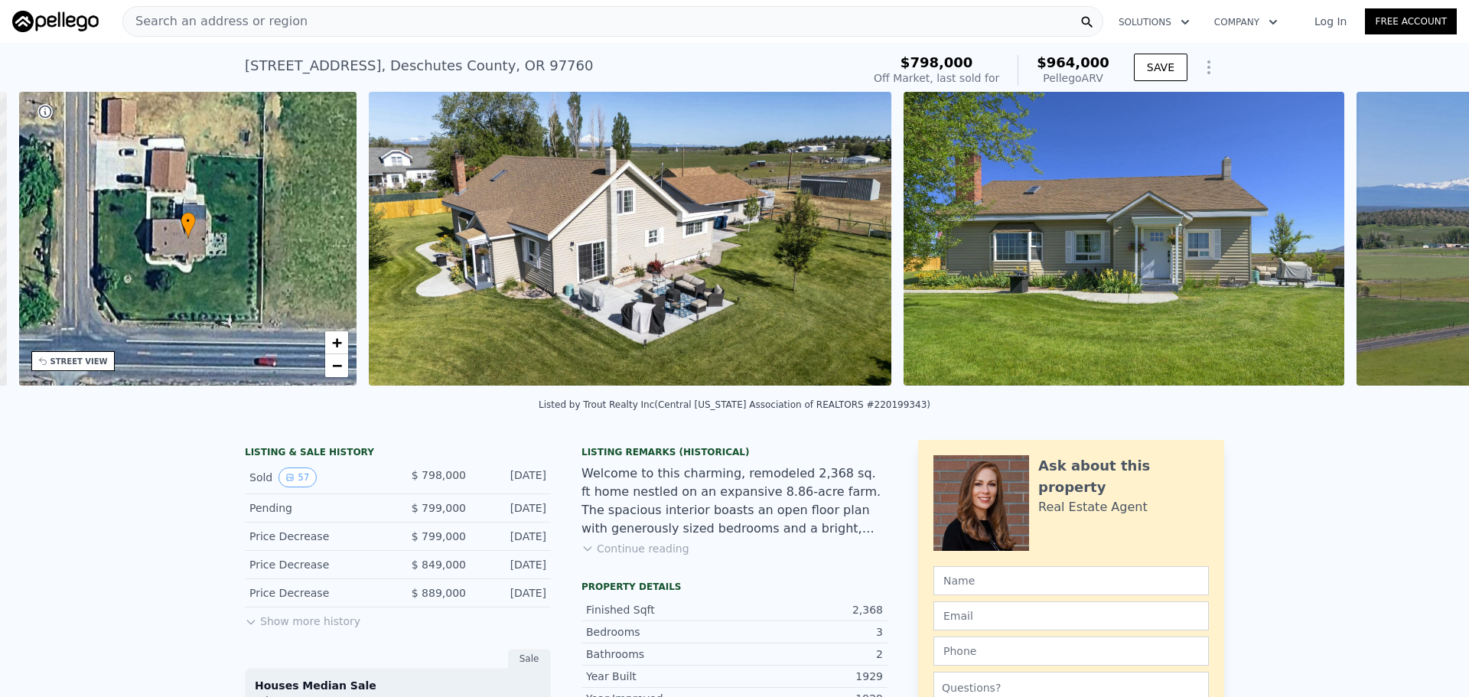
scroll to position [0, 357]
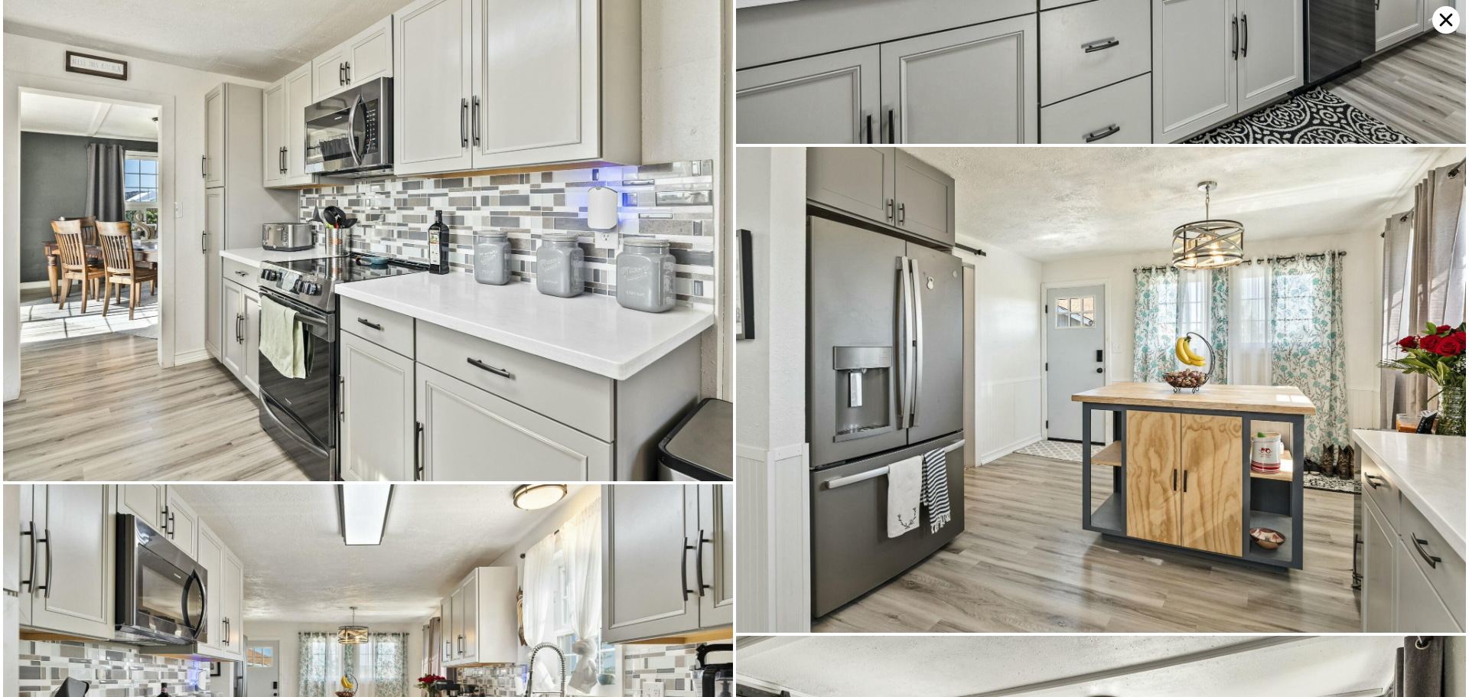
scroll to position [1307, 0]
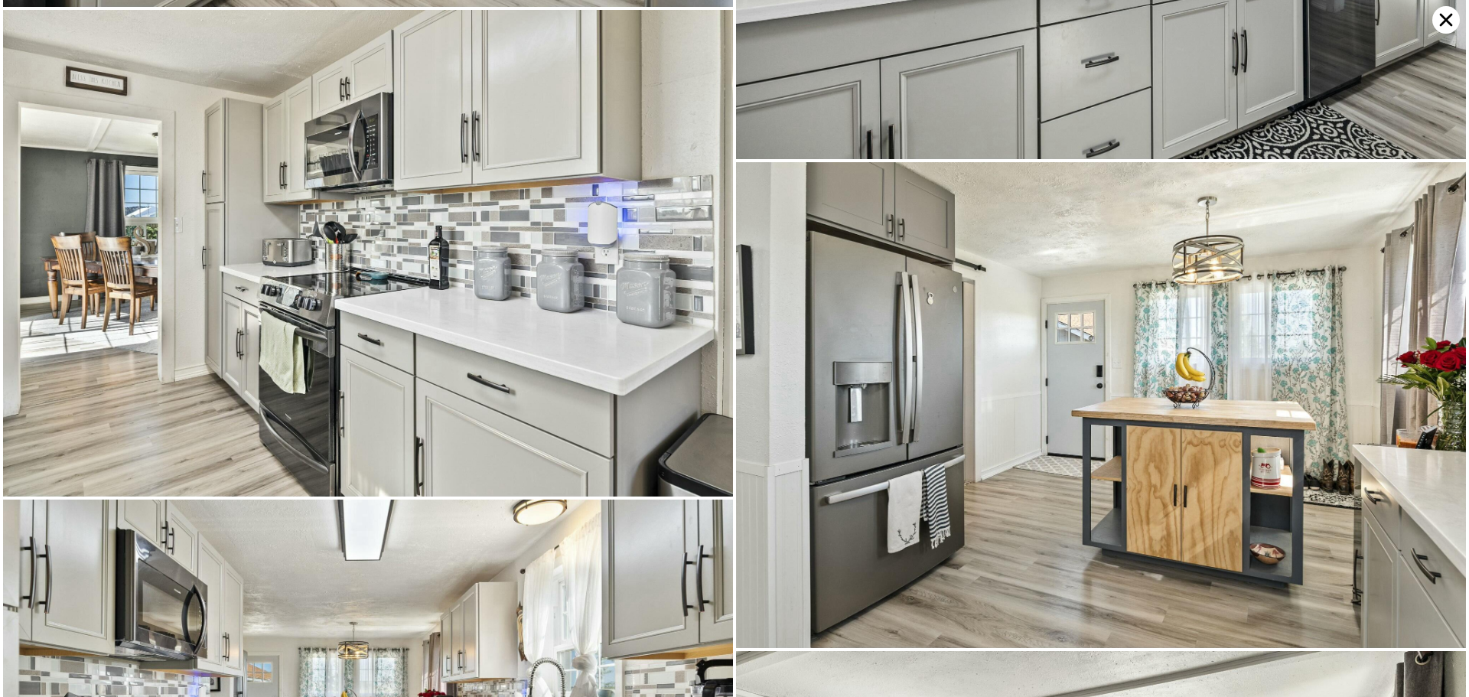
click at [1443, 23] on icon at bounding box center [1446, 20] width 13 height 13
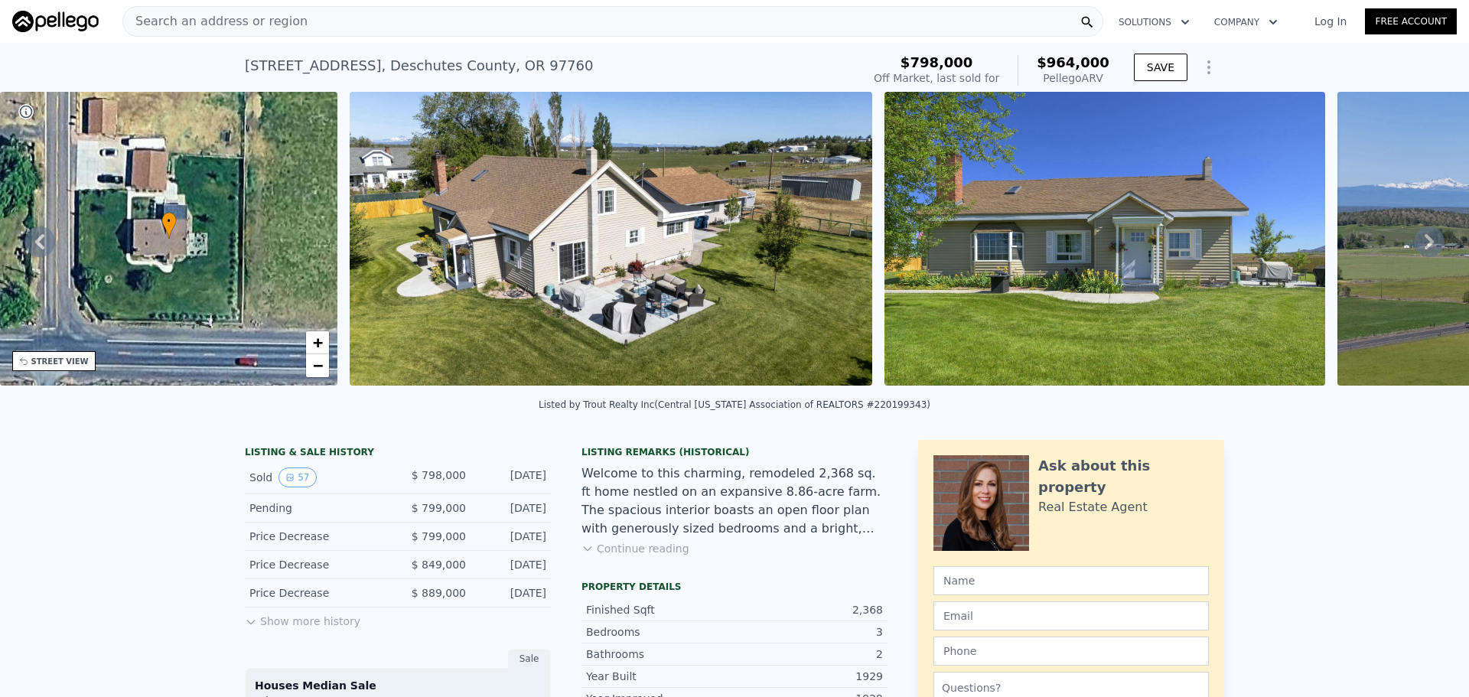
click at [307, 25] on div "Search an address or region" at bounding box center [612, 21] width 981 height 31
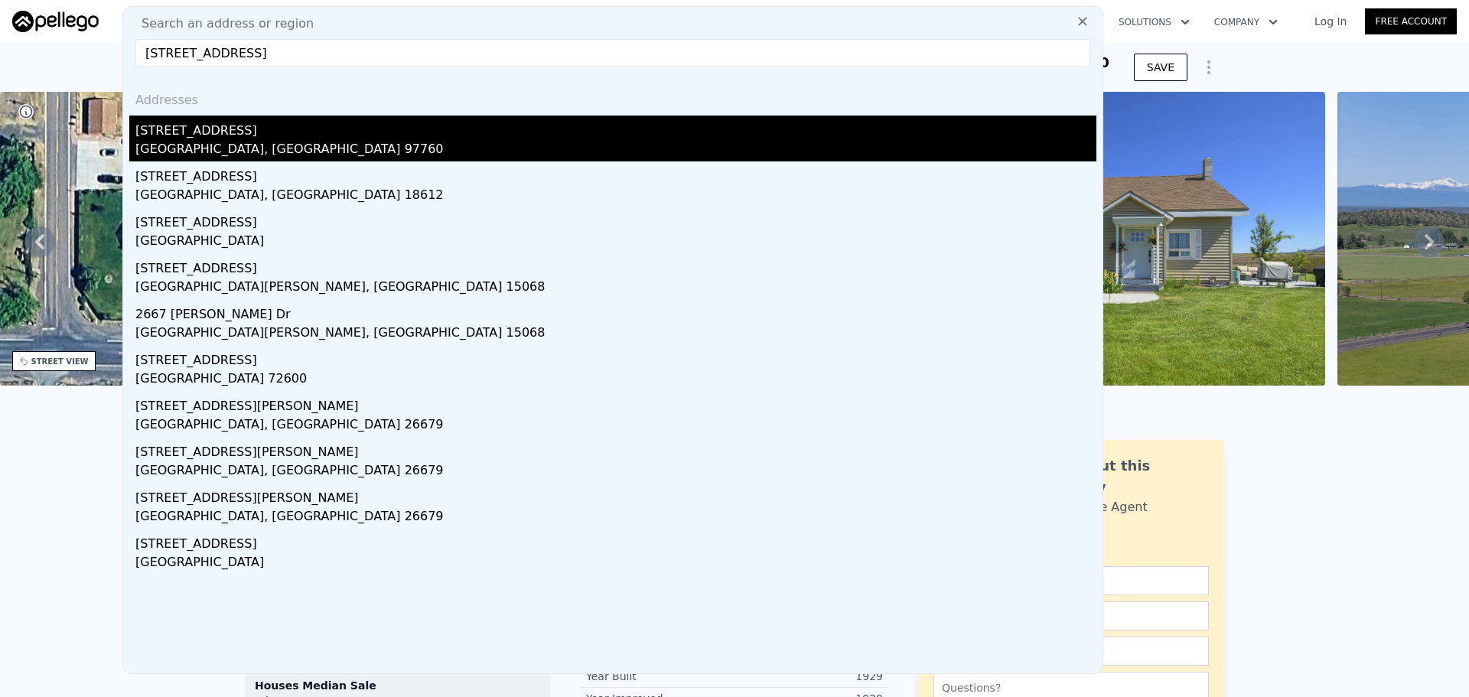
type input "[STREET_ADDRESS]"
click at [266, 138] on div "[STREET_ADDRESS]" at bounding box center [615, 128] width 961 height 24
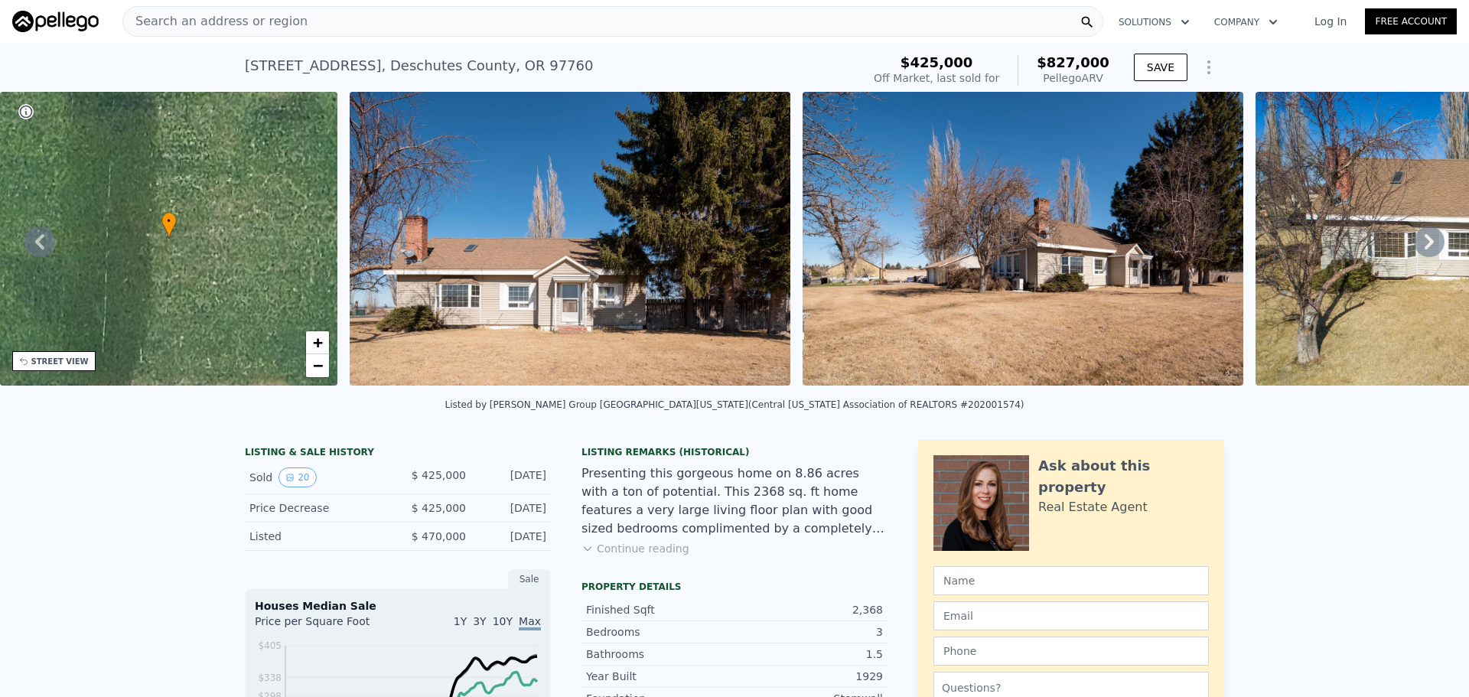
click at [1425, 243] on icon at bounding box center [1429, 241] width 9 height 15
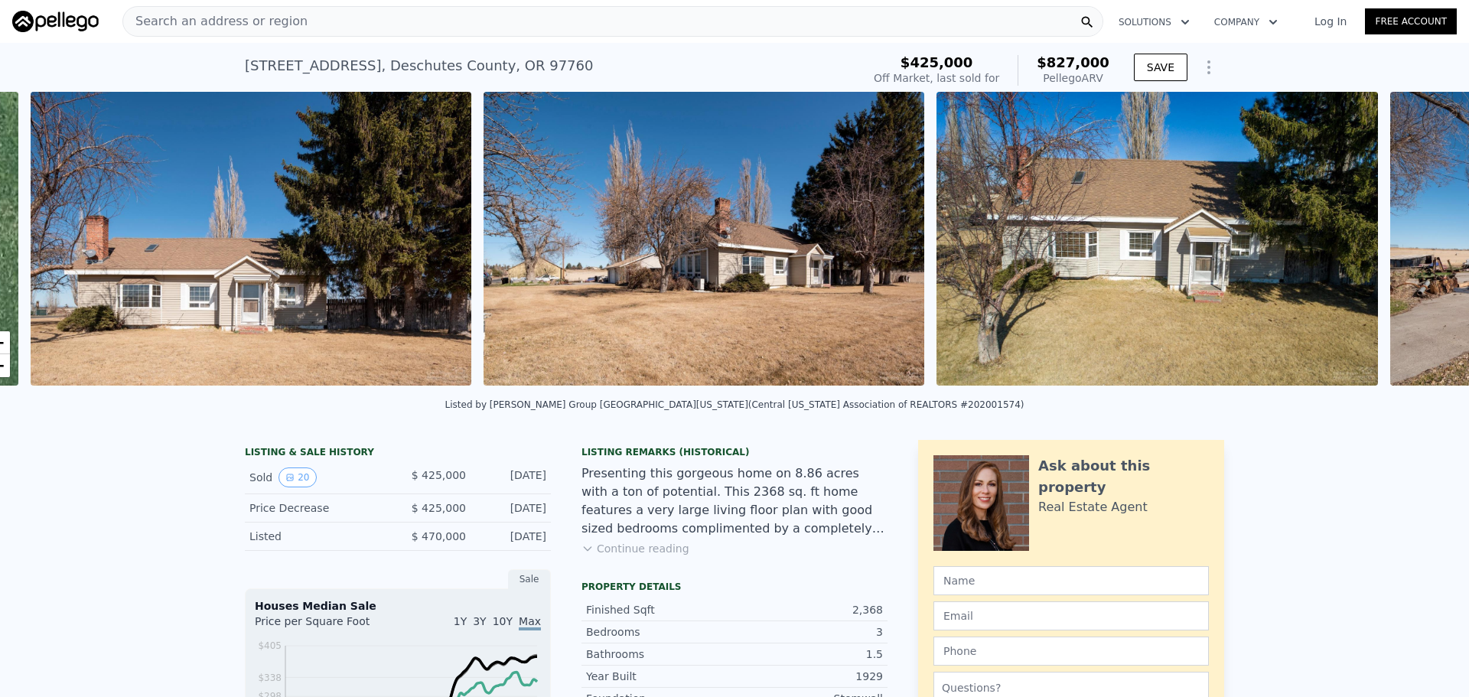
scroll to position [0, 700]
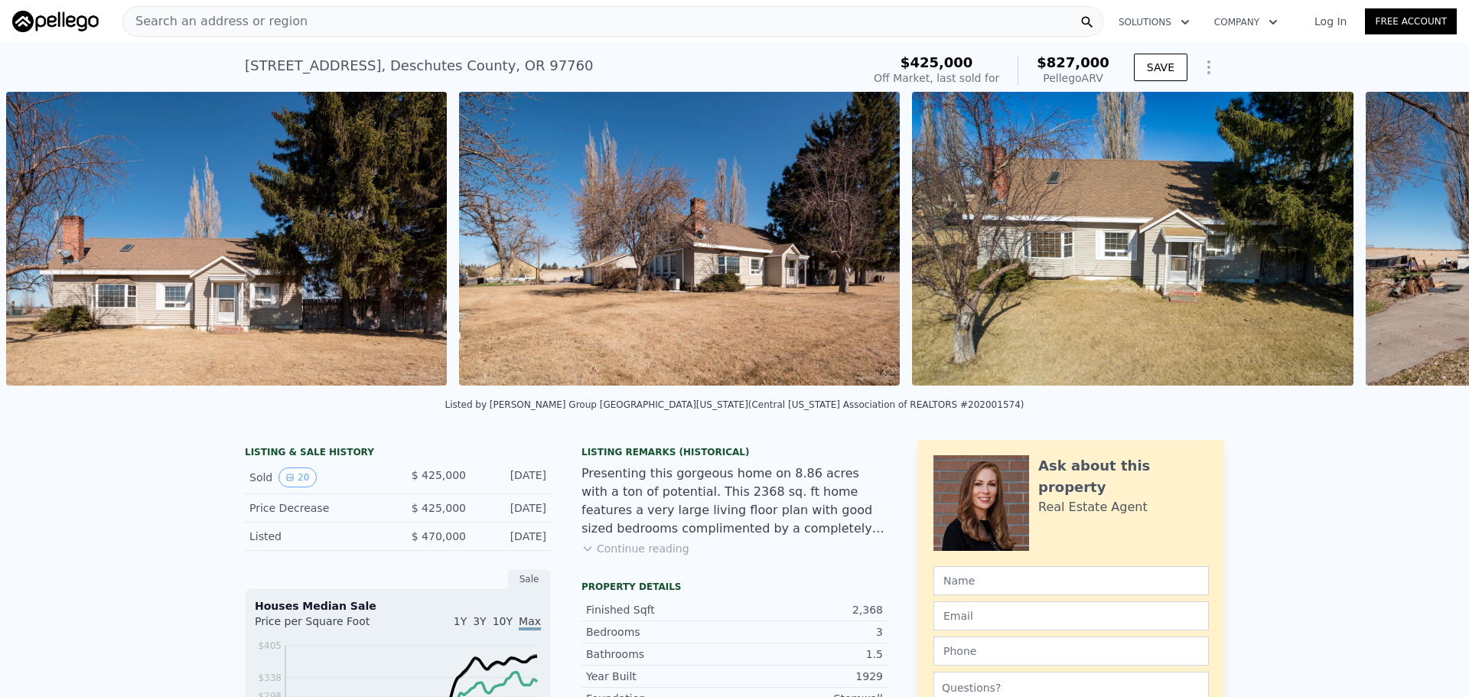
click at [1417, 243] on div "• + − • + − STREET VIEW ← Move left → Move right ↑ Move up ↓ Move down + Zoom i…" at bounding box center [734, 241] width 1469 height 299
click at [1425, 249] on icon at bounding box center [1429, 241] width 9 height 15
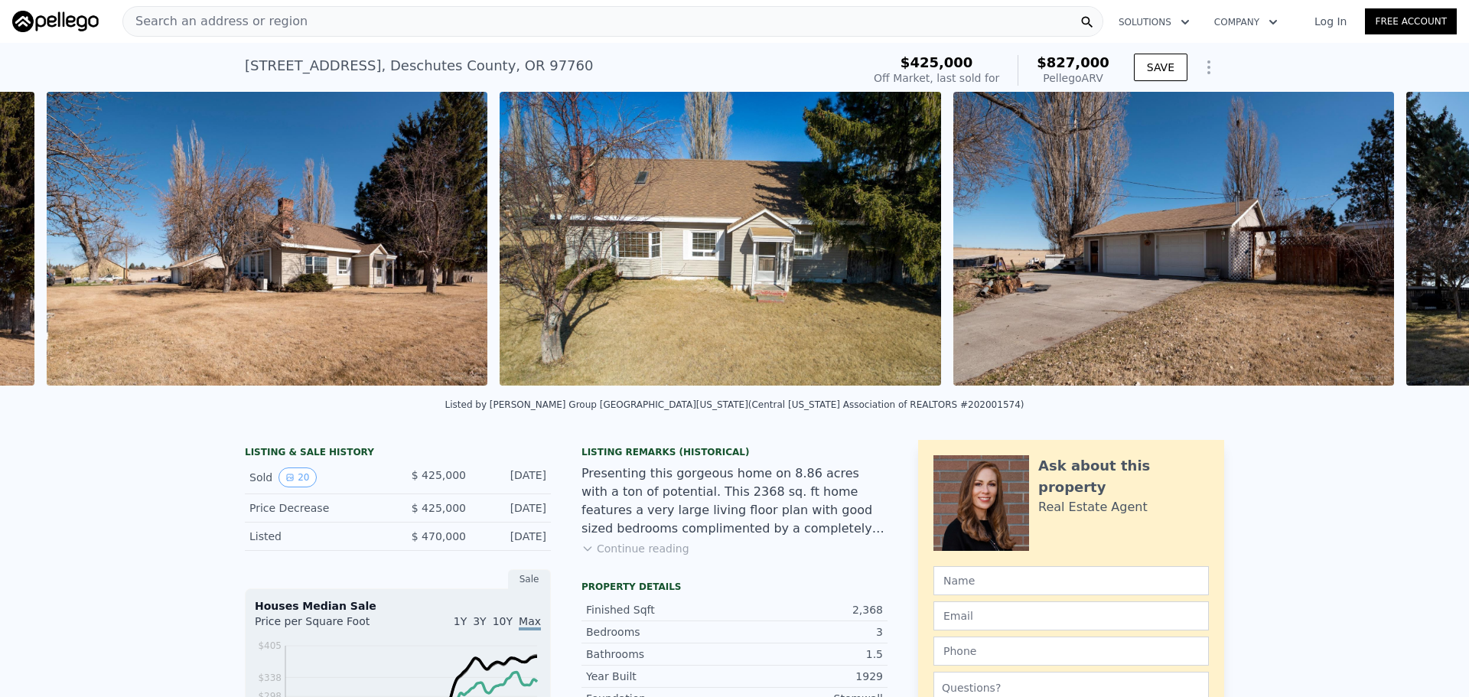
scroll to position [0, 1153]
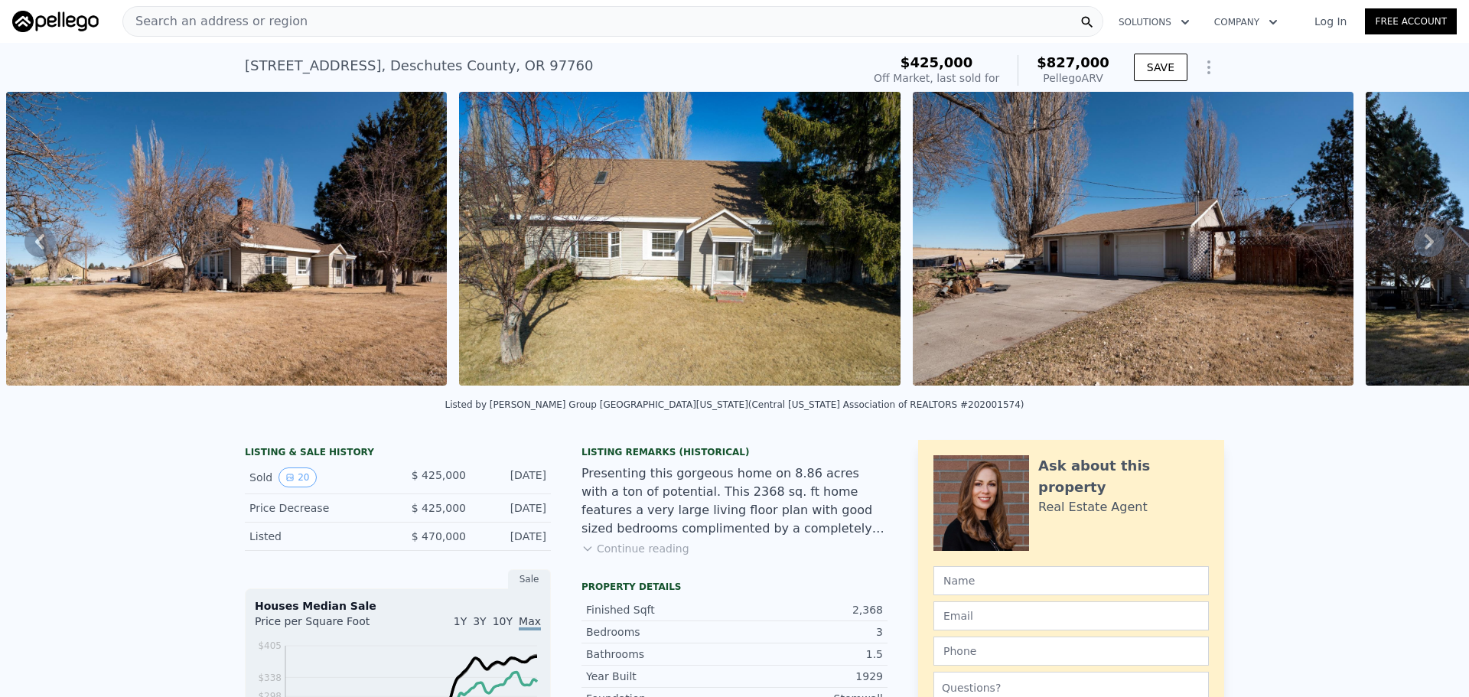
click at [1418, 249] on div "• + − • + − STREET VIEW ← Move left → Move right ↑ Move up ↓ Move down + Zoom i…" at bounding box center [734, 241] width 1469 height 299
click at [1425, 249] on icon at bounding box center [1429, 241] width 9 height 15
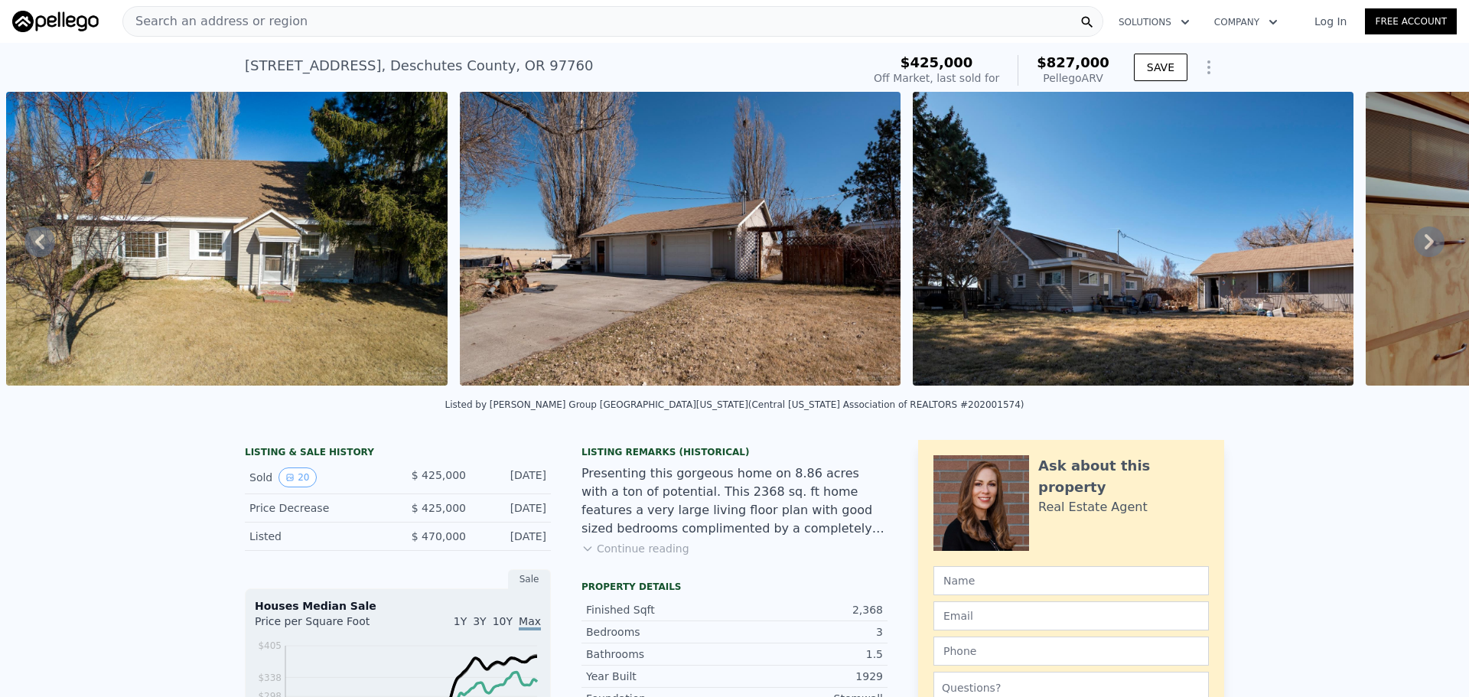
click at [1425, 249] on icon at bounding box center [1429, 241] width 9 height 15
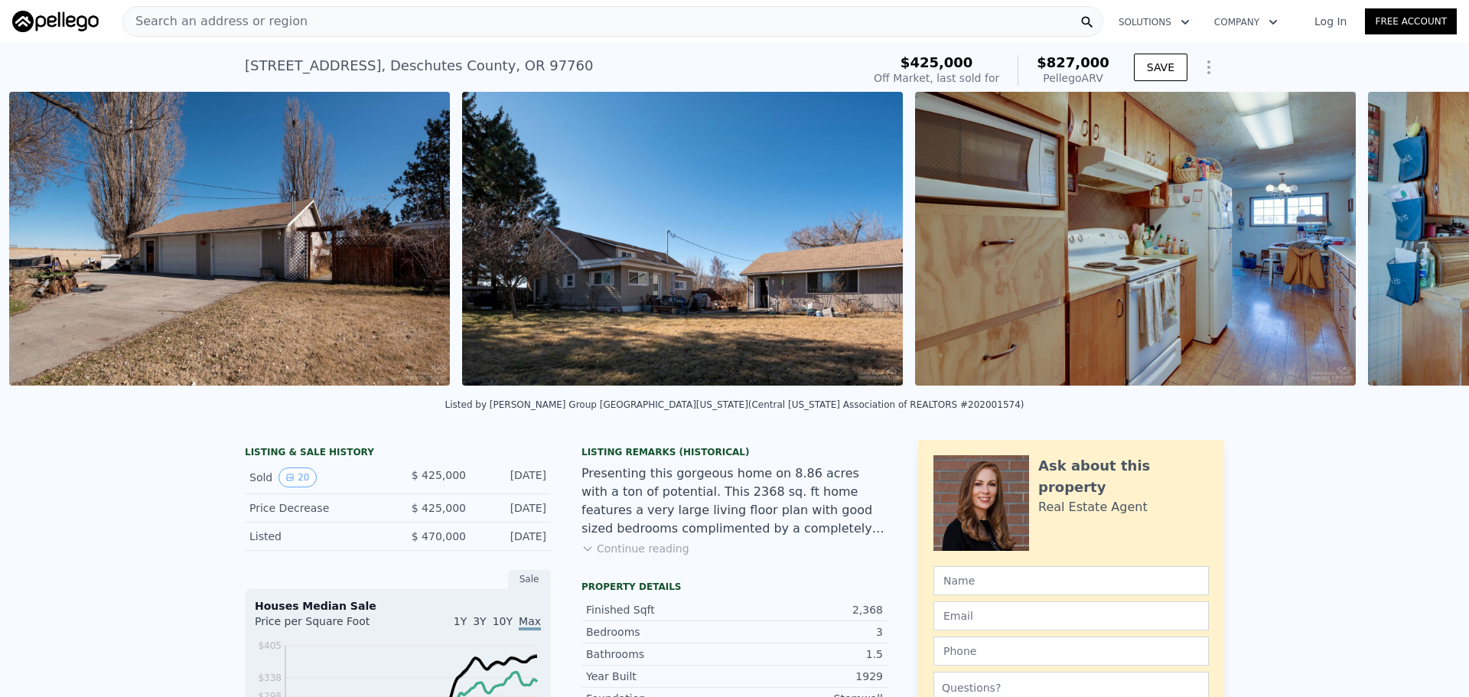
scroll to position [0, 2060]
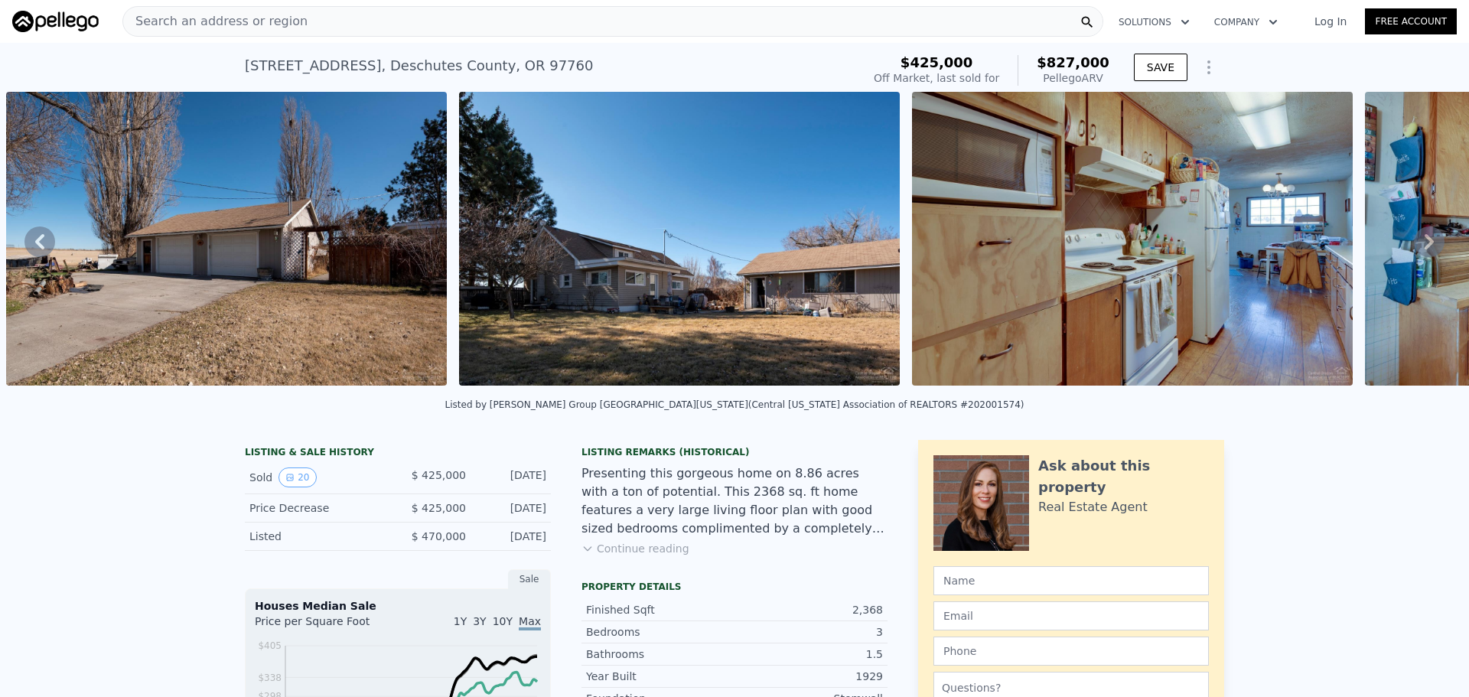
click at [1425, 249] on icon at bounding box center [1429, 241] width 9 height 15
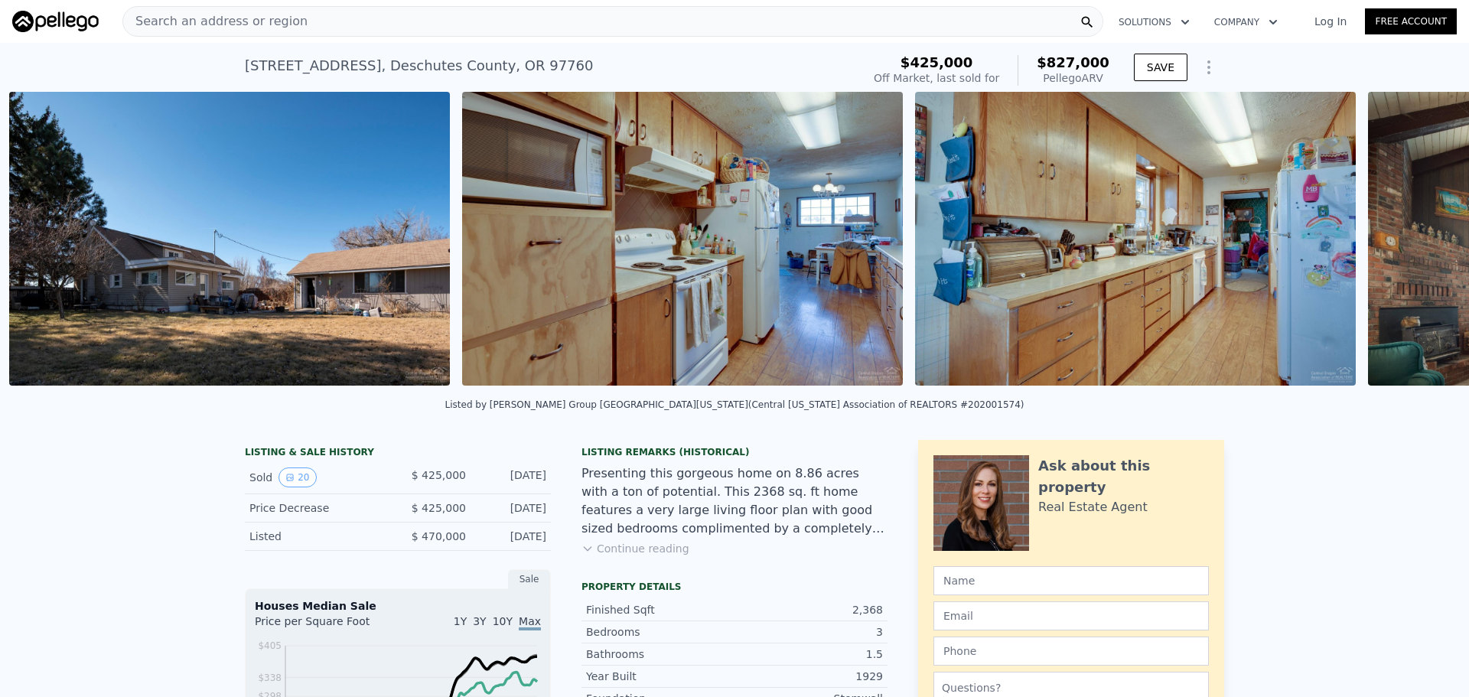
scroll to position [0, 2513]
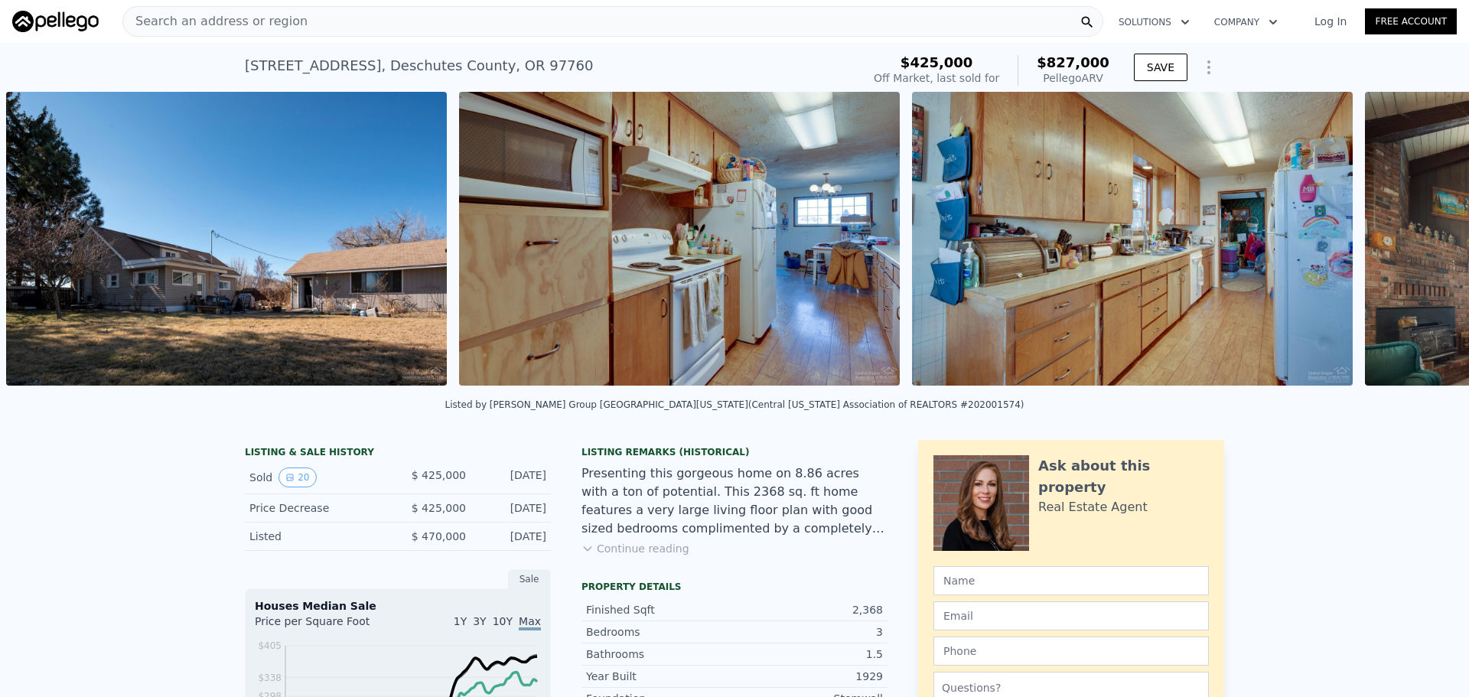
click at [1418, 249] on div "• + − • + − STREET VIEW ← Move left → Move right ↑ Move up ↓ Move down + Zoom i…" at bounding box center [734, 241] width 1469 height 299
click at [1425, 249] on icon at bounding box center [1429, 241] width 9 height 15
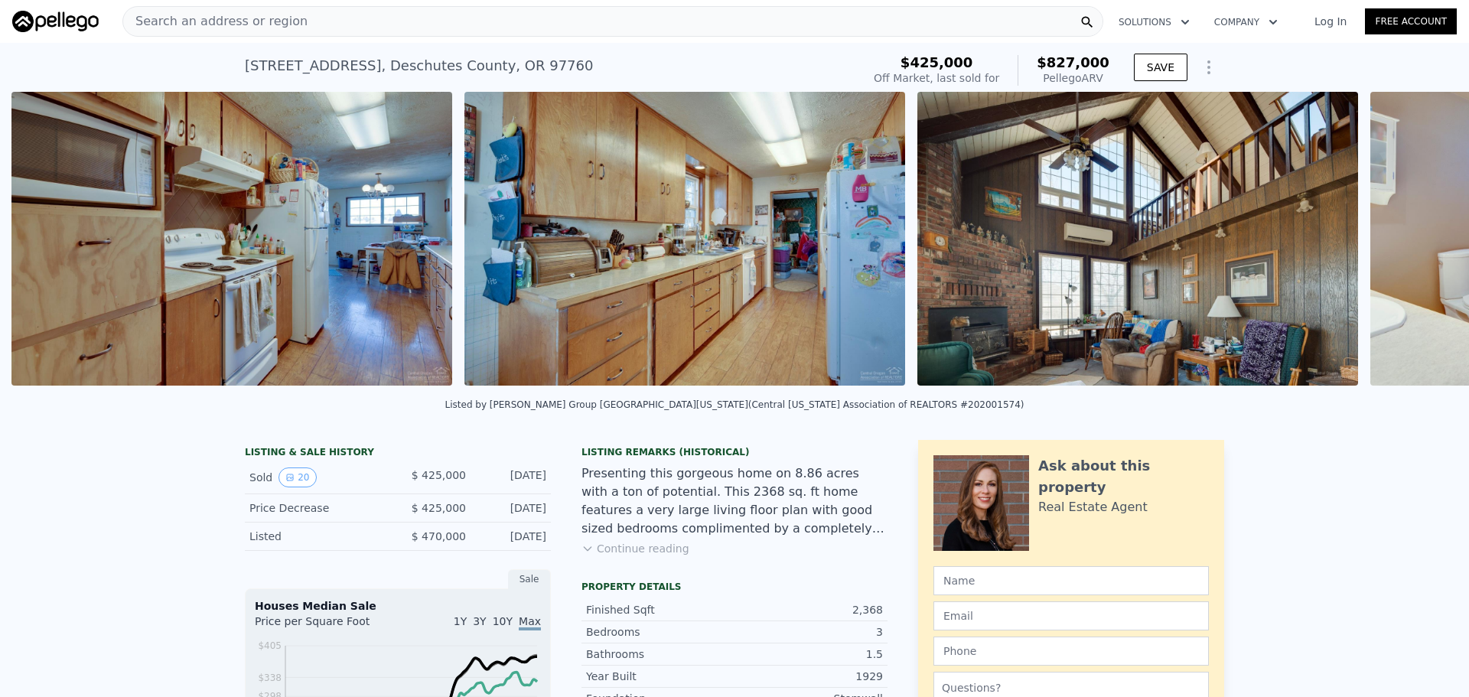
scroll to position [0, 2966]
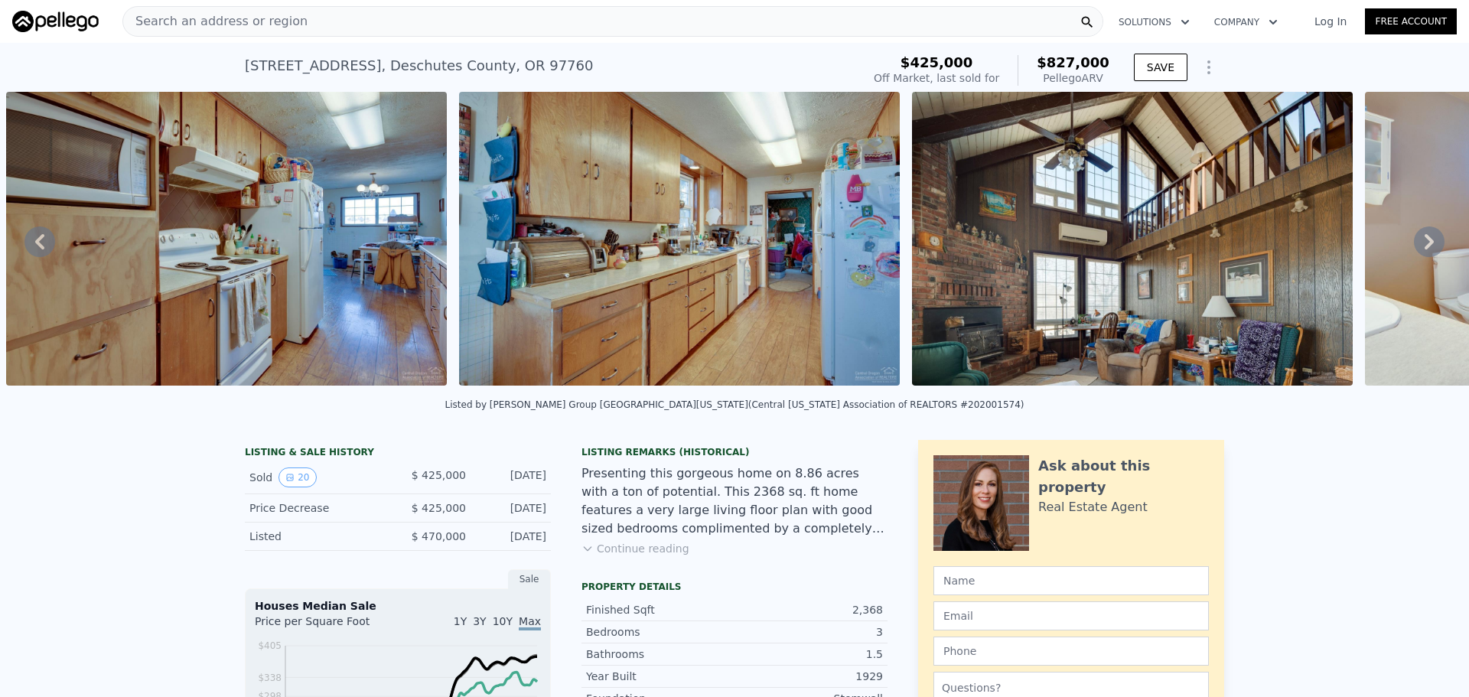
click at [1414, 243] on icon at bounding box center [1429, 242] width 31 height 31
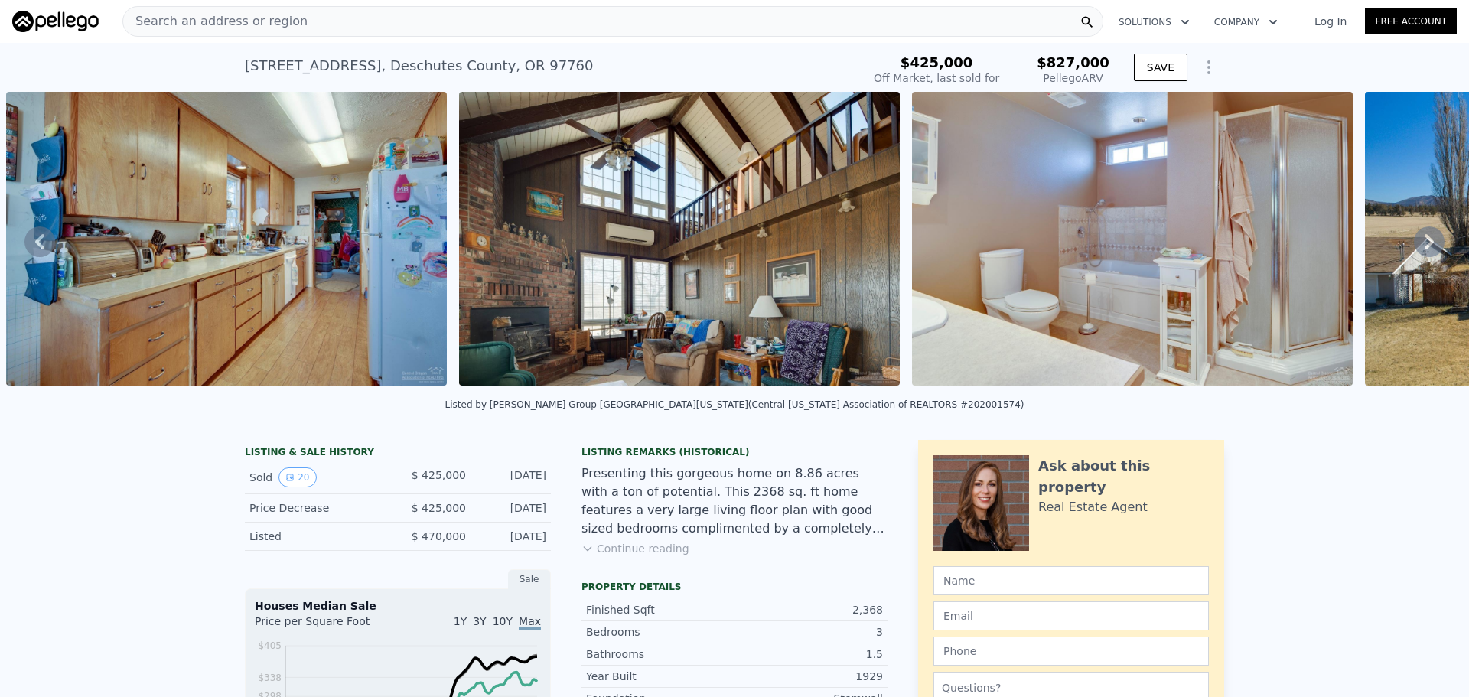
click at [1414, 243] on icon at bounding box center [1429, 242] width 31 height 31
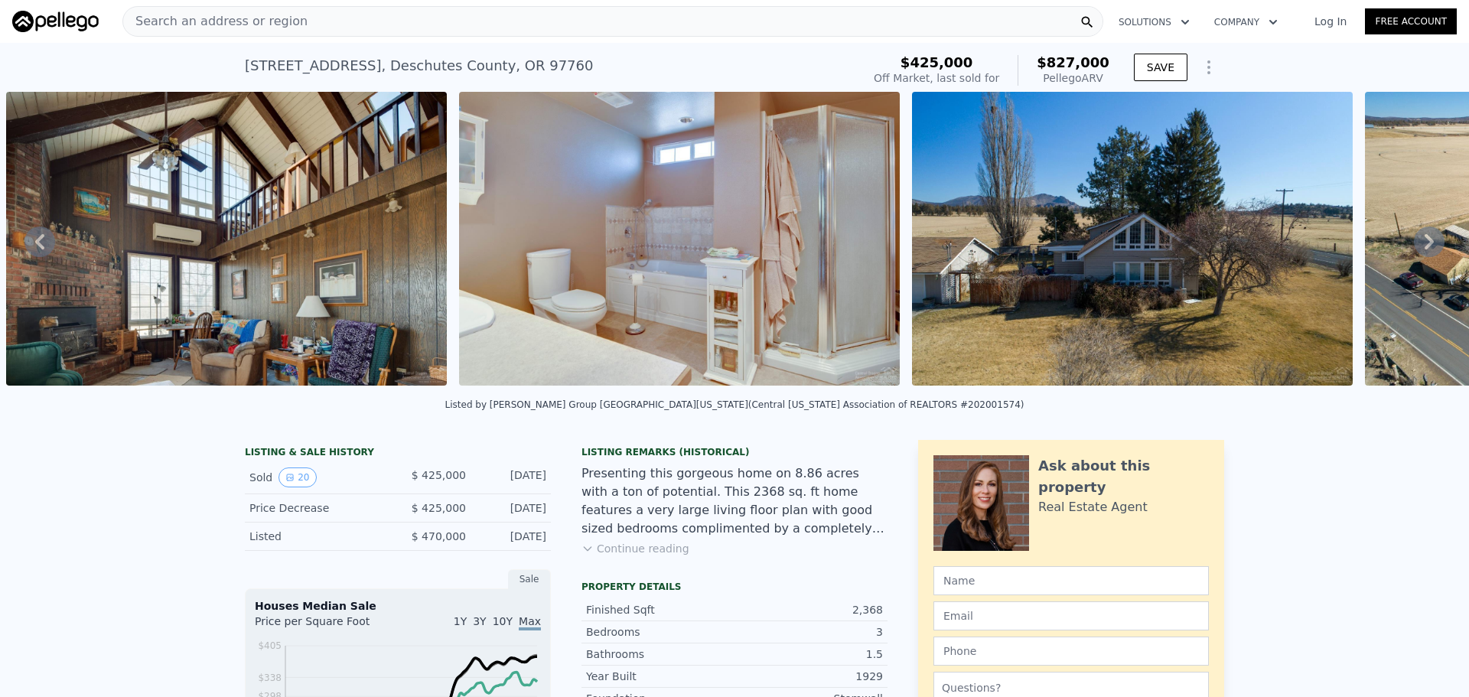
click at [1414, 243] on icon at bounding box center [1429, 242] width 31 height 31
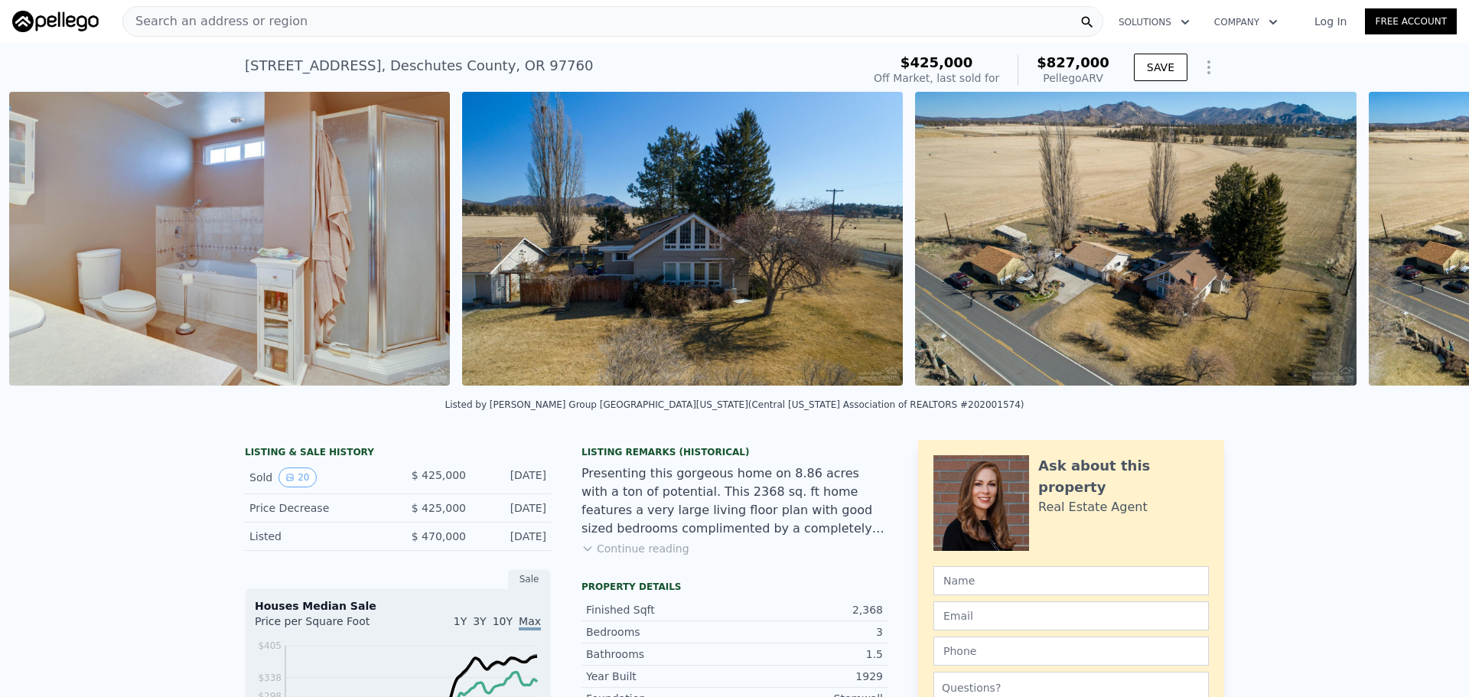
scroll to position [0, 4326]
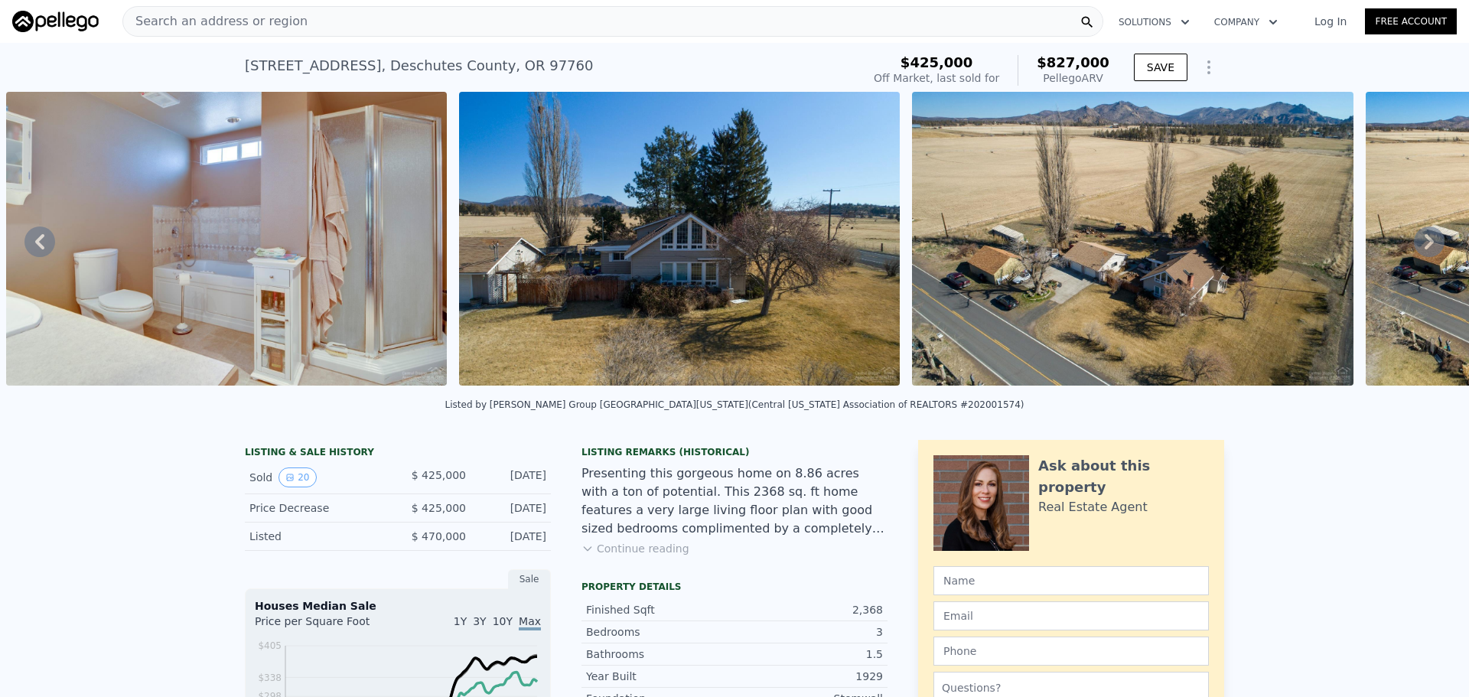
click at [1425, 246] on icon at bounding box center [1429, 241] width 9 height 15
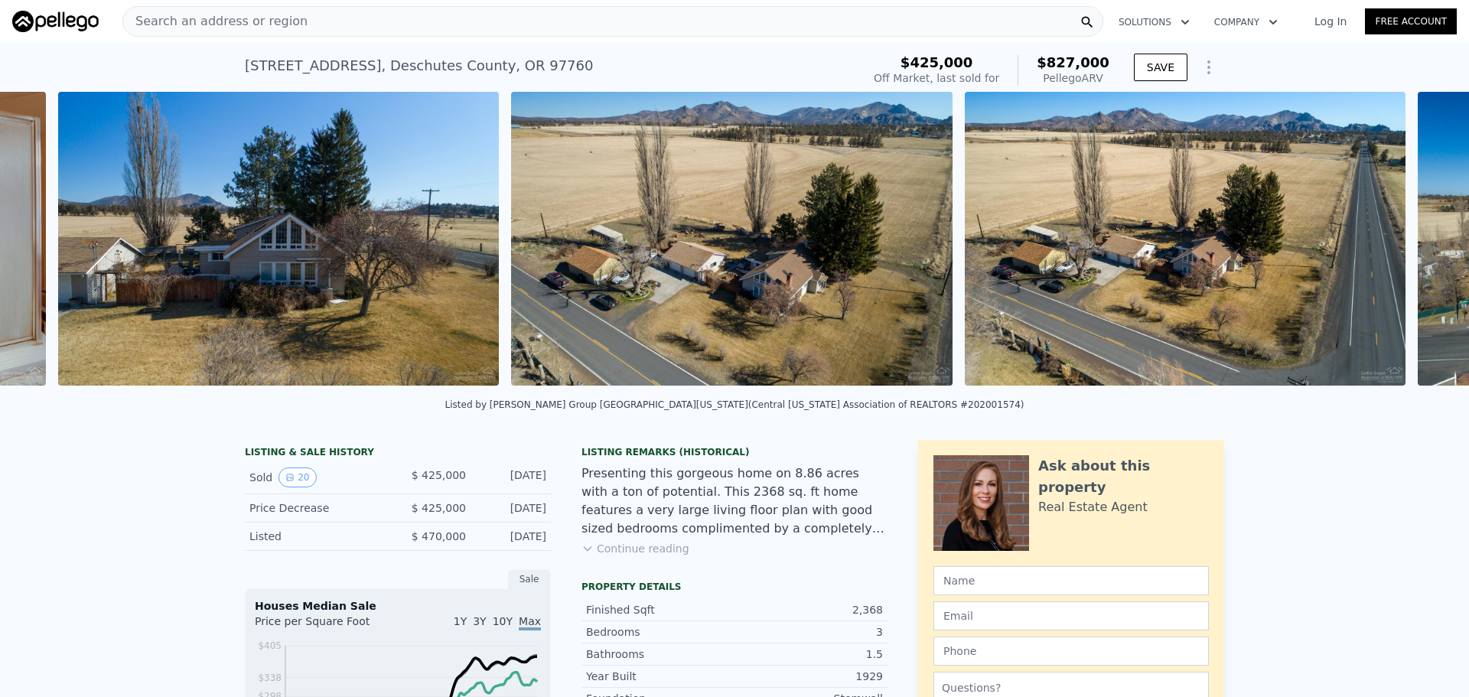
scroll to position [0, 4779]
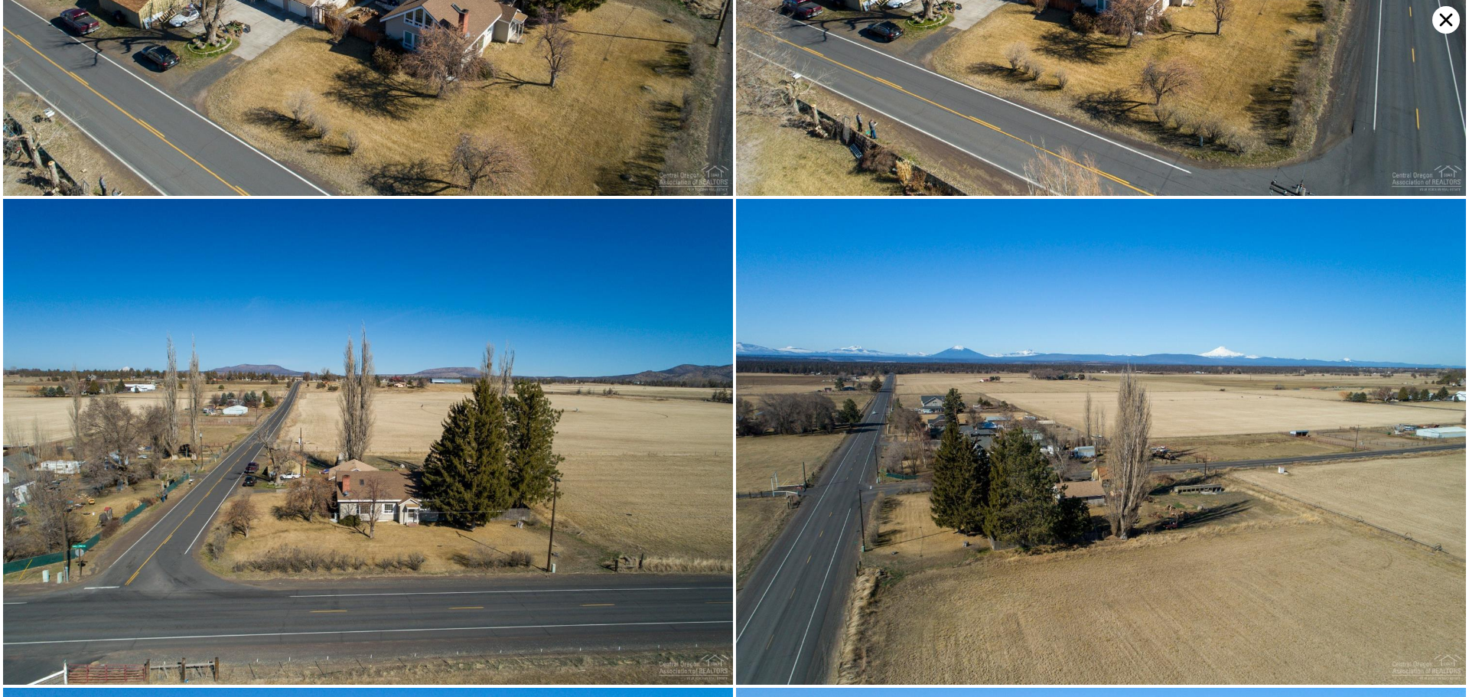
scroll to position [2429, 0]
